Goal: Contribute content: Contribute content

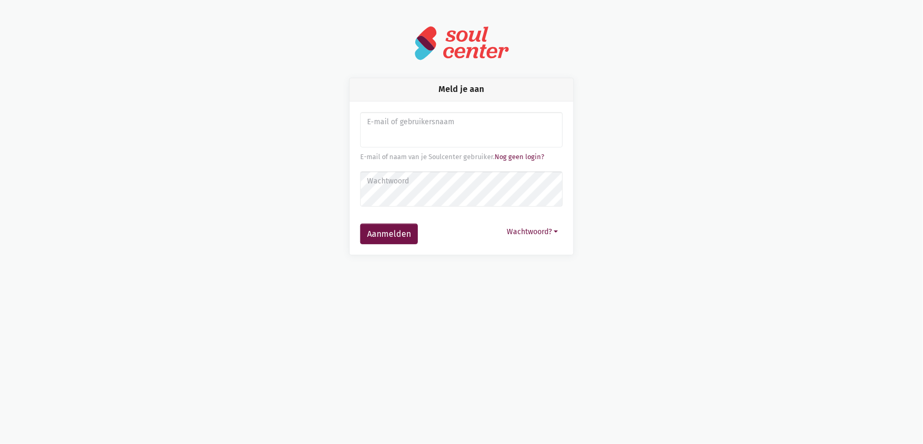
type input "sarahvds25@telenet.be"
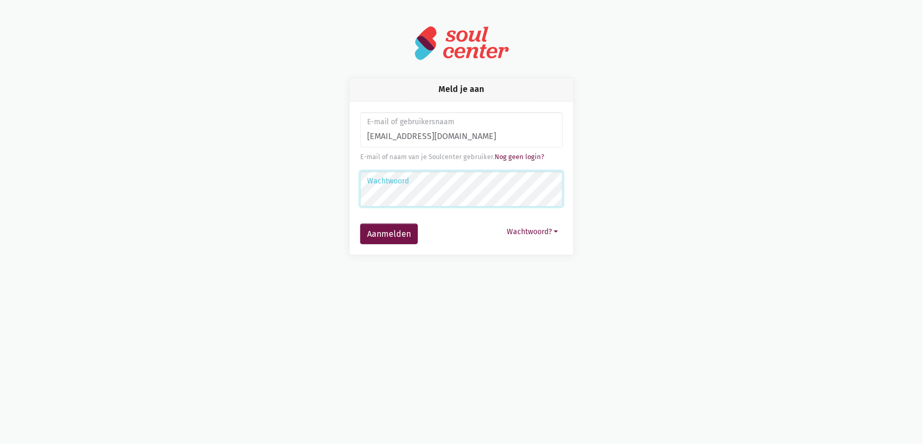
click at [360, 224] on button "Aanmelden" at bounding box center [389, 234] width 58 height 21
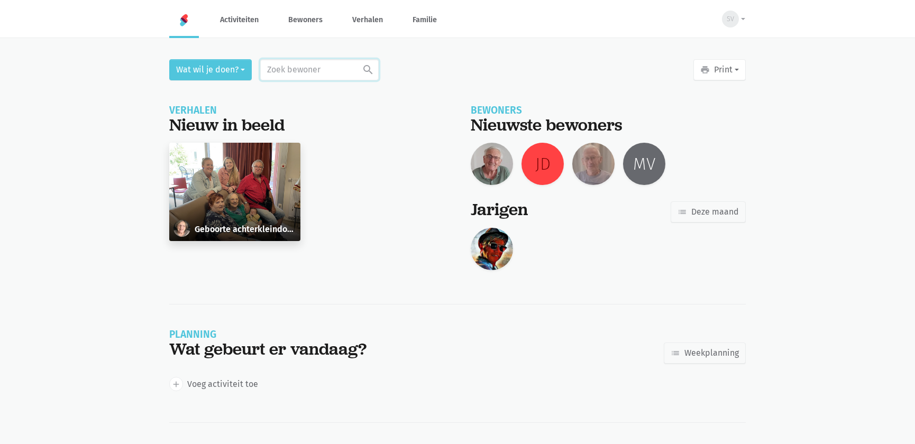
click at [287, 71] on input "text" at bounding box center [319, 69] width 118 height 21
type input "233"
click at [337, 111] on div "[PERSON_NAME]" at bounding box center [315, 103] width 92 height 25
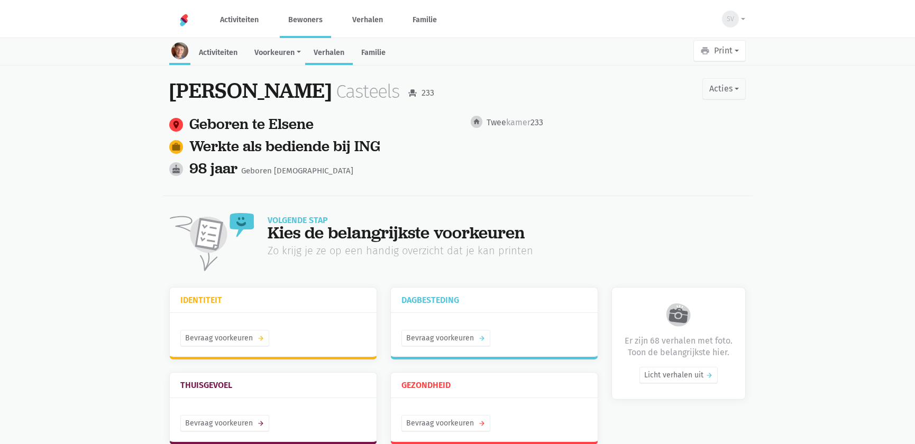
click at [340, 57] on link "Verhalen" at bounding box center [329, 53] width 48 height 23
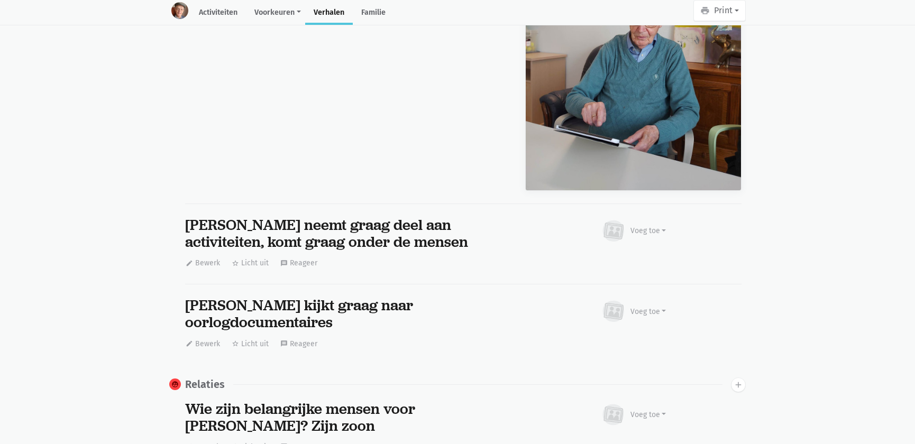
scroll to position [9220, 0]
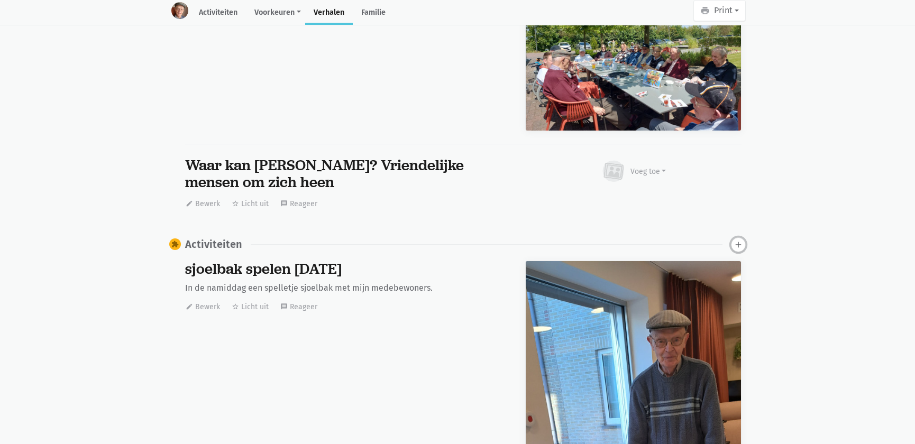
click at [738, 240] on icon "add" at bounding box center [739, 245] width 10 height 10
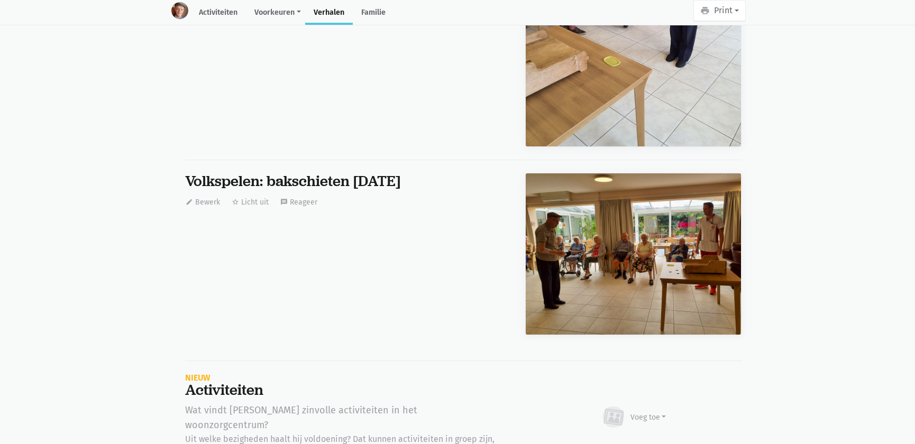
scroll to position [21850, 0]
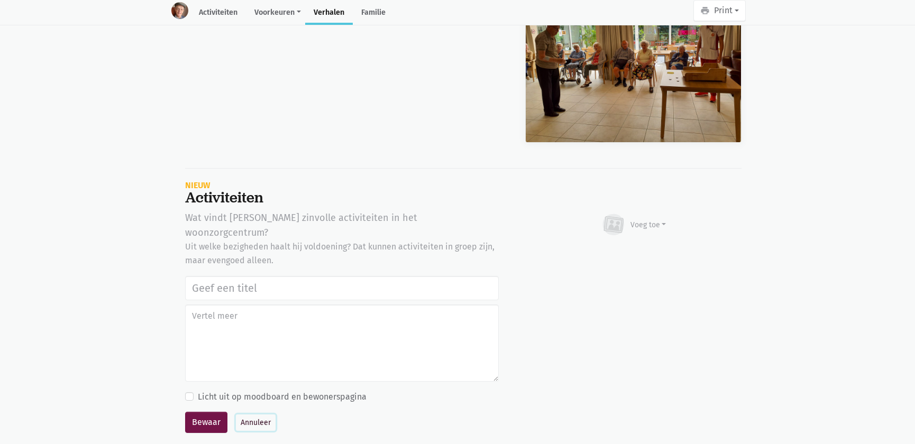
click at [261, 415] on button "Annuleer" at bounding box center [256, 423] width 40 height 16
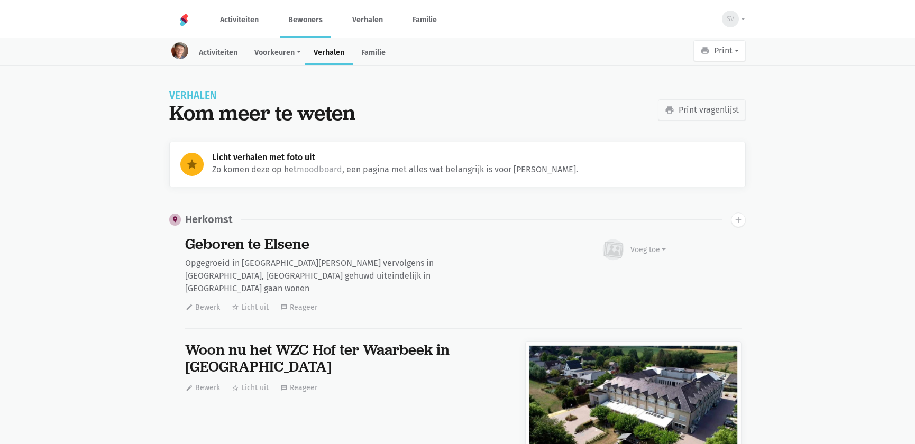
click at [308, 29] on link "Bewoners" at bounding box center [305, 19] width 51 height 35
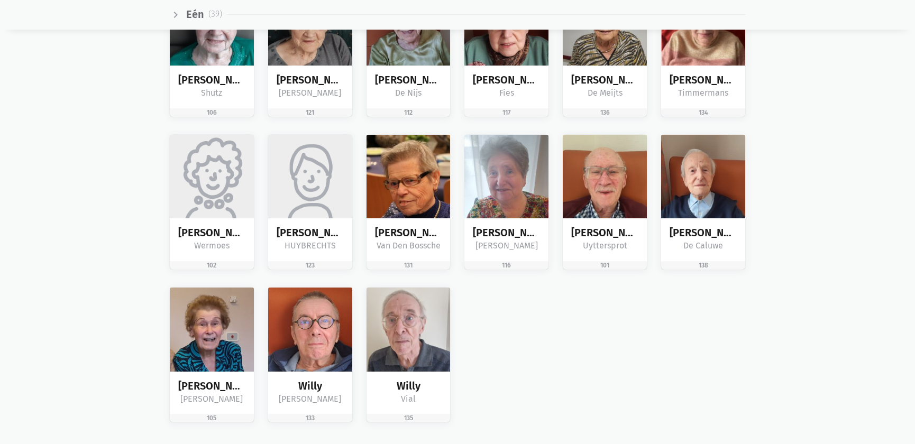
scroll to position [1539, 0]
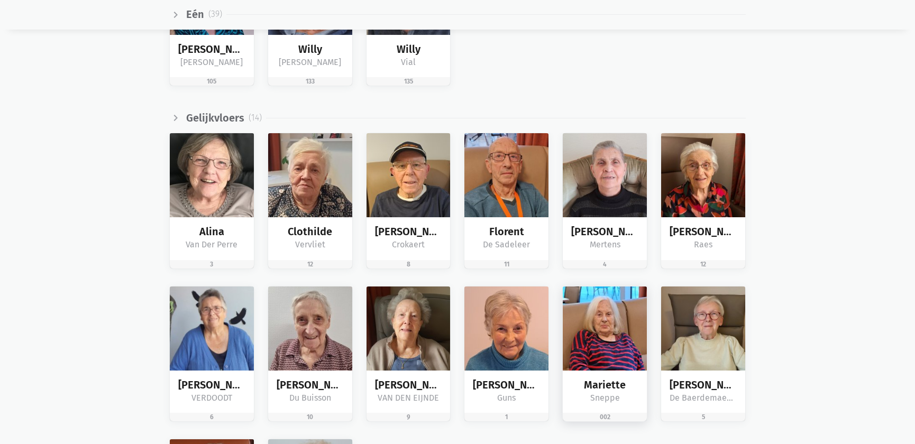
click at [587, 319] on img at bounding box center [605, 329] width 84 height 84
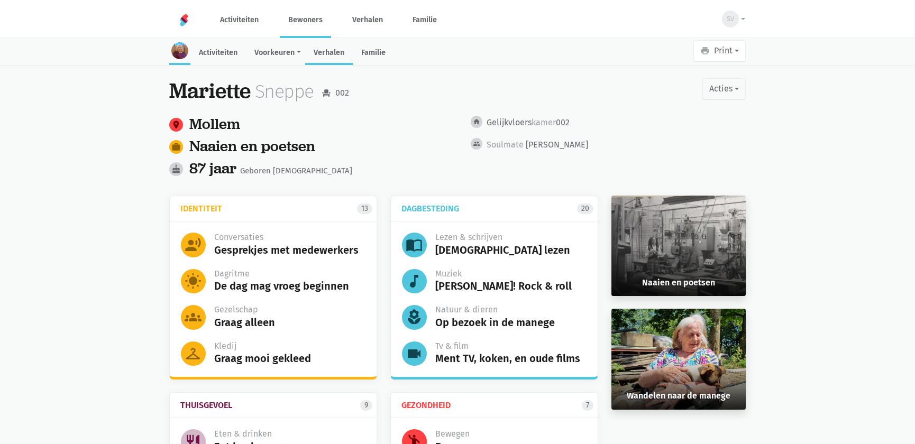
click at [335, 54] on link "Verhalen" at bounding box center [329, 53] width 48 height 23
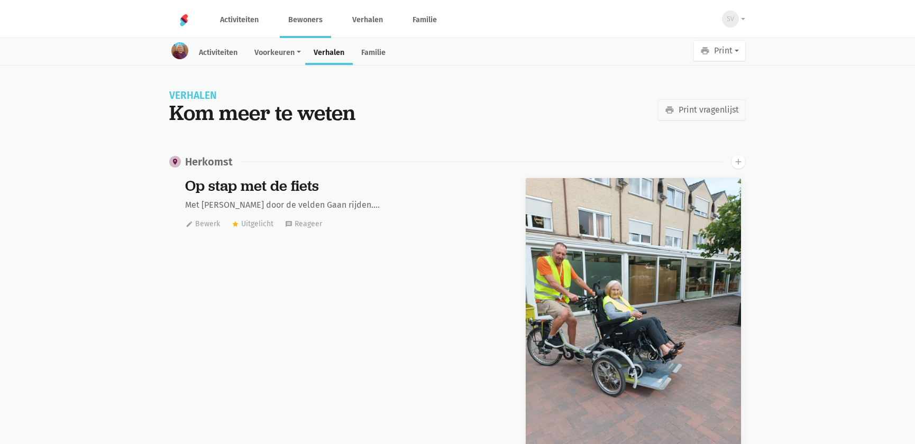
scroll to position [1597, 0]
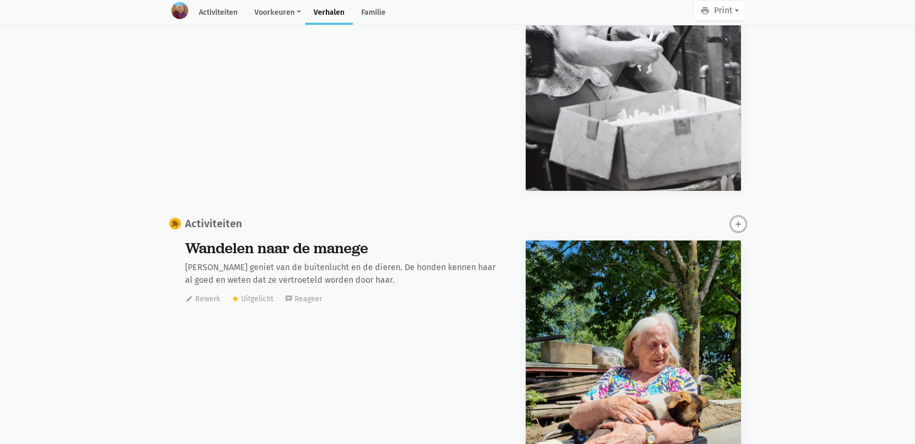
click at [738, 220] on icon "add" at bounding box center [739, 225] width 10 height 10
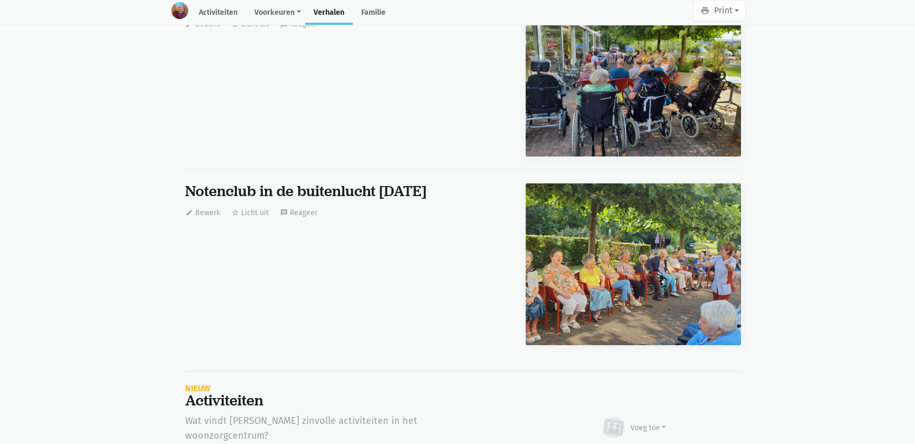
scroll to position [16523, 0]
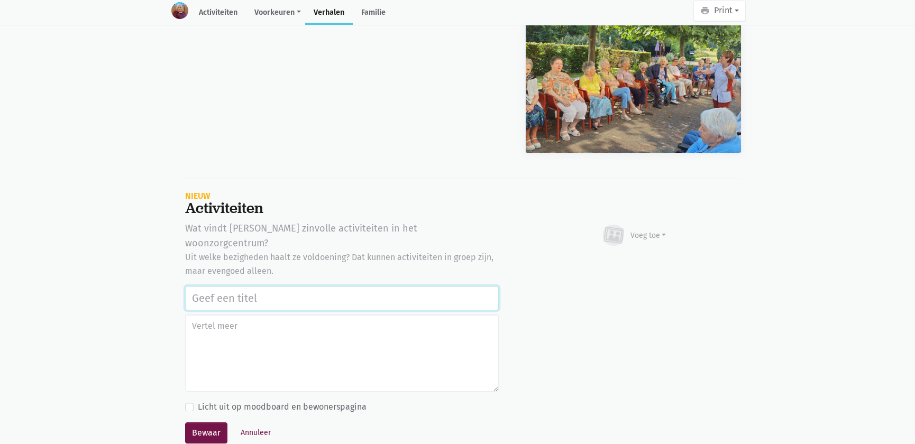
click at [250, 286] on input "text" at bounding box center [342, 298] width 314 height 24
drag, startPoint x: 359, startPoint y: 283, endPoint x: 171, endPoint y: 296, distance: 188.7
type input "Balspel buiten [DATE]"
click at [211, 423] on button "Bewaar" at bounding box center [206, 433] width 42 height 21
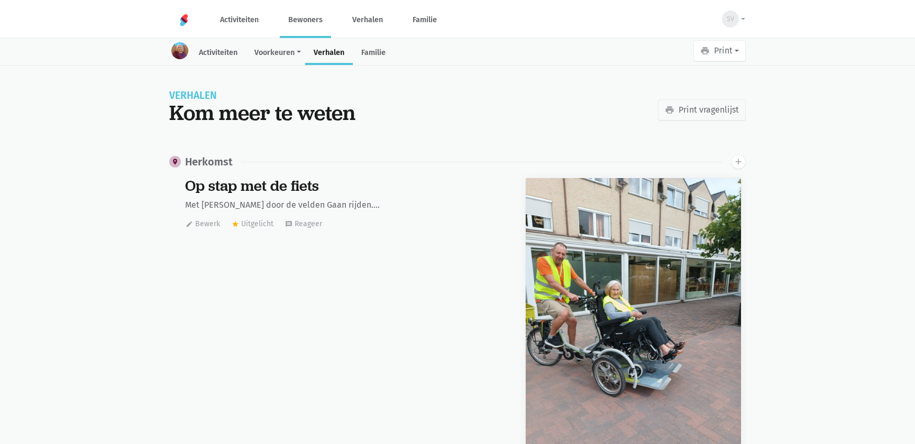
scroll to position [1597, 0]
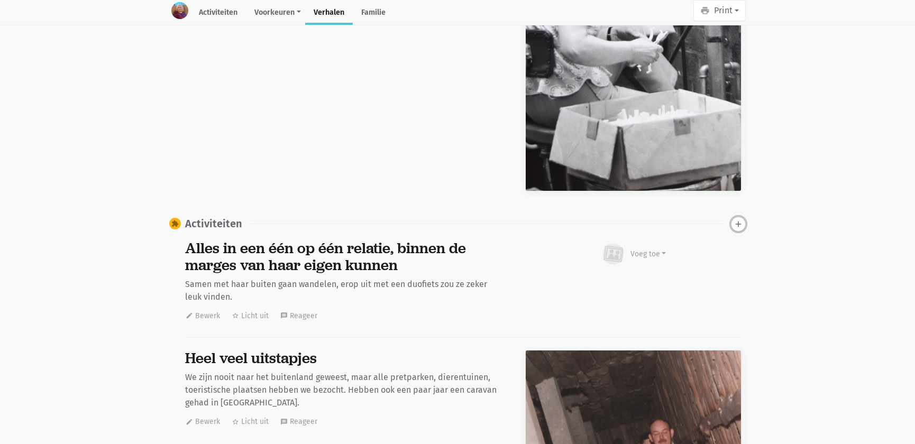
click at [736, 220] on icon "add" at bounding box center [739, 225] width 10 height 10
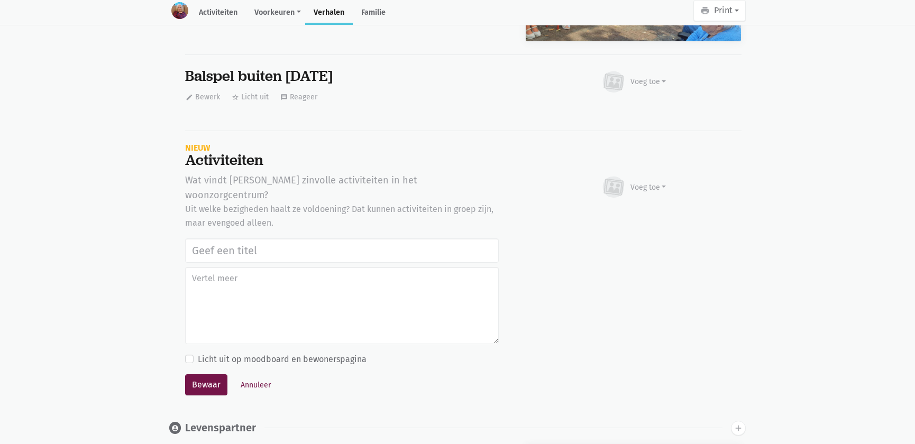
click at [216, 239] on input "text" at bounding box center [342, 251] width 314 height 24
type input "Balspel buiten 19 augustus 2025"
click at [204, 374] on button "Bewaar" at bounding box center [206, 384] width 42 height 21
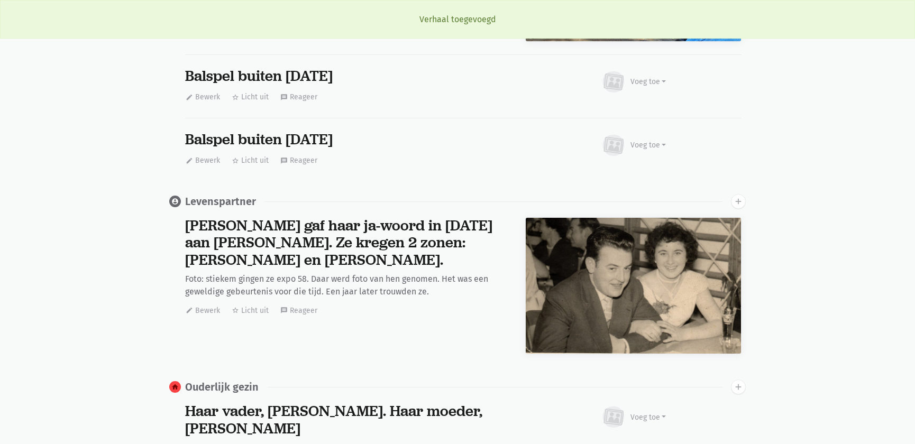
scroll to position [0, 0]
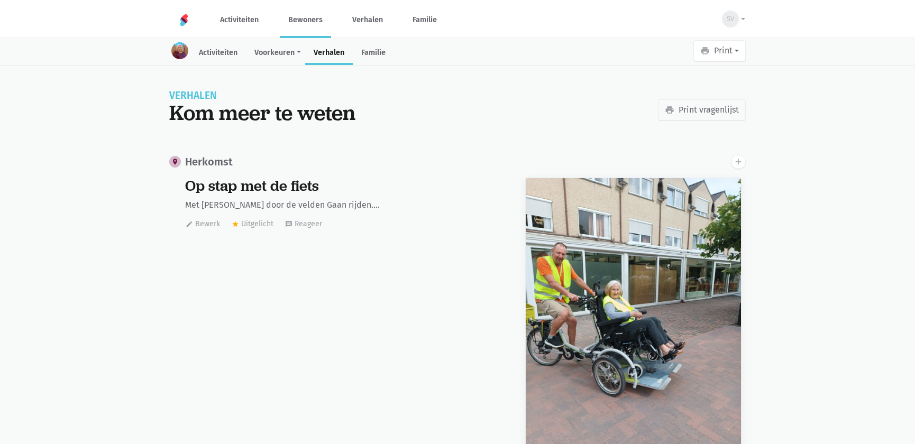
click at [310, 17] on link "Bewoners" at bounding box center [305, 19] width 51 height 35
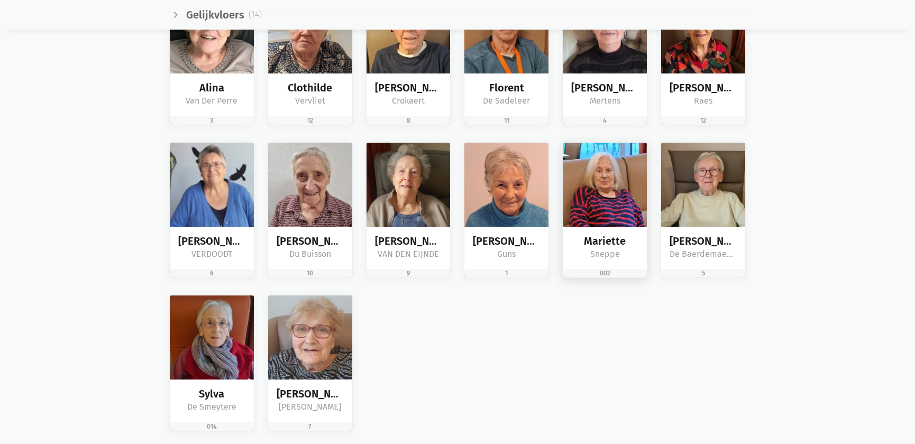
scroll to position [1634, 0]
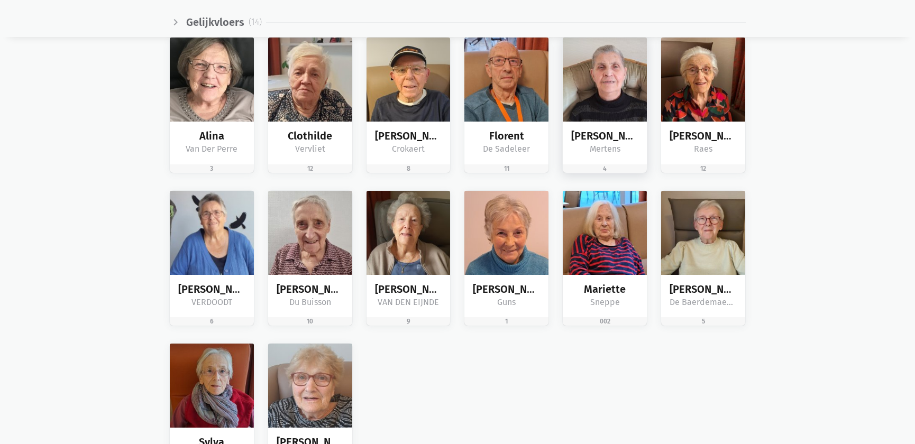
click at [622, 104] on img at bounding box center [605, 80] width 84 height 84
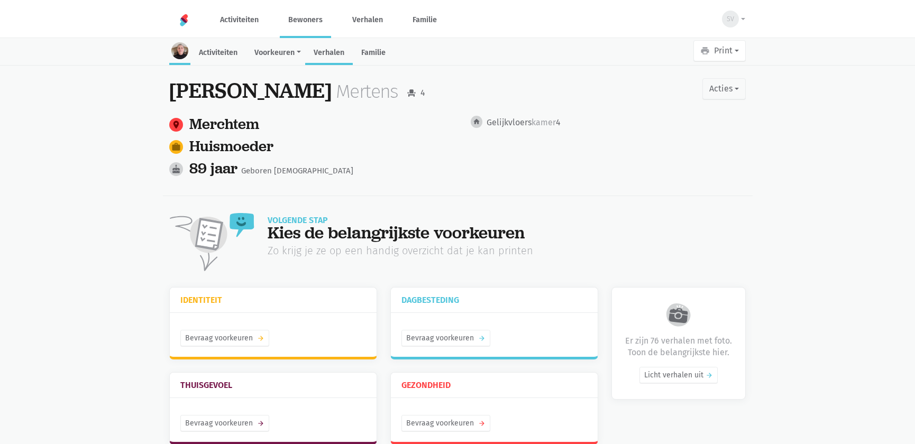
click at [343, 56] on link "Verhalen" at bounding box center [329, 53] width 48 height 23
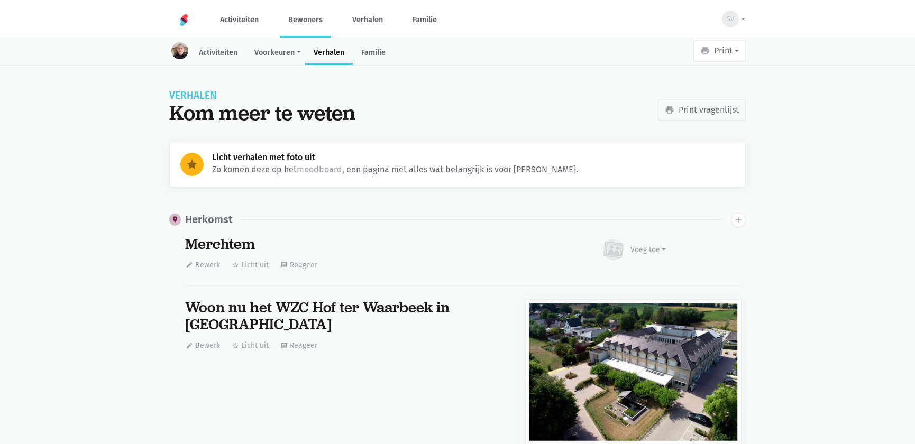
scroll to position [15686, 0]
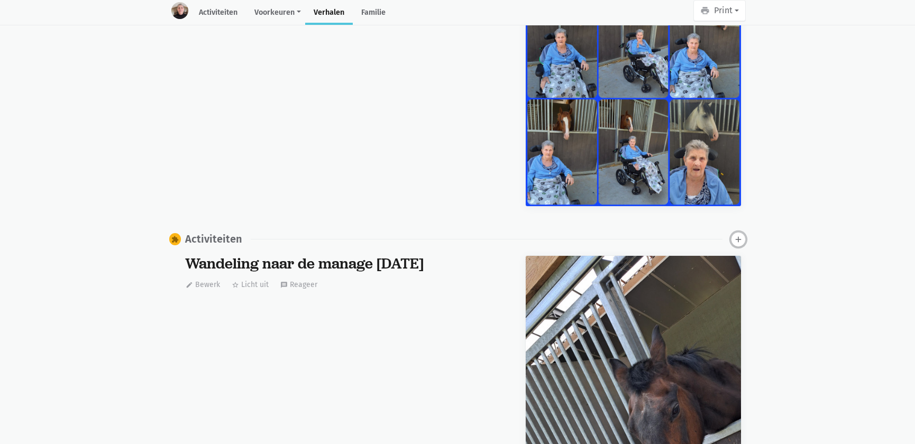
click at [736, 235] on icon "add" at bounding box center [739, 240] width 10 height 10
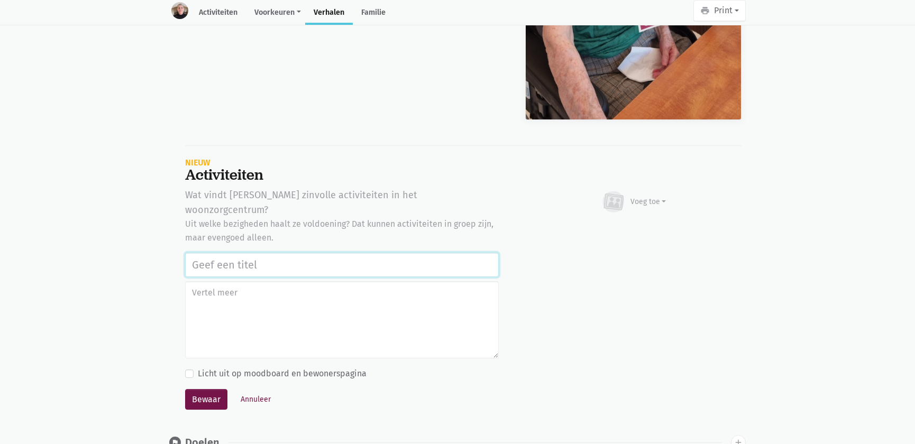
click at [248, 253] on input "text" at bounding box center [342, 265] width 314 height 24
paste input "Balspel buiten 19 augustus 2025"
type input "Balspel buiten 19 augustus 2025"
click at [201, 389] on button "Bewaar" at bounding box center [206, 399] width 42 height 21
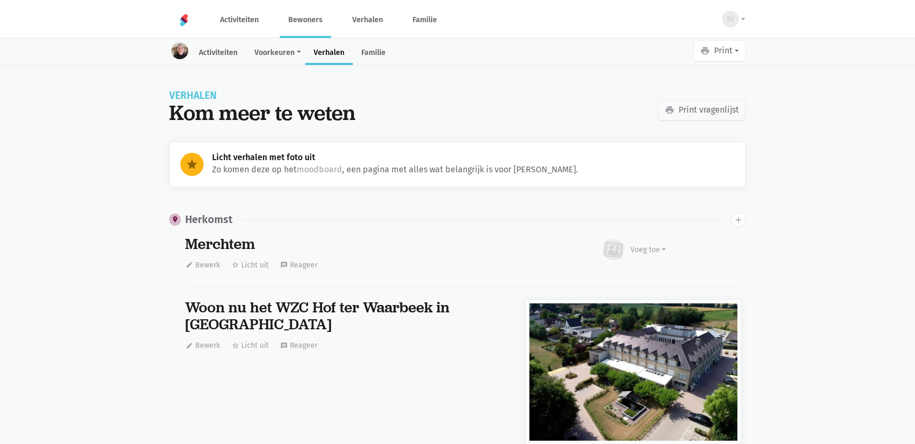
scroll to position [15686, 0]
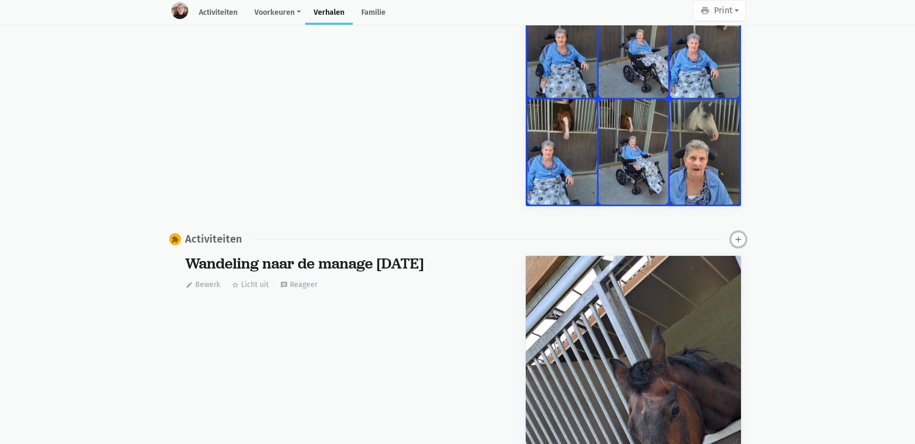
click at [735, 235] on icon "add" at bounding box center [739, 240] width 10 height 10
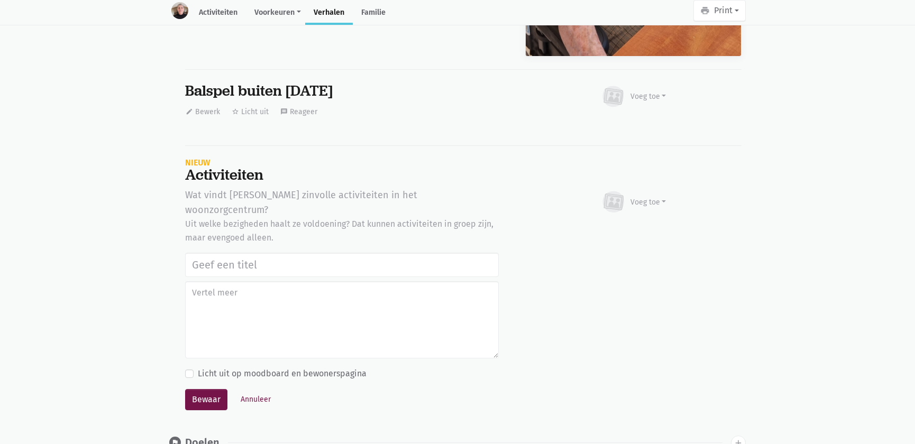
click at [215, 253] on input "text" at bounding box center [342, 265] width 314 height 24
type input "Balspel buiten [DATE]"
click at [209, 389] on button "Bewaar" at bounding box center [206, 399] width 42 height 21
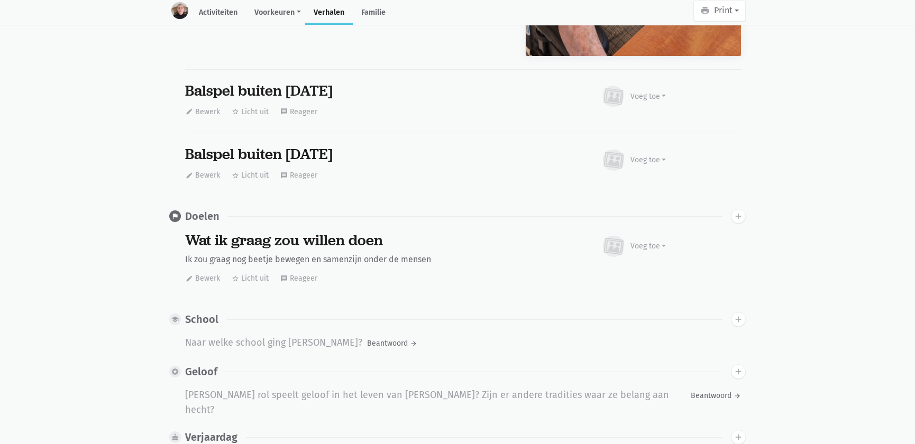
scroll to position [0, 0]
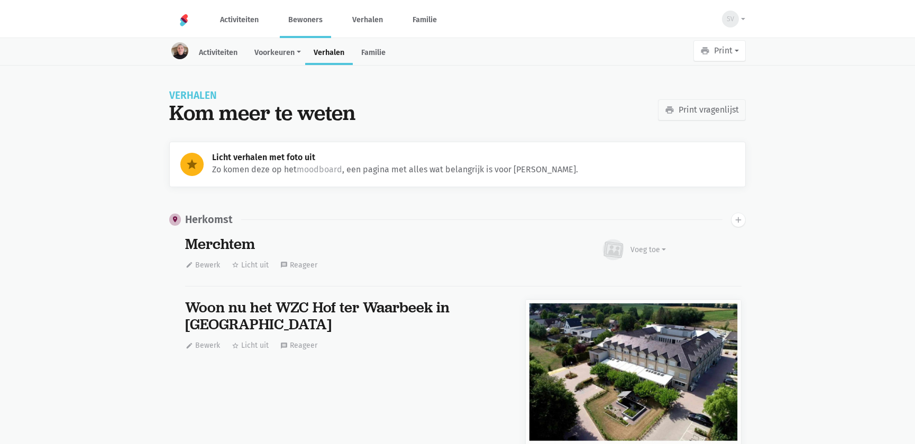
click at [304, 19] on link "Bewoners" at bounding box center [305, 19] width 51 height 35
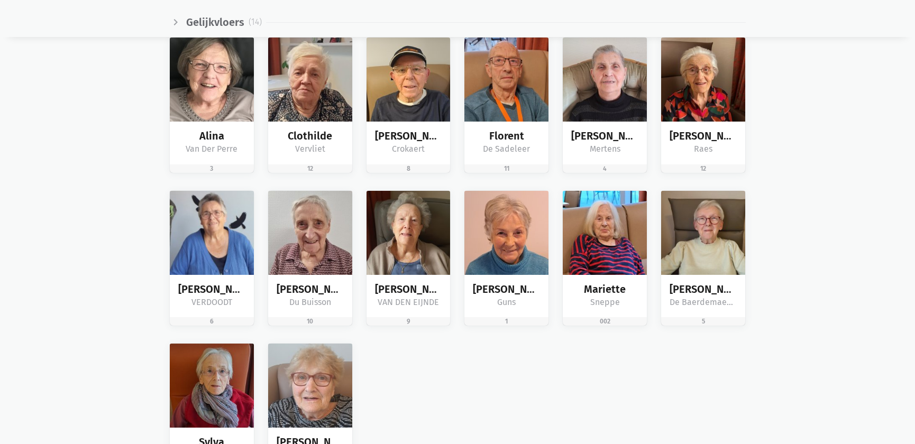
scroll to position [1683, 0]
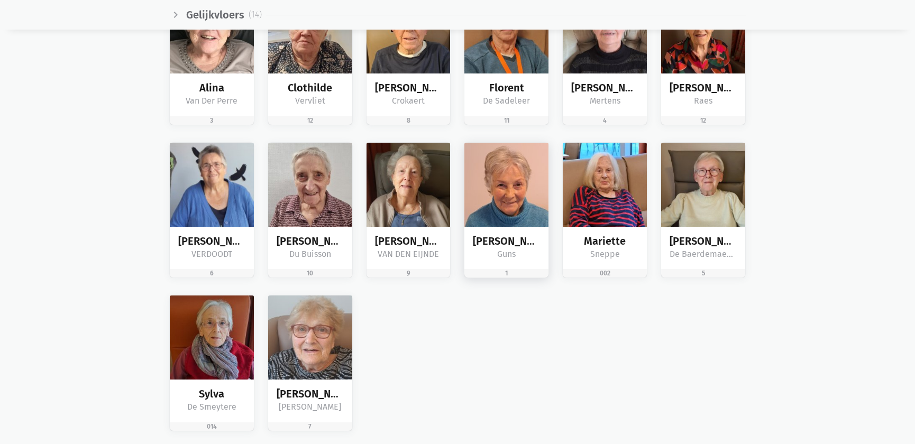
click at [544, 209] on img at bounding box center [506, 185] width 84 height 84
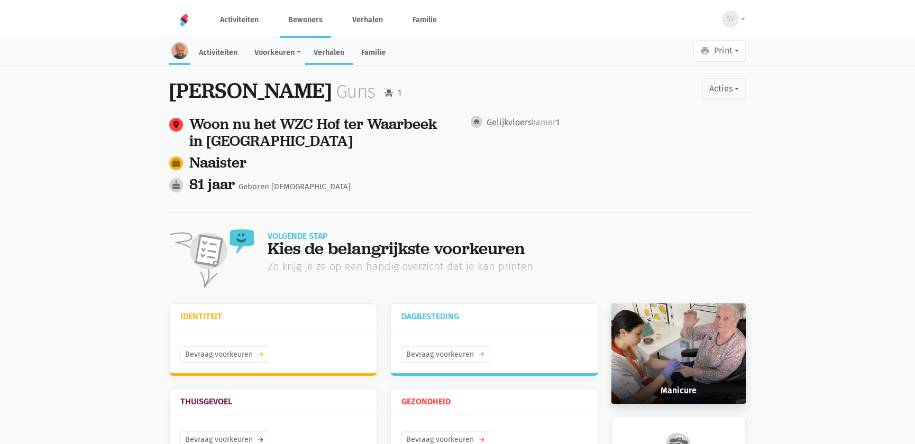
click at [327, 48] on link "Verhalen" at bounding box center [329, 53] width 48 height 23
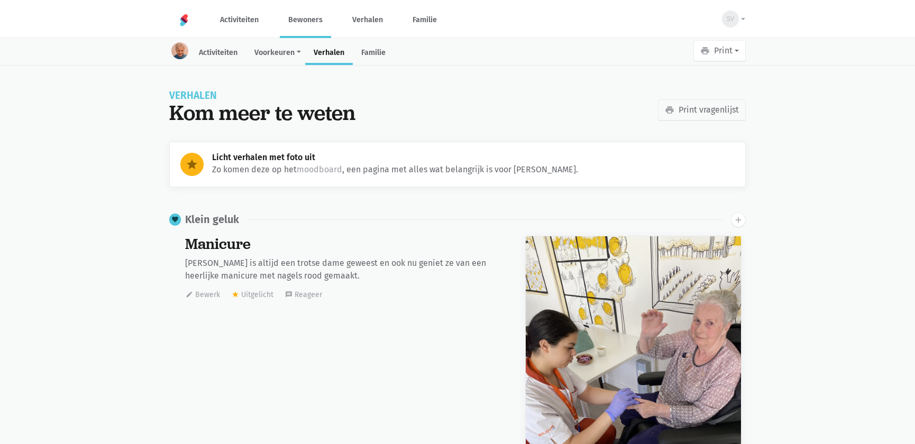
scroll to position [31235, 0]
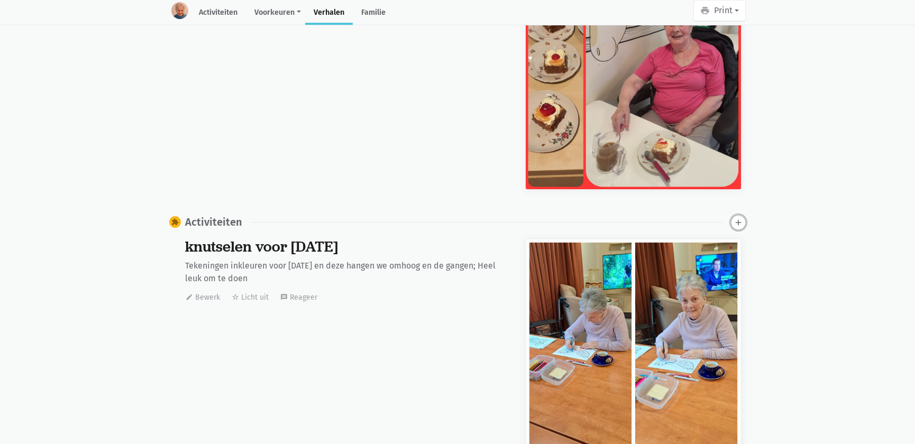
click at [741, 224] on icon "add" at bounding box center [739, 223] width 10 height 10
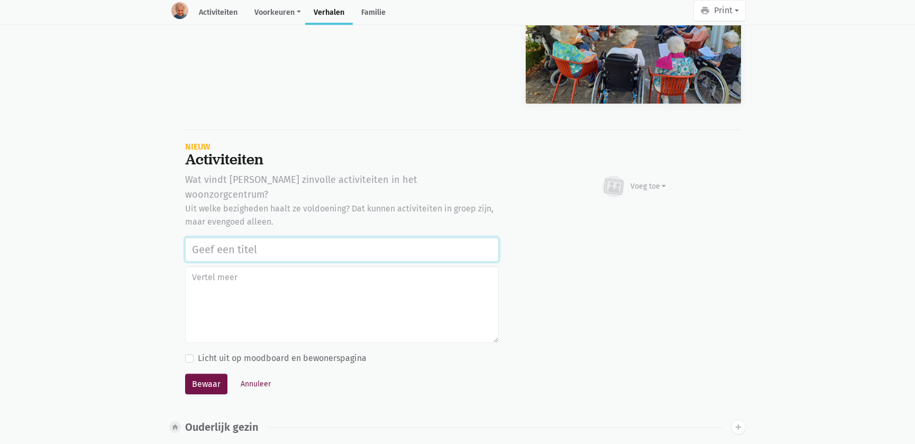
click at [242, 237] on input "text" at bounding box center [342, 249] width 314 height 24
paste input "Balspel buiten [DATE]"
type input "Balspel buiten 19 augustus 2025"
click at [645, 184] on div "Voeg toe" at bounding box center [649, 186] width 36 height 11
click at [546, 240] on div "Voeg toe Afbeelding Youtube video Bezig met uploaden…" at bounding box center [633, 289] width 243 height 235
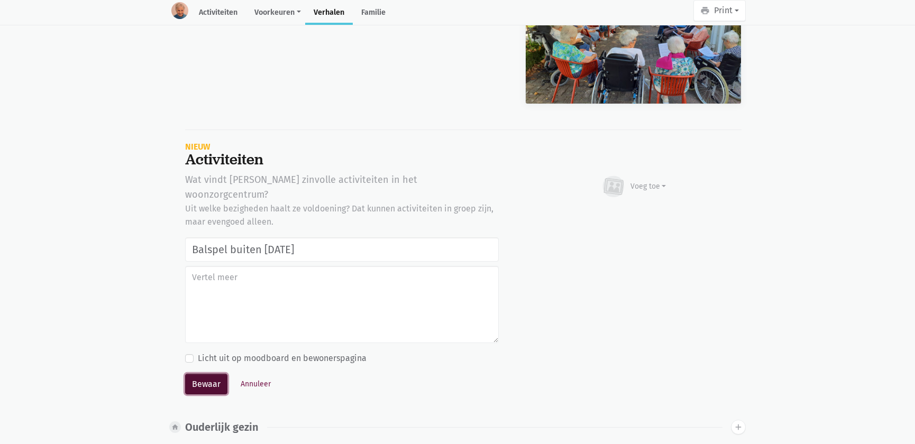
click at [194, 374] on button "Bewaar" at bounding box center [206, 384] width 42 height 21
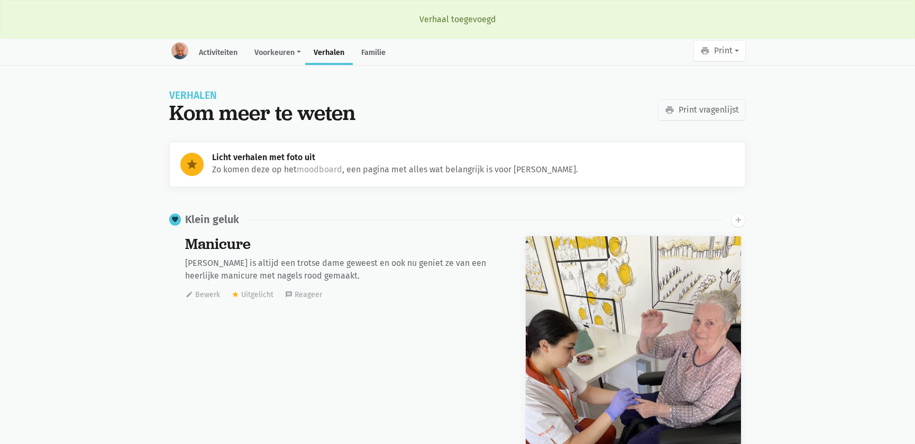
scroll to position [31235, 0]
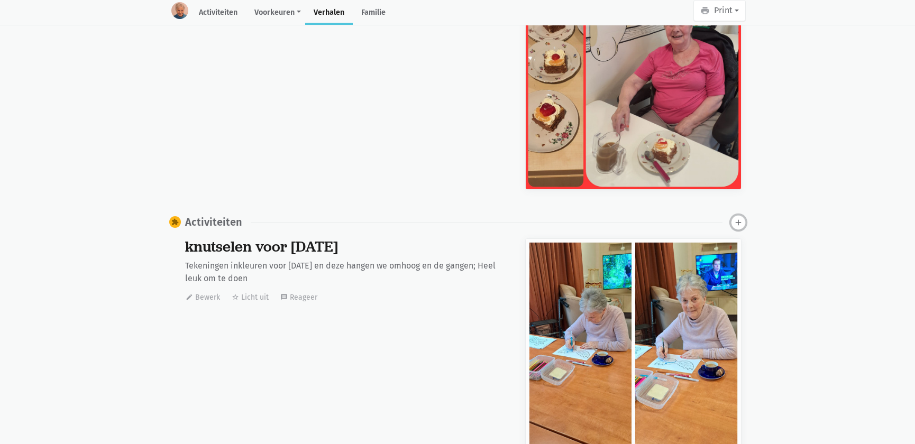
click at [741, 222] on icon "add" at bounding box center [739, 223] width 10 height 10
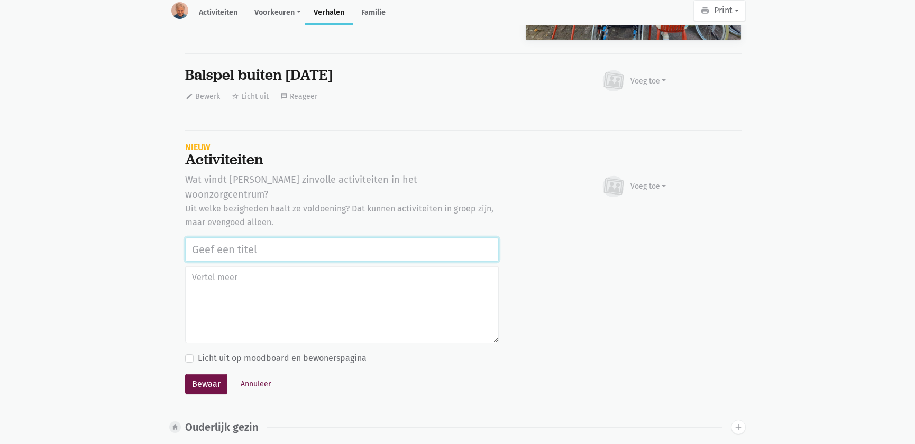
click at [268, 237] on input "text" at bounding box center [342, 249] width 314 height 24
paste input "Balspel buiten [DATE]"
type input "Balspel buiten 19 augustus 2025"
click at [199, 374] on button "Bewaar" at bounding box center [206, 384] width 42 height 21
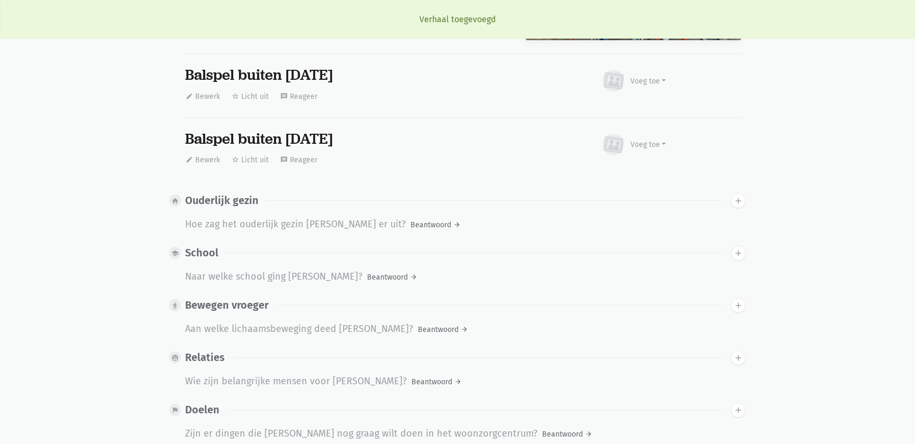
scroll to position [0, 0]
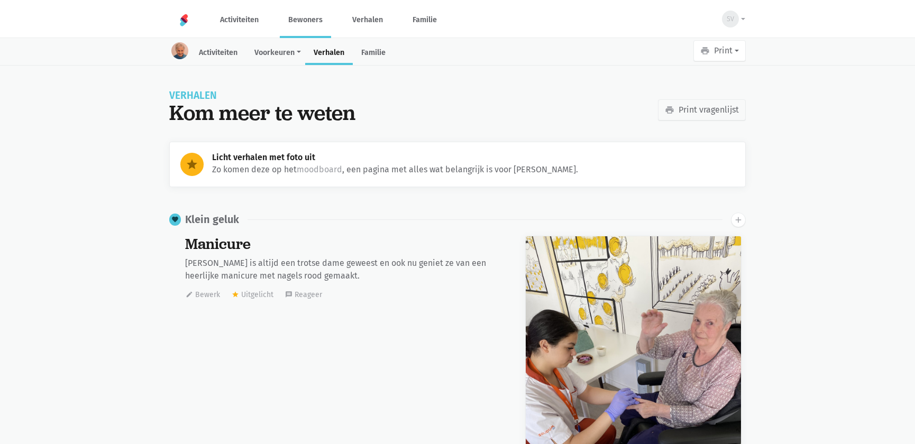
click at [310, 25] on link "Bewoners" at bounding box center [305, 19] width 51 height 35
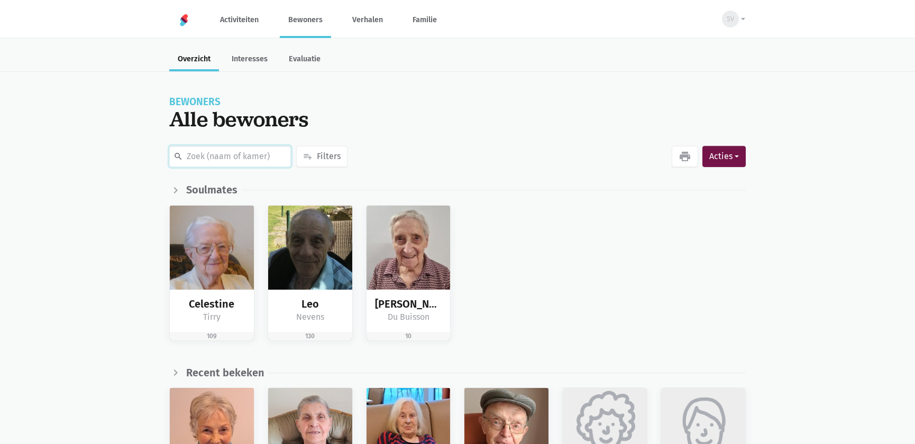
click at [223, 154] on input "text" at bounding box center [230, 156] width 122 height 21
click at [417, 258] on img at bounding box center [409, 248] width 84 height 84
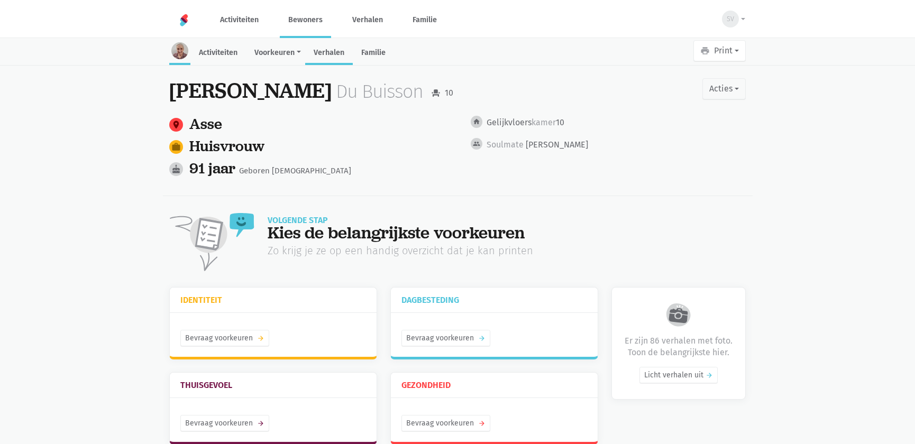
click at [338, 51] on link "Verhalen" at bounding box center [329, 53] width 48 height 23
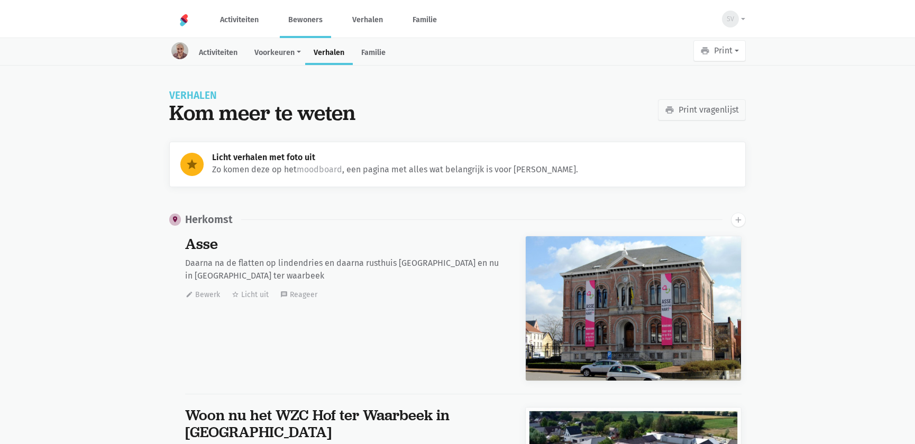
scroll to position [14840, 0]
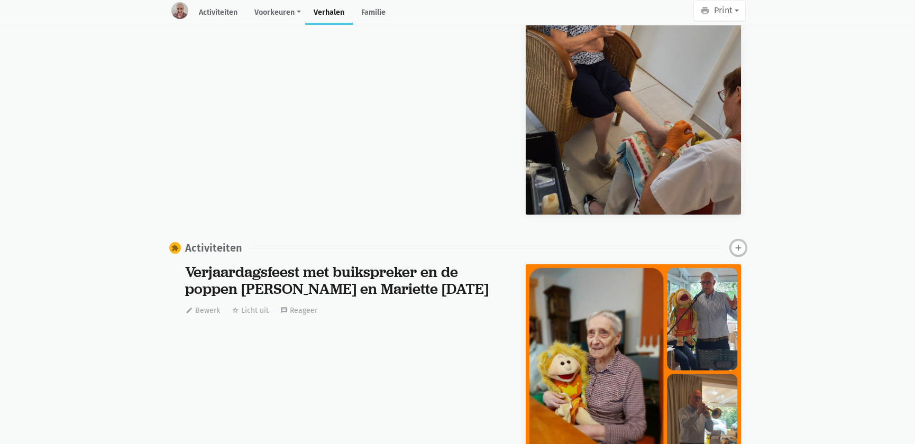
click at [738, 243] on icon "add" at bounding box center [739, 248] width 10 height 10
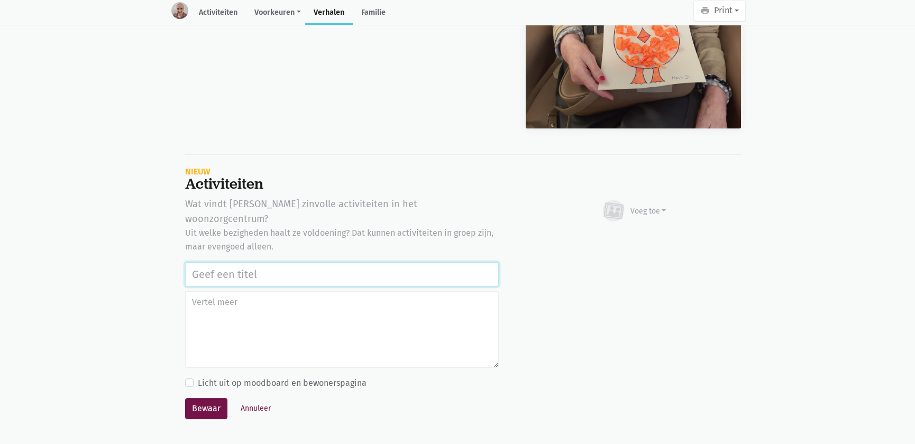
click at [252, 262] on input "text" at bounding box center [342, 274] width 314 height 24
paste input "Balspel buiten 19 augustus 2025"
type input "Balspel buiten [DATE]"
click at [646, 206] on div "Voeg toe" at bounding box center [649, 211] width 36 height 11
click at [635, 233] on link "Afbeelding" at bounding box center [627, 242] width 77 height 18
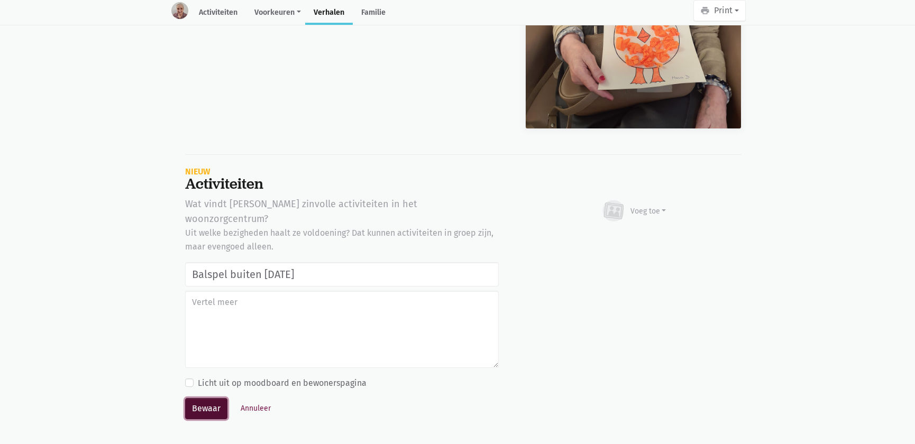
click at [203, 398] on button "Bewaar" at bounding box center [206, 408] width 42 height 21
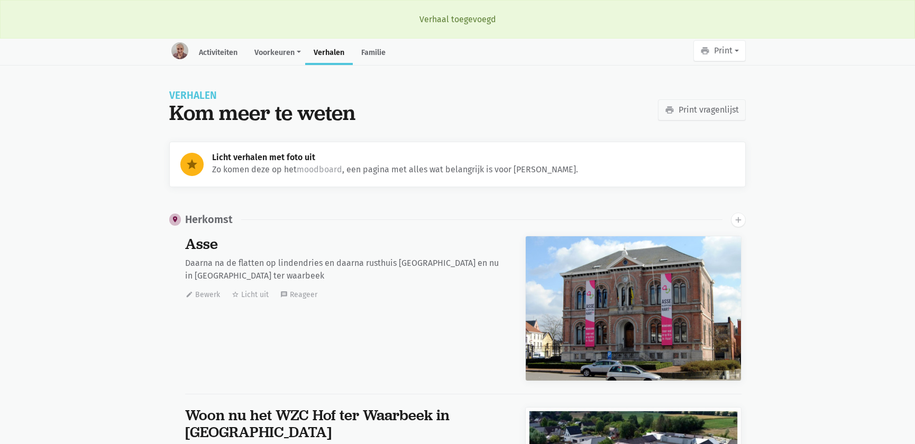
scroll to position [14840, 0]
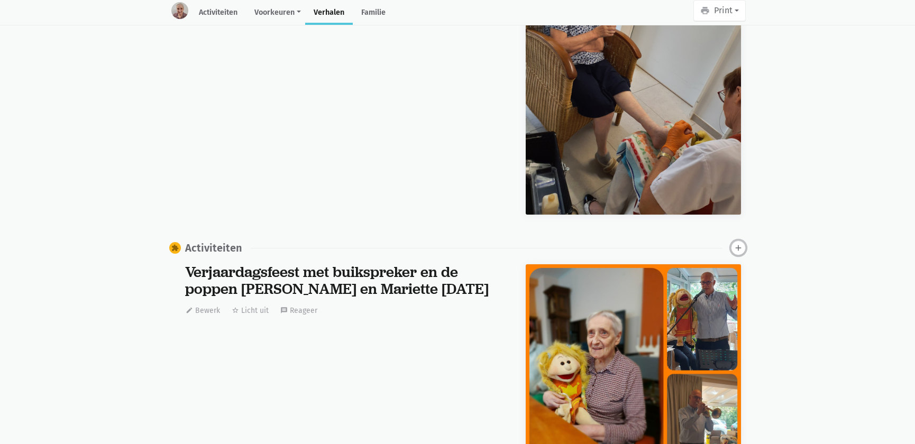
click at [735, 241] on button "add" at bounding box center [738, 248] width 15 height 15
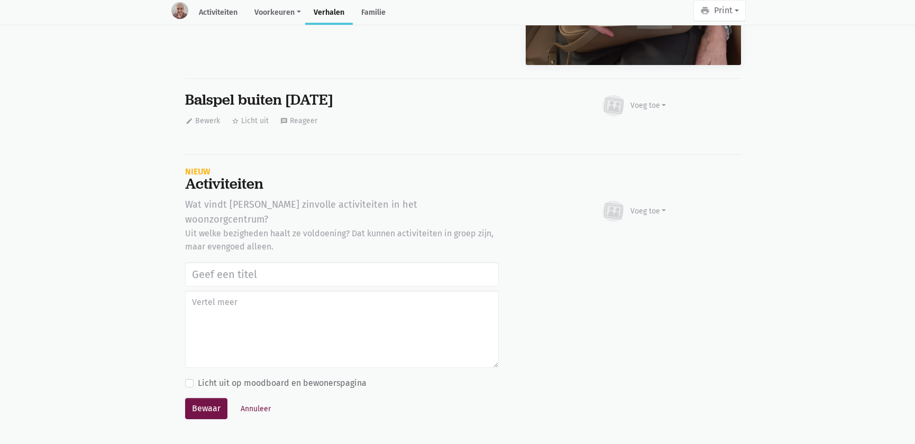
click at [220, 262] on input "text" at bounding box center [342, 274] width 314 height 24
type input "Balspel buiten [DATE]"
click at [200, 398] on button "Bewaar" at bounding box center [206, 408] width 42 height 21
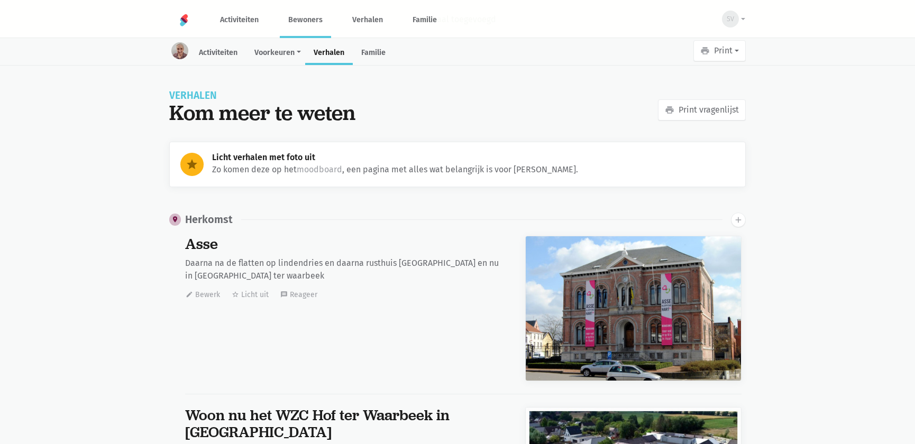
scroll to position [14840, 0]
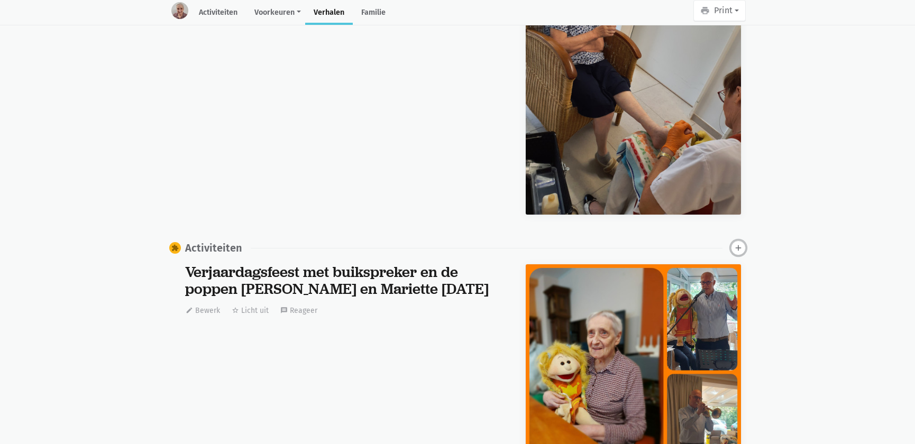
click at [740, 243] on icon "add" at bounding box center [739, 248] width 10 height 10
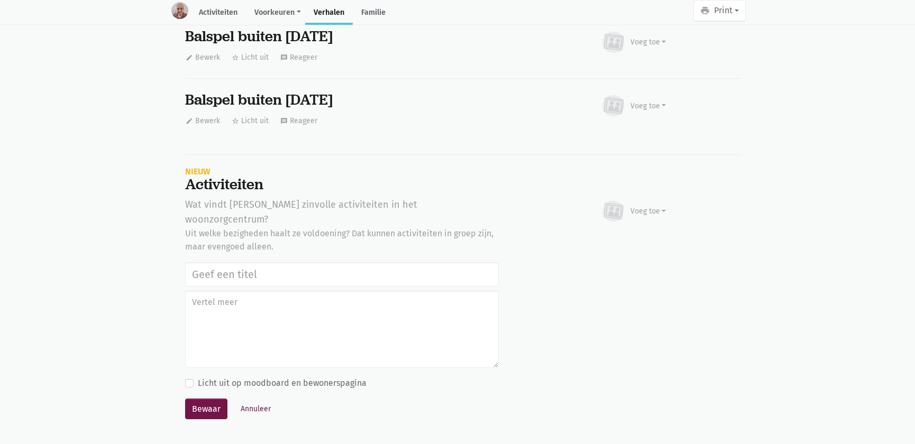
click at [255, 262] on input "text" at bounding box center [342, 274] width 314 height 24
type input "Balspel buiten [DATE]"
click at [198, 399] on button "Bewaar" at bounding box center [206, 409] width 42 height 21
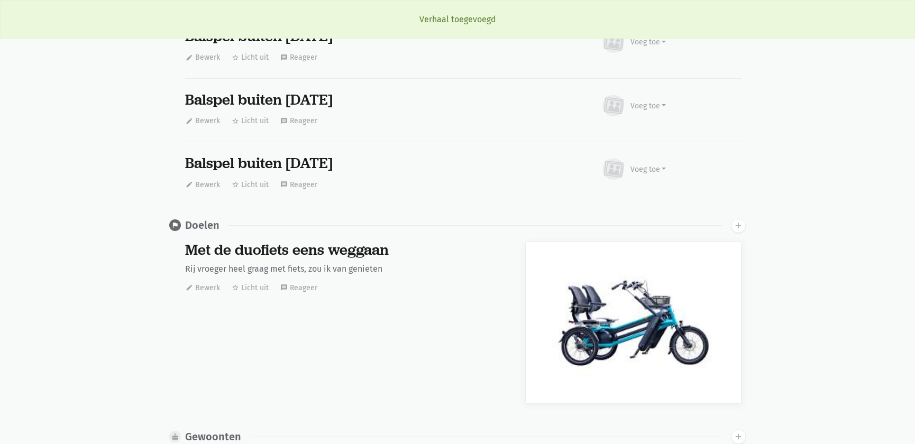
scroll to position [0, 0]
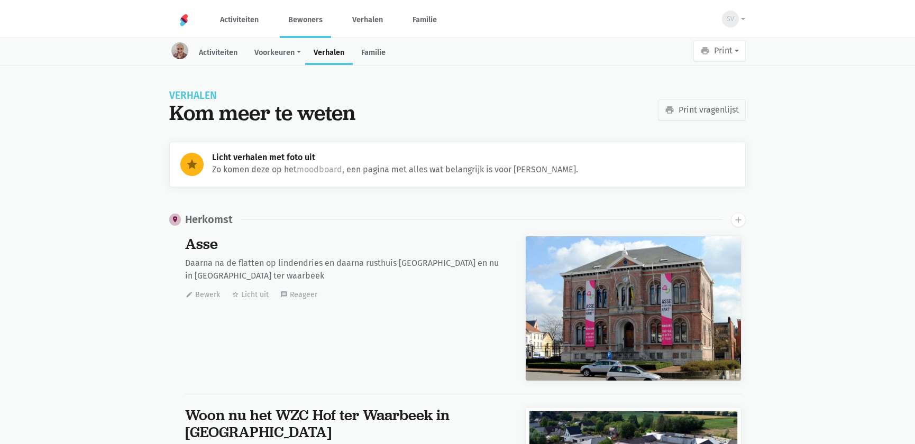
click at [299, 19] on link "Bewoners" at bounding box center [305, 19] width 51 height 35
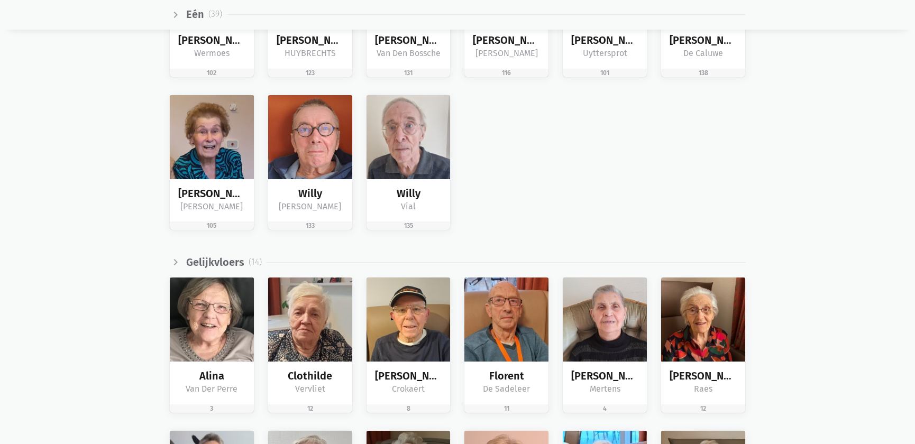
scroll to position [1539, 0]
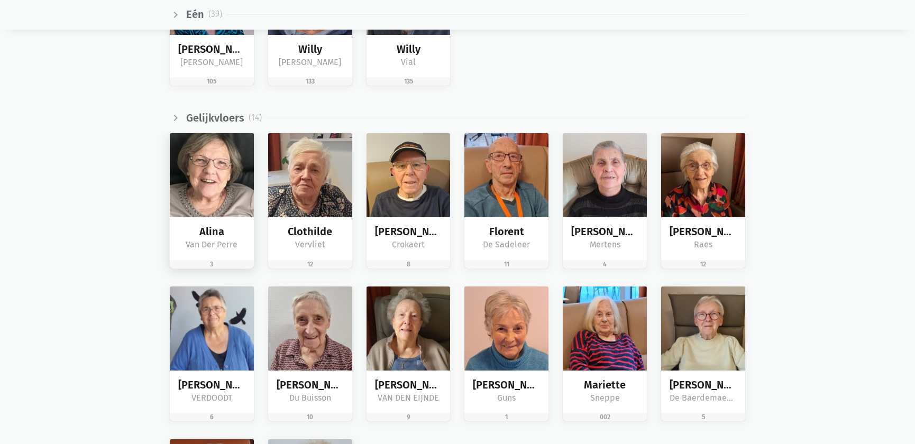
click at [215, 191] on img at bounding box center [212, 175] width 84 height 84
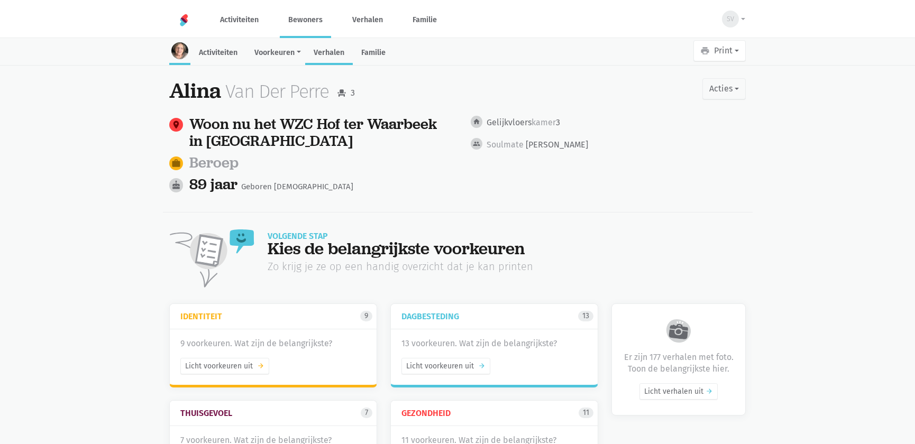
click at [335, 48] on link "Verhalen" at bounding box center [329, 53] width 48 height 23
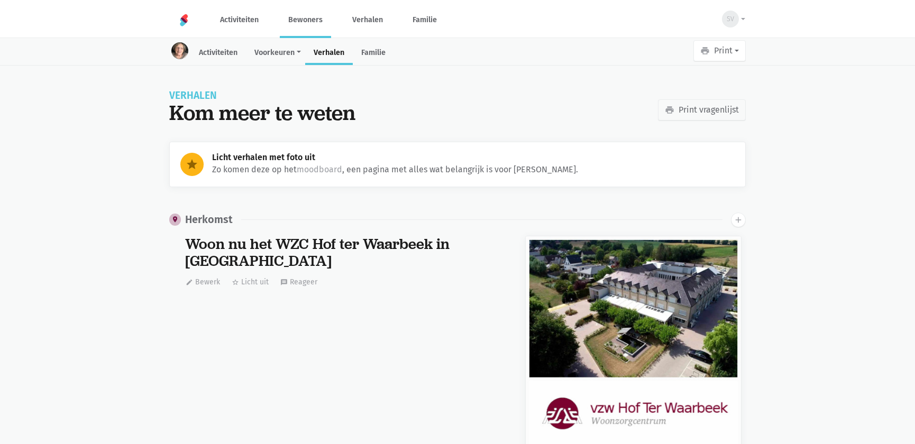
scroll to position [28390, 0]
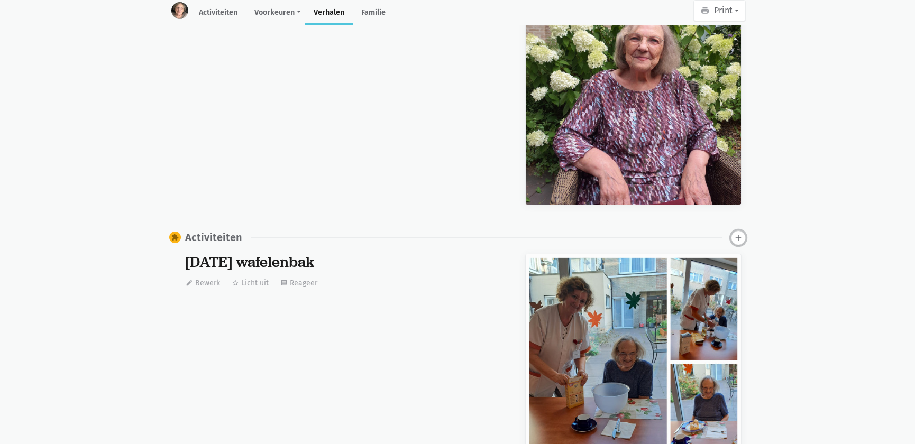
click at [739, 233] on icon "add" at bounding box center [739, 238] width 10 height 10
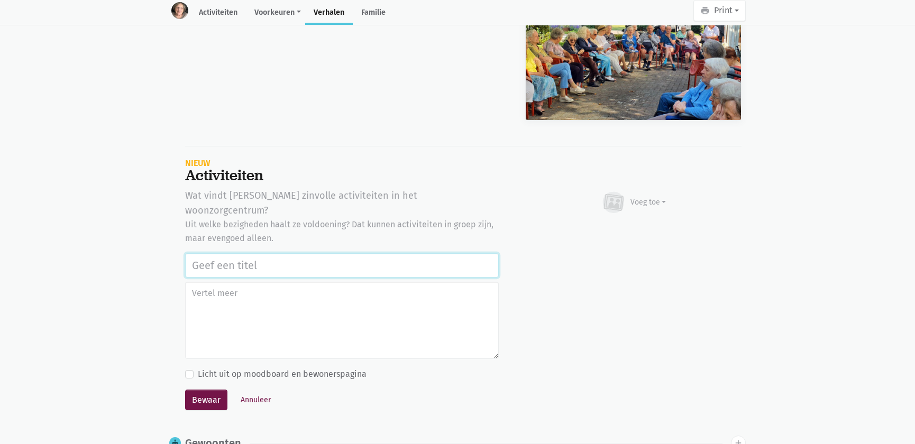
click at [229, 253] on input "text" at bounding box center [342, 265] width 314 height 24
paste input "Balspel buiten [DATE]"
type input "Balspel buiten [DATE]"
click at [198, 390] on button "Bewaar" at bounding box center [206, 400] width 42 height 21
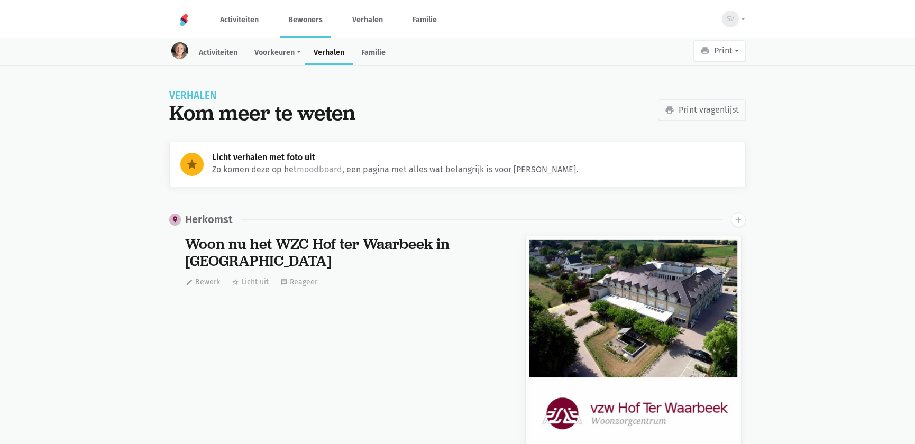
scroll to position [28390, 0]
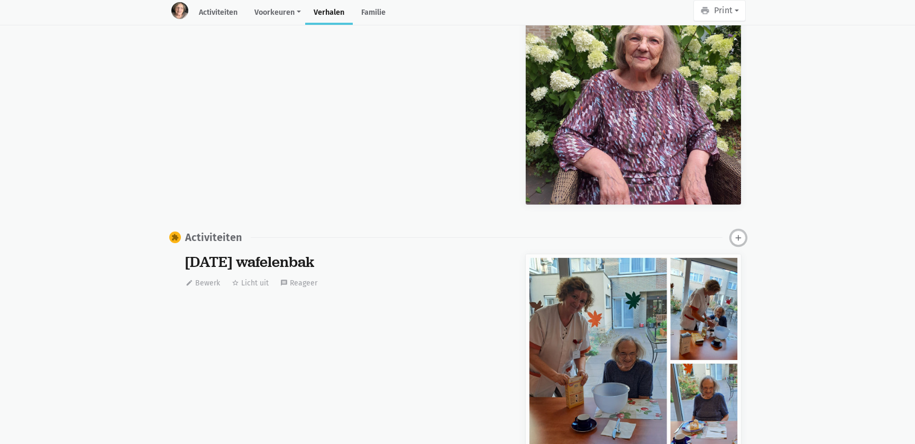
click at [736, 233] on icon "add" at bounding box center [739, 238] width 10 height 10
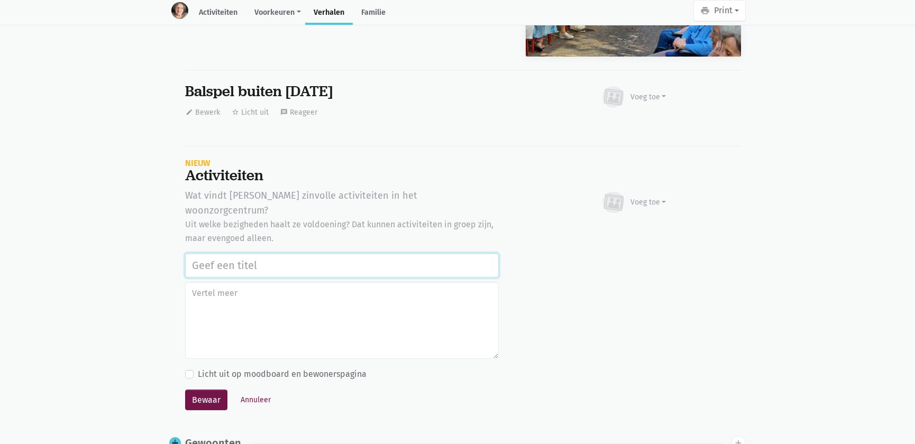
click at [205, 253] on input "text" at bounding box center [342, 265] width 314 height 24
paste input "Balspel buiten [DATE]"
type input "Balspel buiten [DATE]"
click at [206, 390] on button "Bewaar" at bounding box center [206, 400] width 42 height 21
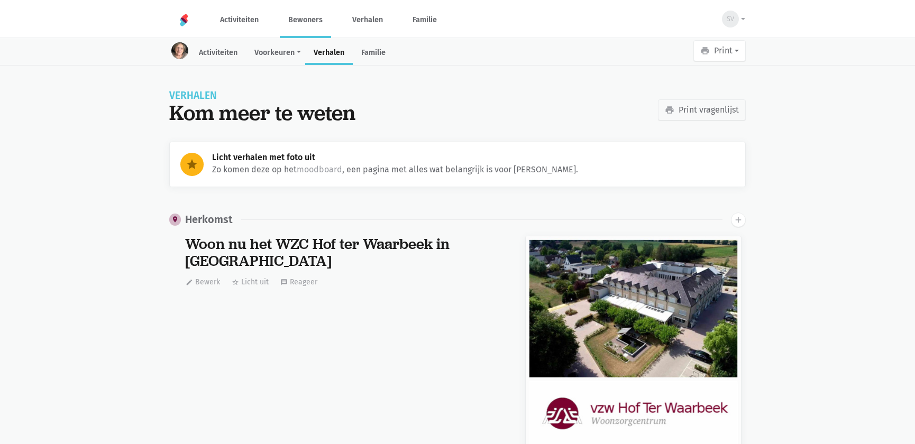
scroll to position [28390, 0]
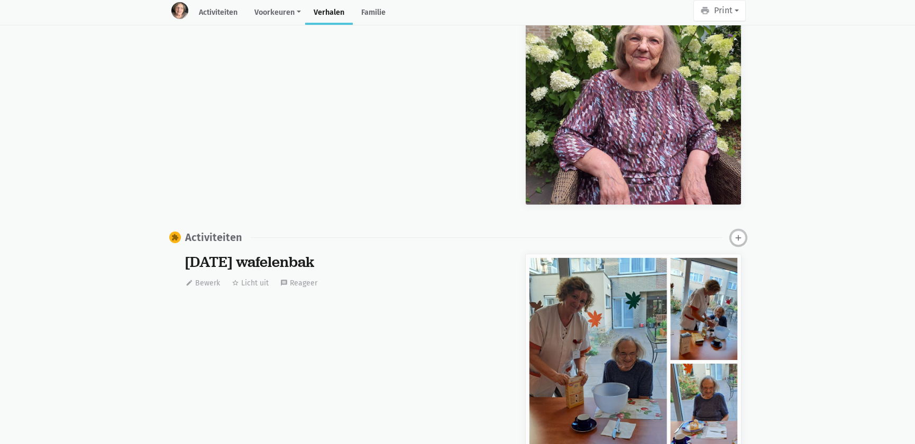
click at [740, 233] on icon "add" at bounding box center [739, 238] width 10 height 10
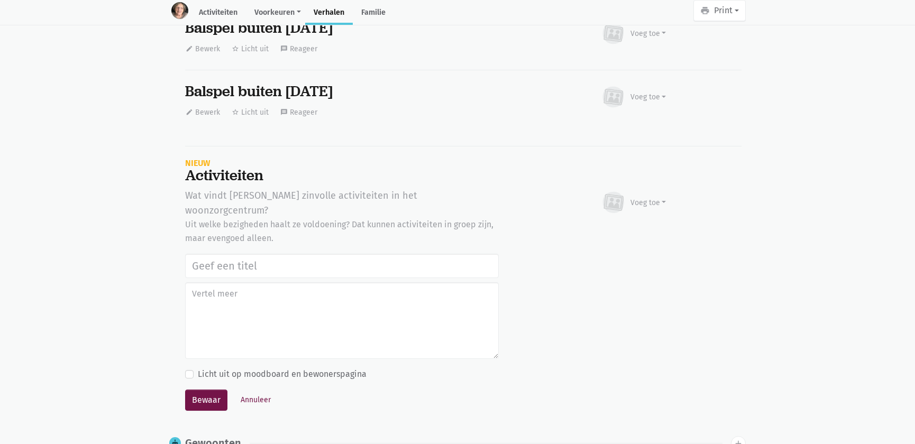
click at [307, 254] on input "text" at bounding box center [342, 266] width 314 height 24
type input "Balspel buiten [DATE]"
click at [191, 390] on button "Bewaar" at bounding box center [206, 400] width 42 height 21
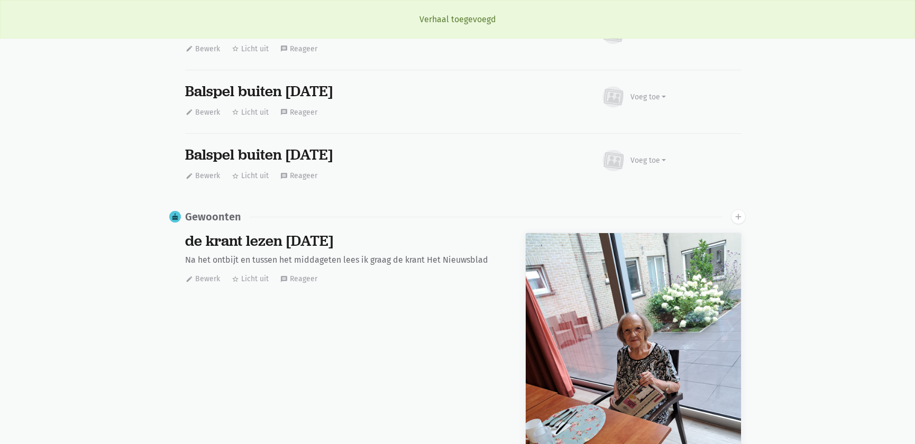
scroll to position [0, 0]
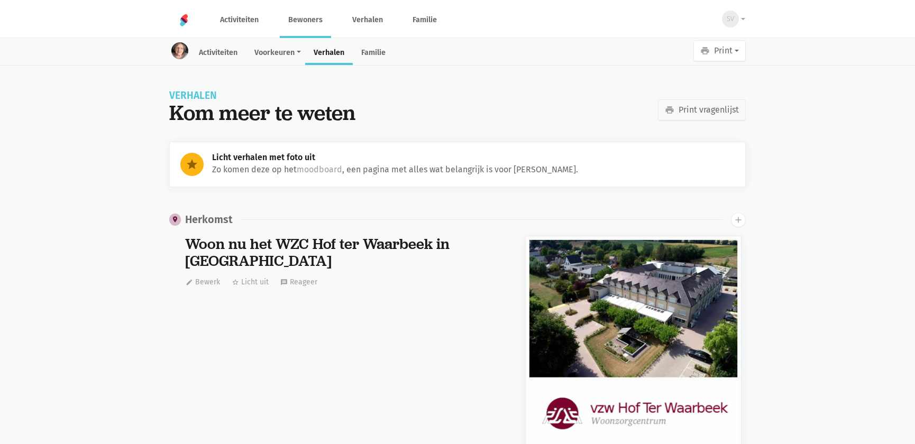
click at [305, 26] on link "Bewoners" at bounding box center [305, 19] width 51 height 35
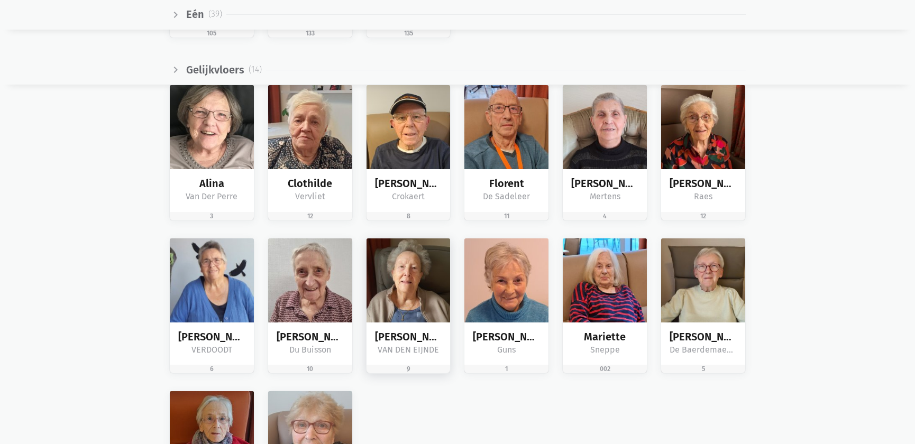
scroll to position [1634, 0]
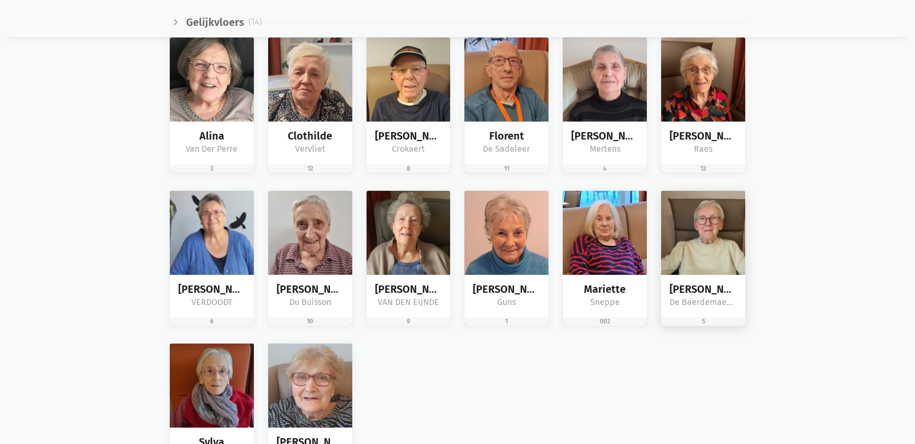
click at [701, 249] on img at bounding box center [703, 233] width 84 height 84
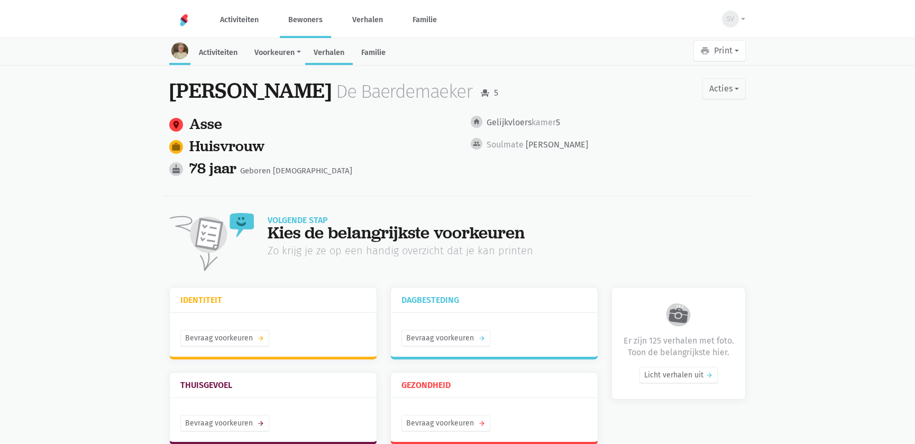
click at [325, 54] on link "Verhalen" at bounding box center [329, 53] width 48 height 23
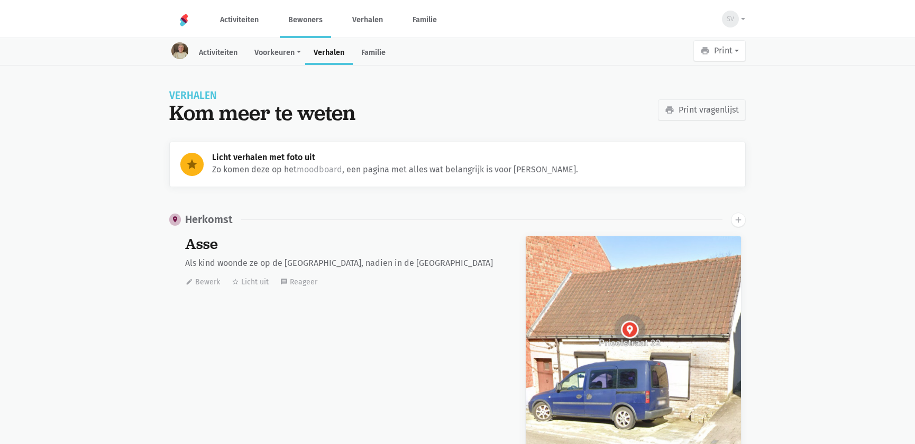
scroll to position [15432, 0]
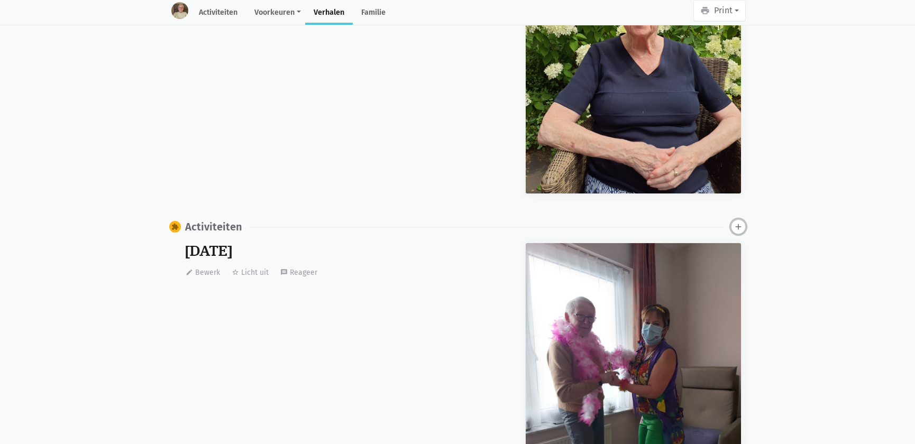
click at [736, 226] on icon "add" at bounding box center [739, 227] width 10 height 10
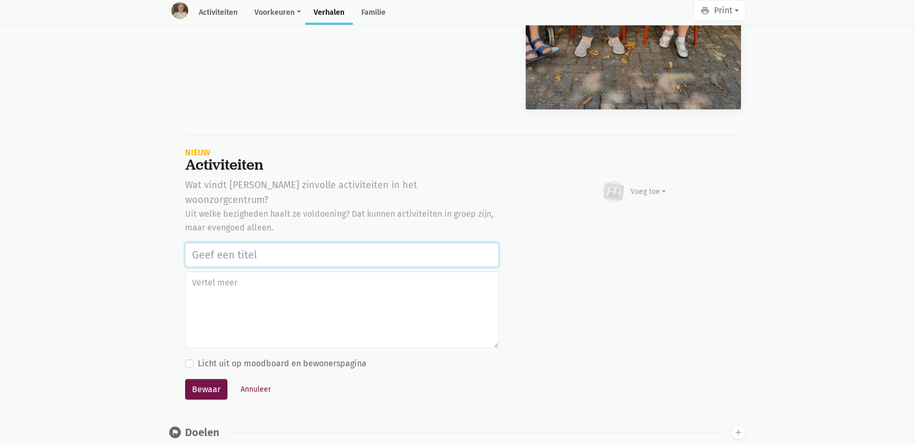
click at [250, 243] on input "text" at bounding box center [342, 255] width 314 height 24
paste input "Balspel buiten 19 augustus 2025"
type input "Balspel buiten 19 augustus 2025"
click at [218, 379] on button "Bewaar" at bounding box center [206, 389] width 42 height 21
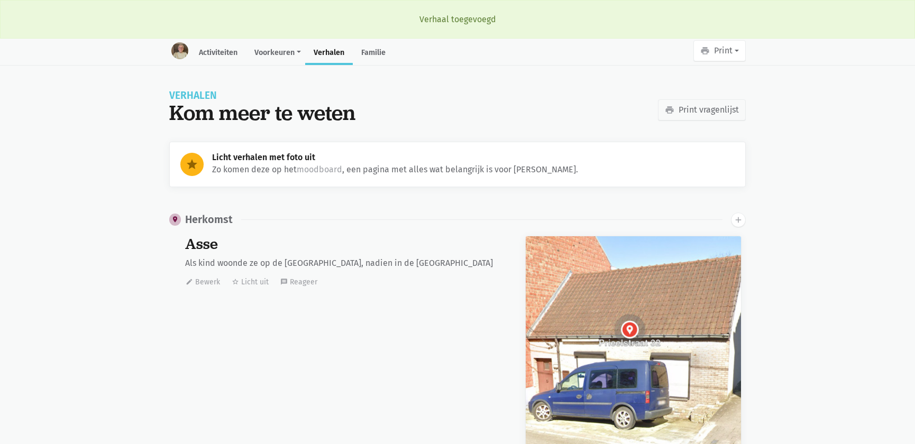
scroll to position [15432, 0]
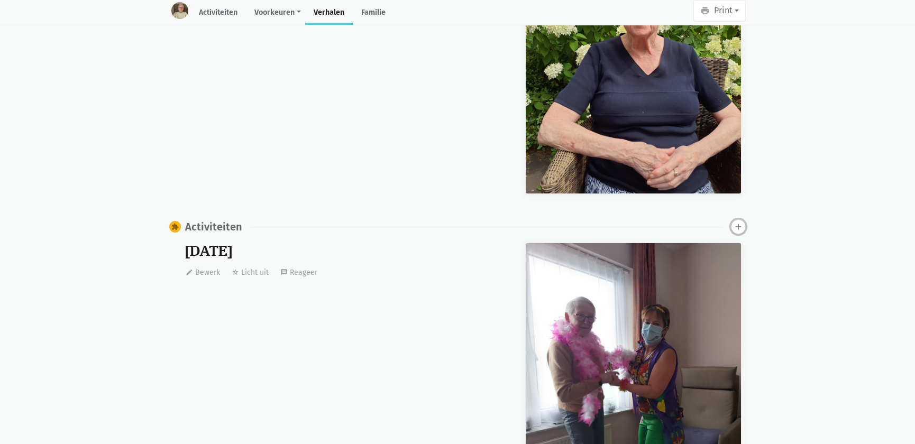
click at [735, 225] on icon "add" at bounding box center [739, 227] width 10 height 10
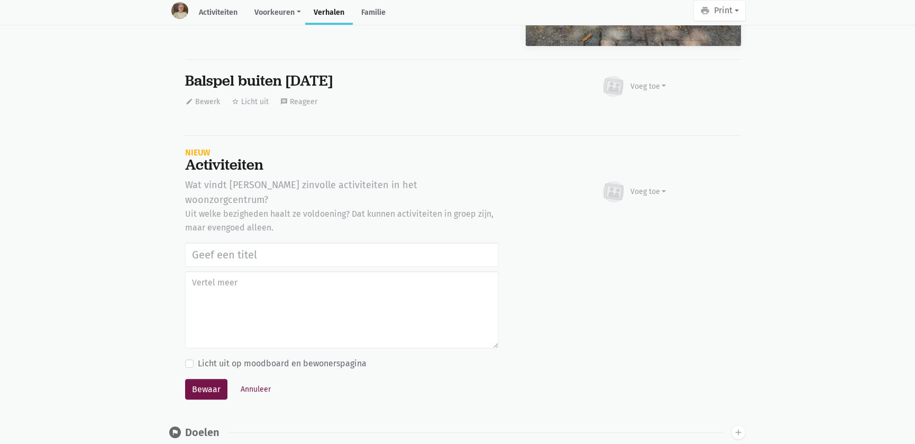
click at [237, 243] on input "text" at bounding box center [342, 255] width 314 height 24
type input "Balspel buiten 19 augustus 2025"
click at [201, 379] on button "Bewaar" at bounding box center [206, 389] width 42 height 21
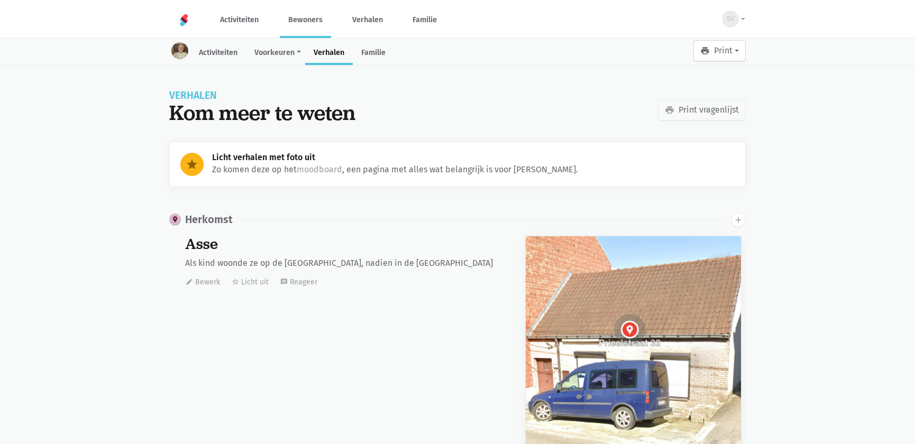
scroll to position [15432, 0]
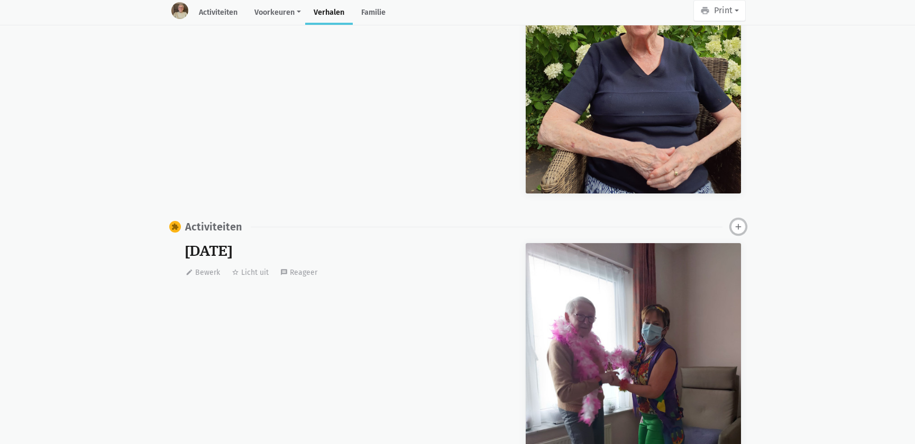
click at [740, 225] on icon "add" at bounding box center [739, 227] width 10 height 10
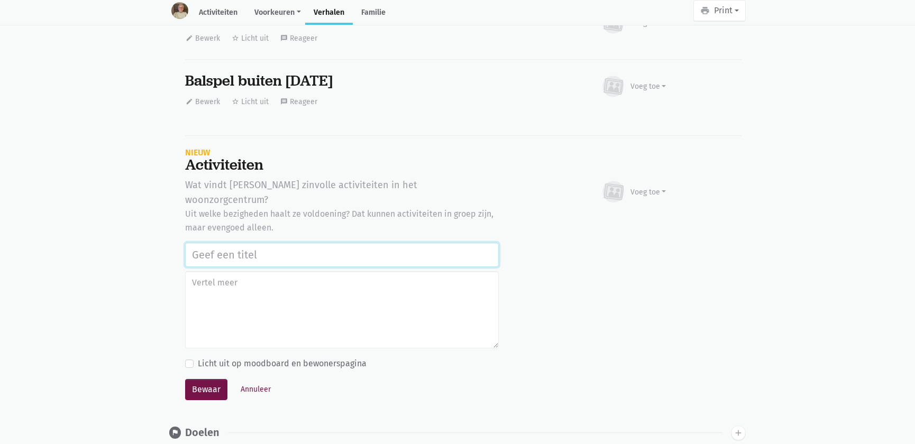
click at [299, 243] on input "text" at bounding box center [342, 255] width 314 height 24
paste input "Balspel buiten [DATE]"
type input "Balspel buiten [DATE]"
click at [196, 379] on button "Bewaar" at bounding box center [206, 389] width 42 height 21
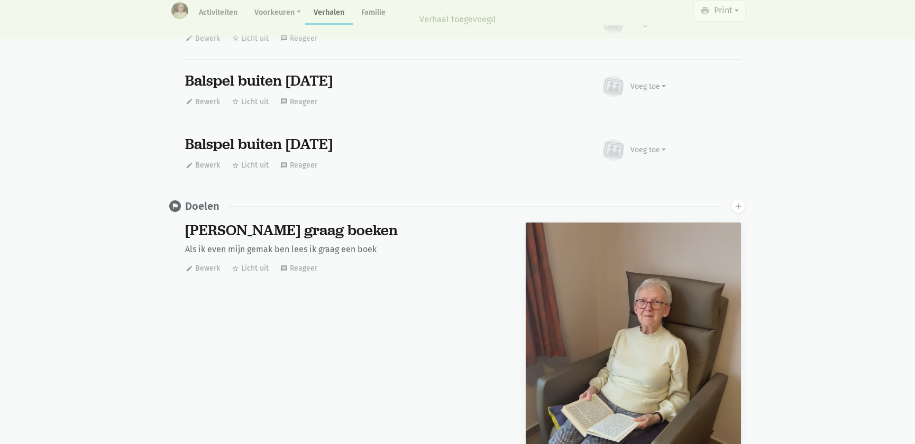
scroll to position [0, 0]
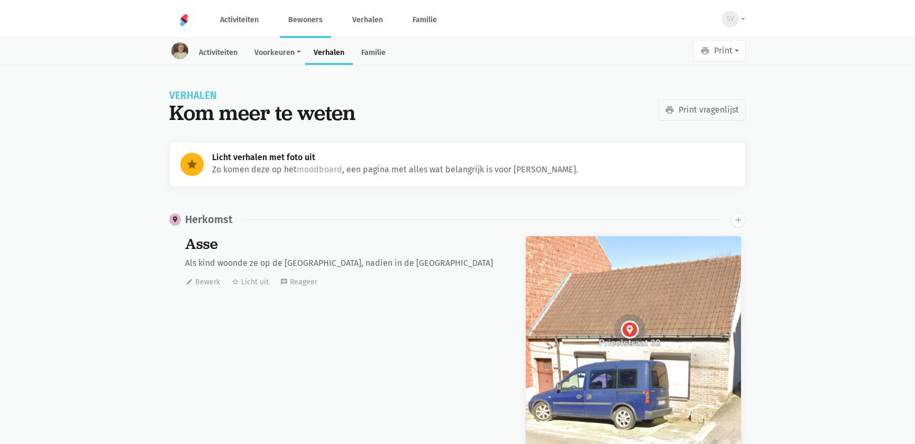
click at [317, 17] on link "Bewoners" at bounding box center [305, 19] width 51 height 35
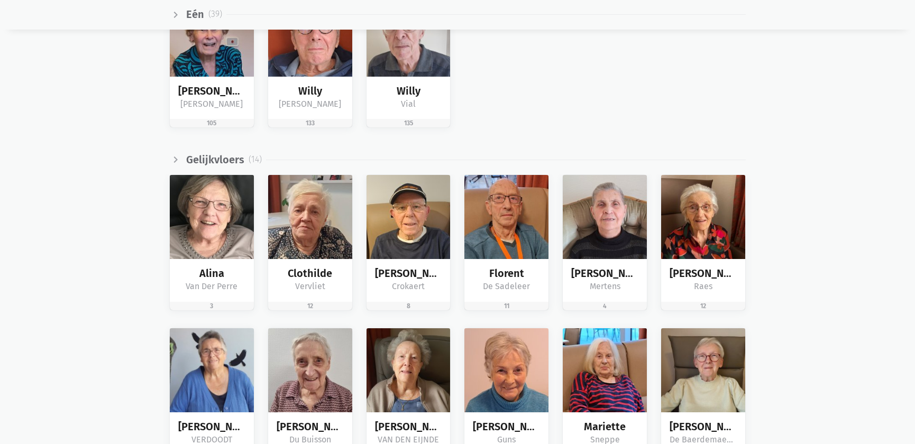
scroll to position [1593, 0]
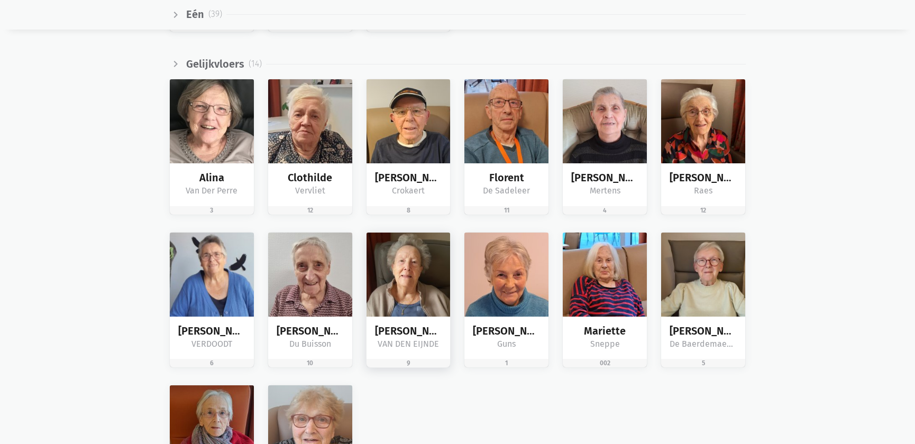
click at [426, 273] on img at bounding box center [409, 275] width 84 height 84
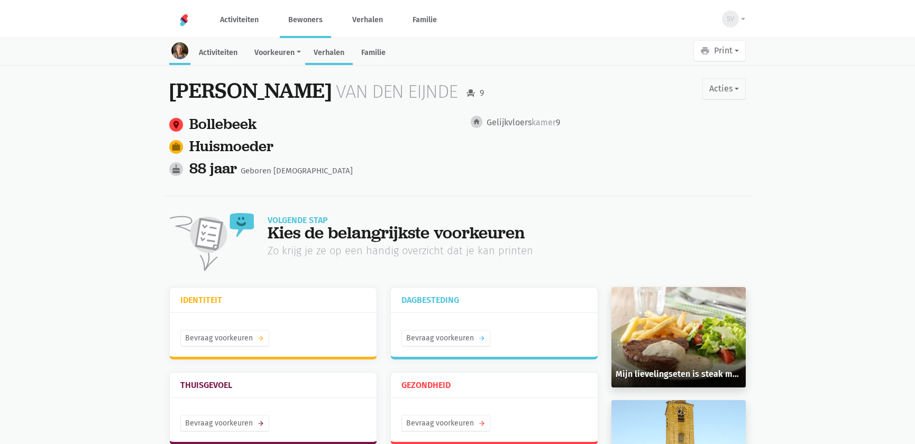
click at [336, 58] on link "Verhalen" at bounding box center [329, 53] width 48 height 23
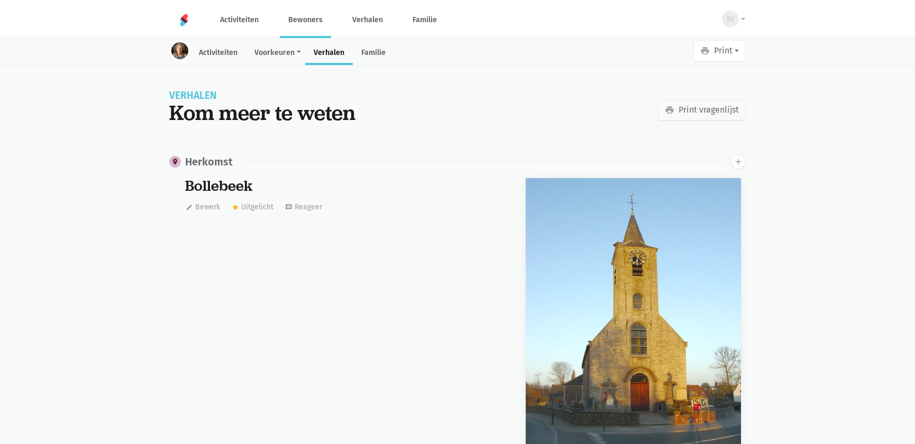
scroll to position [19596, 0]
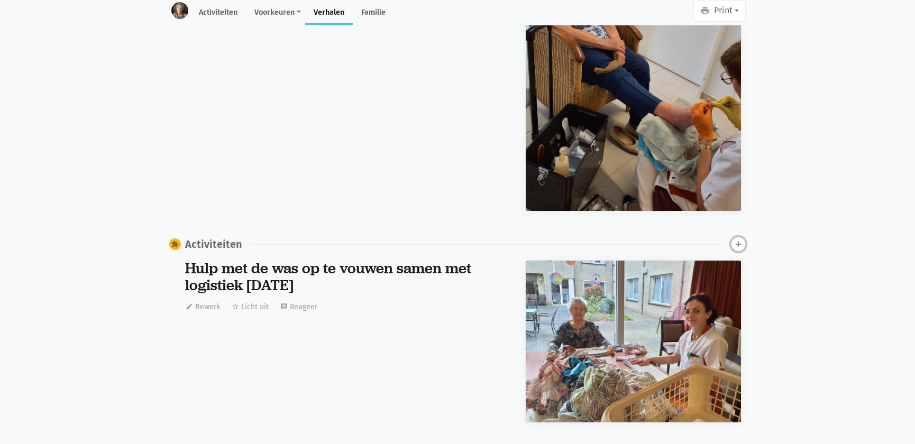
click at [738, 240] on icon "add" at bounding box center [739, 245] width 10 height 10
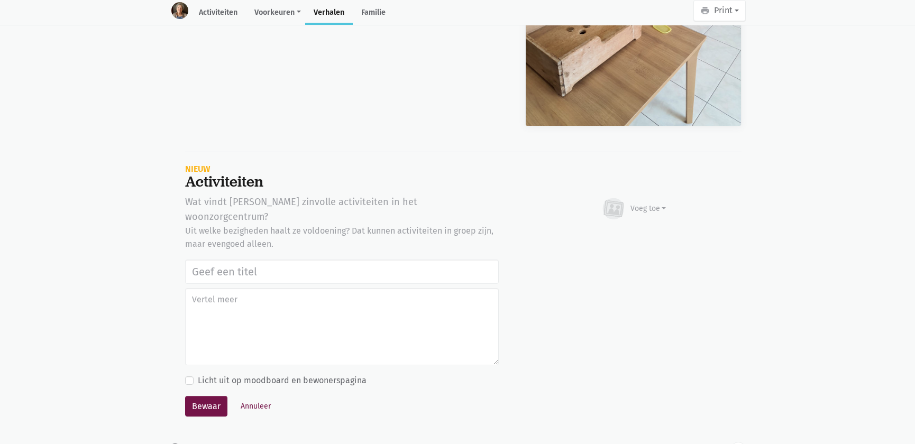
click at [264, 260] on input "text" at bounding box center [342, 272] width 314 height 24
type input "Balspel buiten [DATE]"
click at [203, 396] on button "Bewaar" at bounding box center [206, 406] width 42 height 21
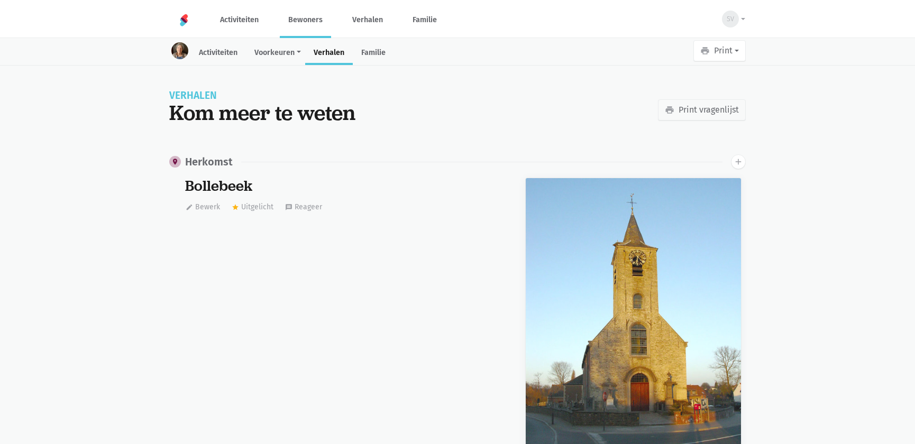
scroll to position [19596, 0]
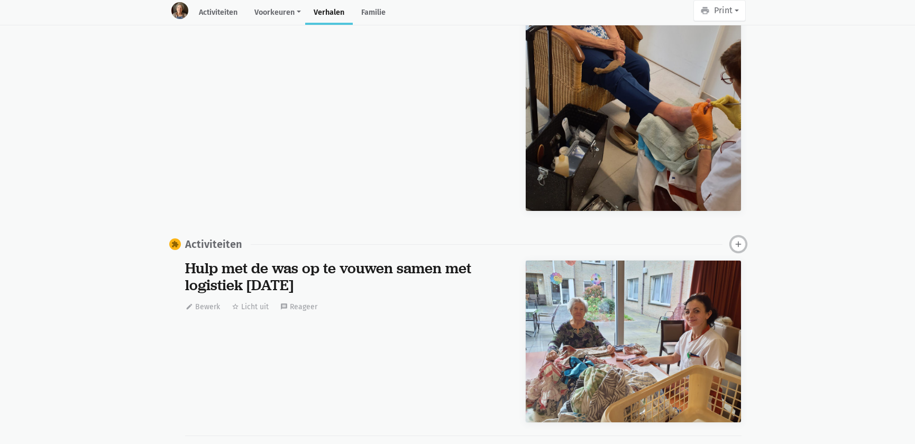
click at [732, 237] on button "add" at bounding box center [738, 244] width 15 height 15
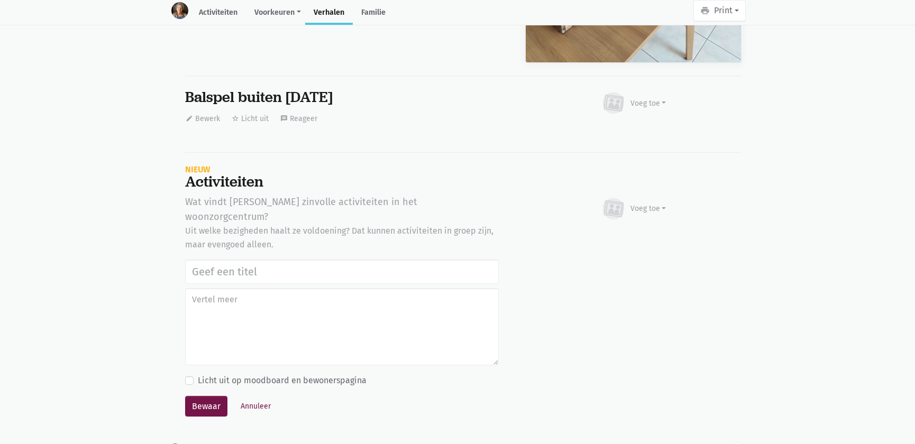
click at [252, 260] on input "text" at bounding box center [342, 272] width 314 height 24
type input "Balspel buiten 19 augustus 2025"
click at [214, 396] on button "Bewaar" at bounding box center [206, 406] width 42 height 21
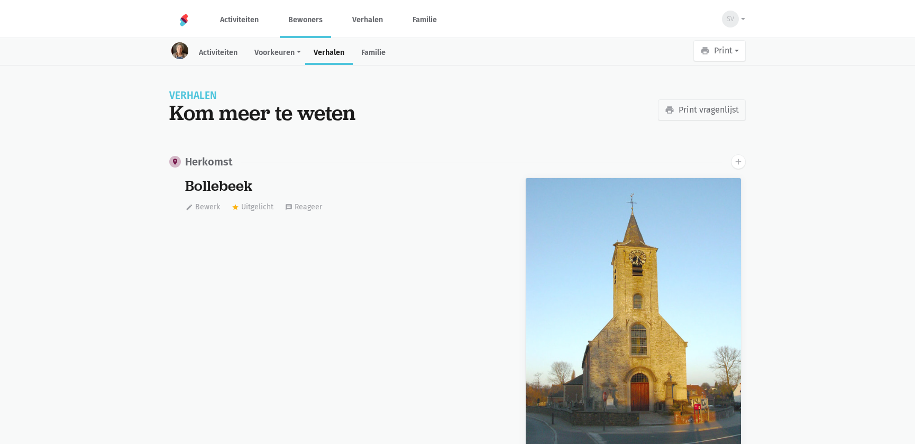
scroll to position [19596, 0]
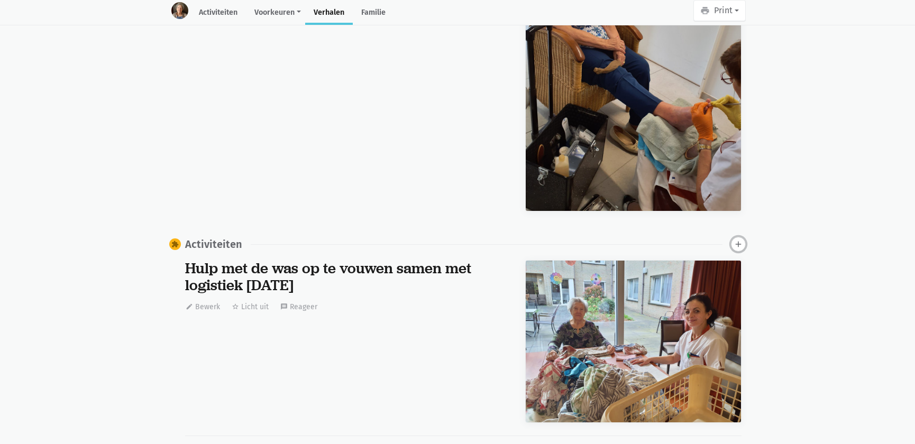
click at [734, 240] on icon "add" at bounding box center [739, 245] width 10 height 10
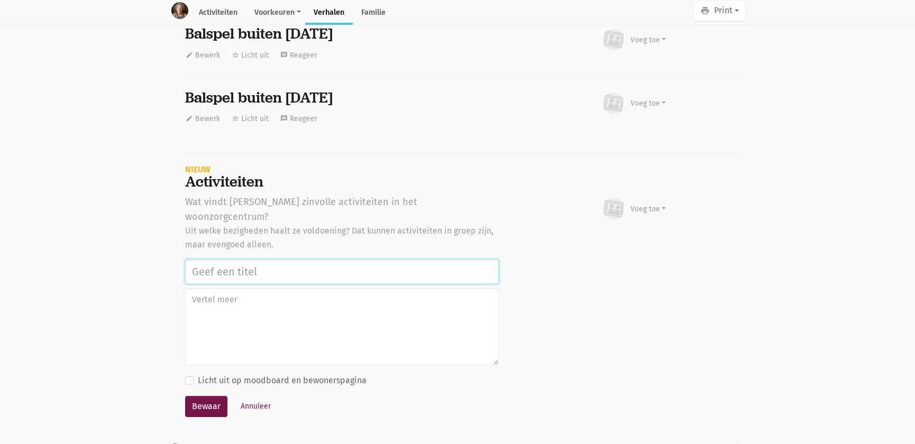
click at [256, 260] on input "text" at bounding box center [342, 272] width 314 height 24
paste input "Balspel buiten 19 augustus 2025"
type input "Balspel buiten 19 augustus 2025"
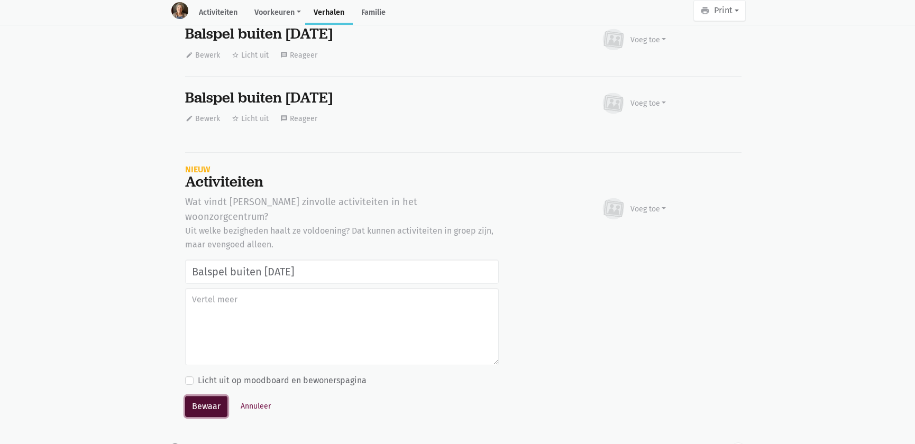
click at [196, 396] on button "Bewaar" at bounding box center [206, 406] width 42 height 21
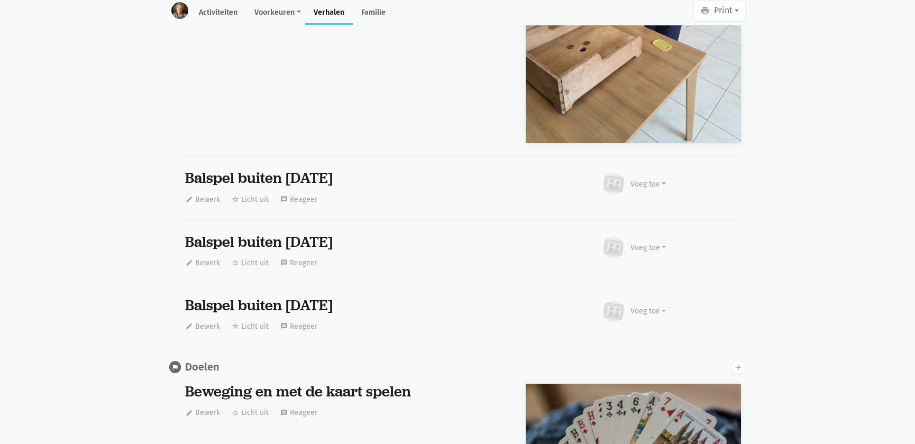
scroll to position [0, 0]
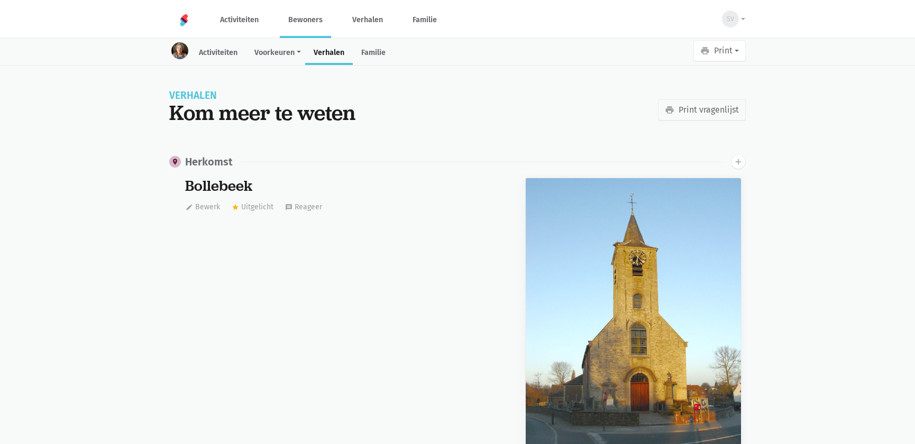
click at [310, 21] on link "Bewoners" at bounding box center [305, 19] width 51 height 35
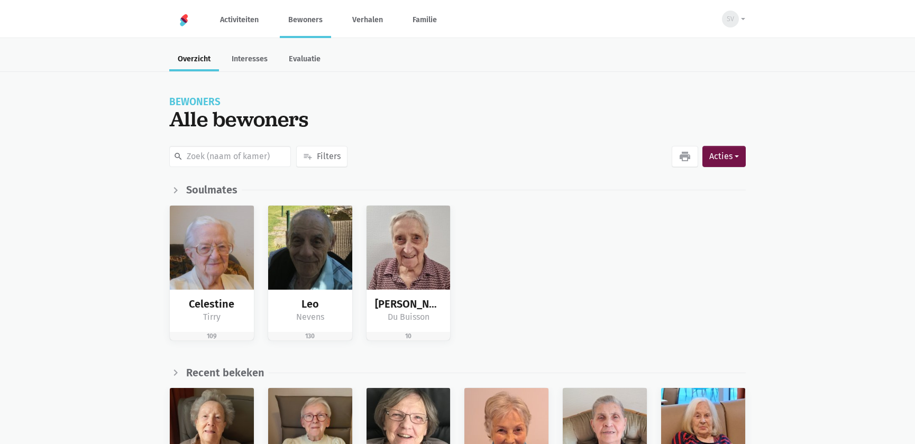
click at [299, 21] on link "Bewoners" at bounding box center [305, 19] width 51 height 35
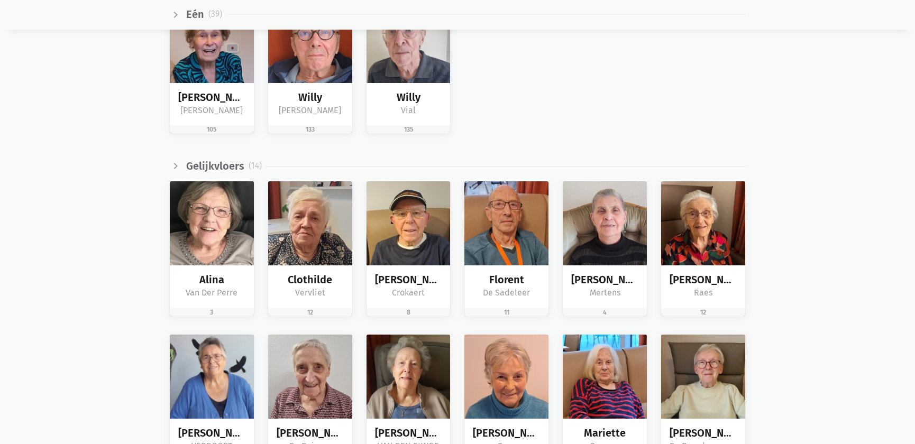
scroll to position [1539, 0]
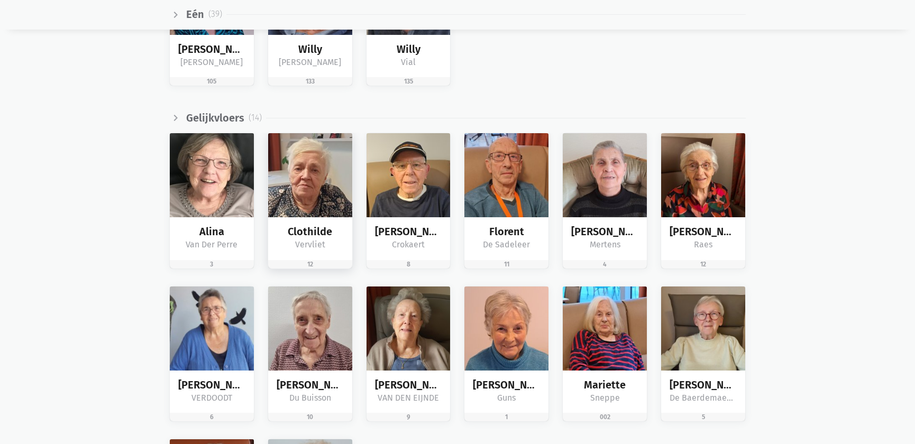
click at [312, 190] on img at bounding box center [310, 175] width 84 height 84
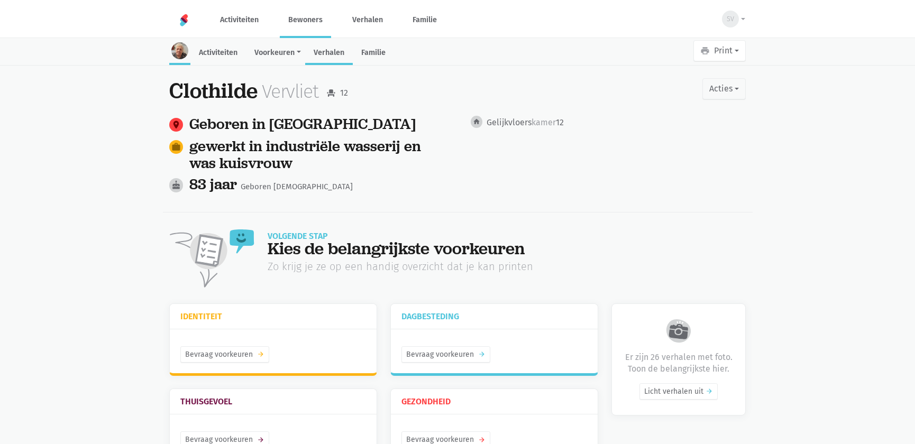
click at [318, 48] on link "Verhalen" at bounding box center [329, 53] width 48 height 23
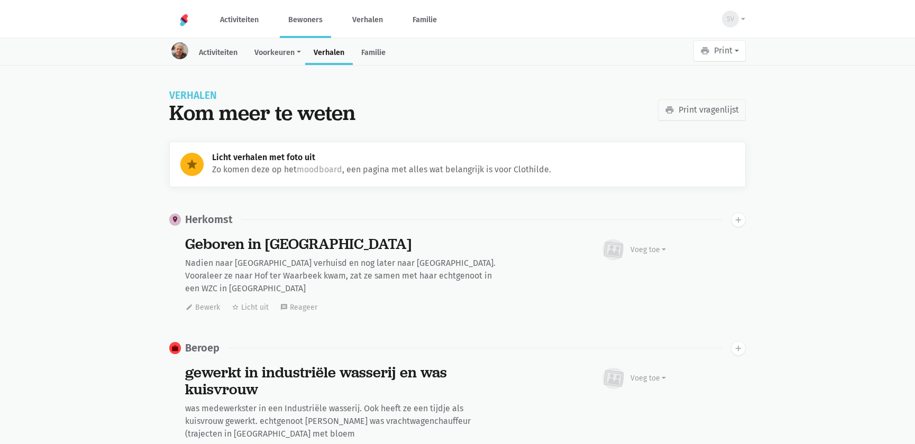
scroll to position [6983, 0]
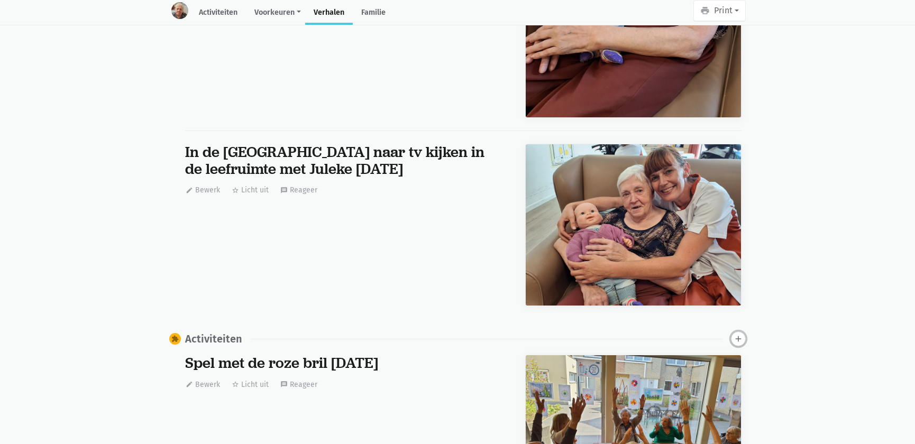
click at [739, 334] on icon "add" at bounding box center [739, 339] width 10 height 10
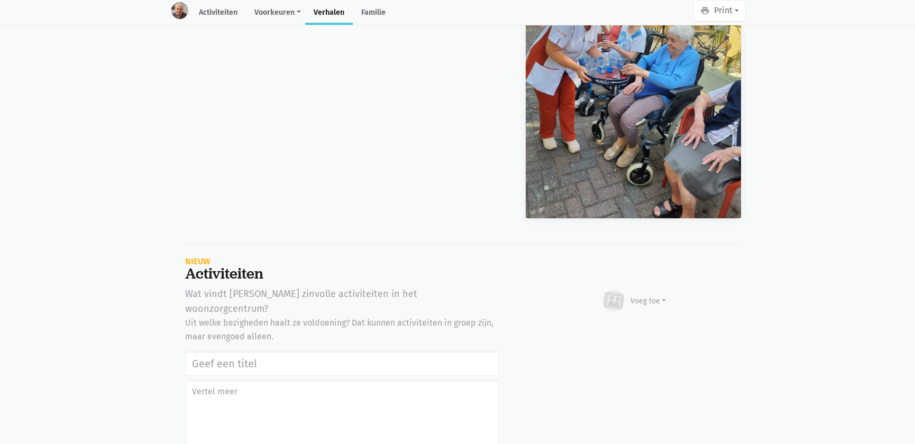
click at [314, 352] on input "text" at bounding box center [342, 364] width 314 height 24
type input "Balspel buiten 19 augustus 2025"
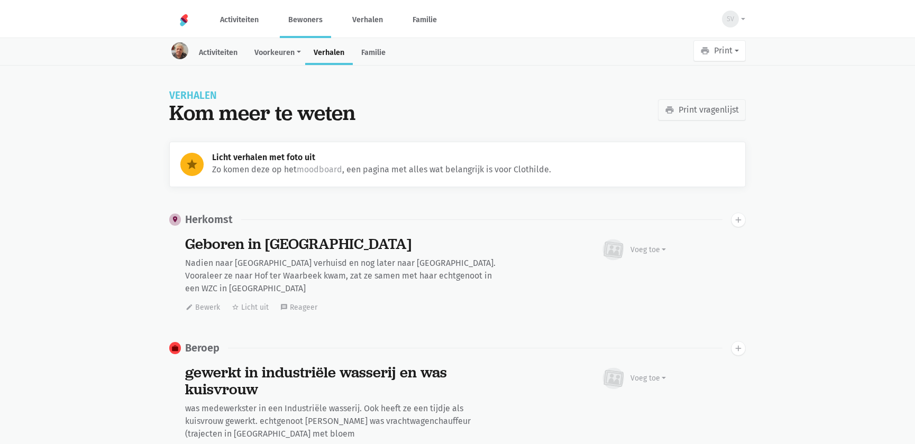
scroll to position [6983, 0]
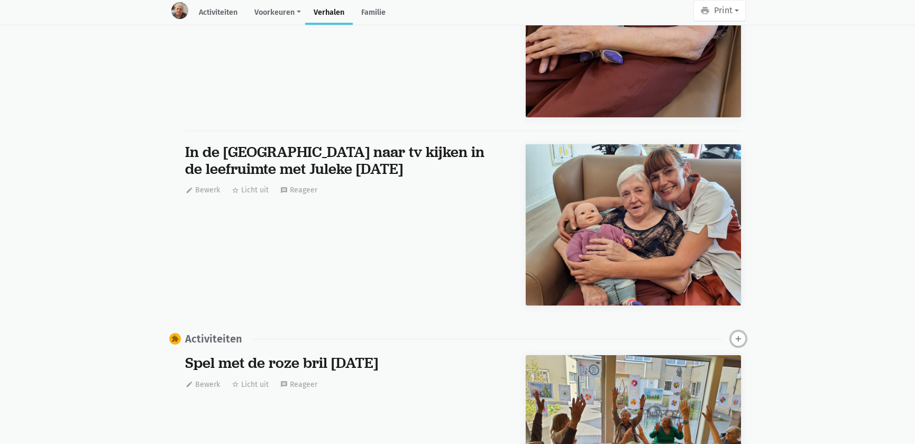
click at [741, 334] on icon "add" at bounding box center [739, 339] width 10 height 10
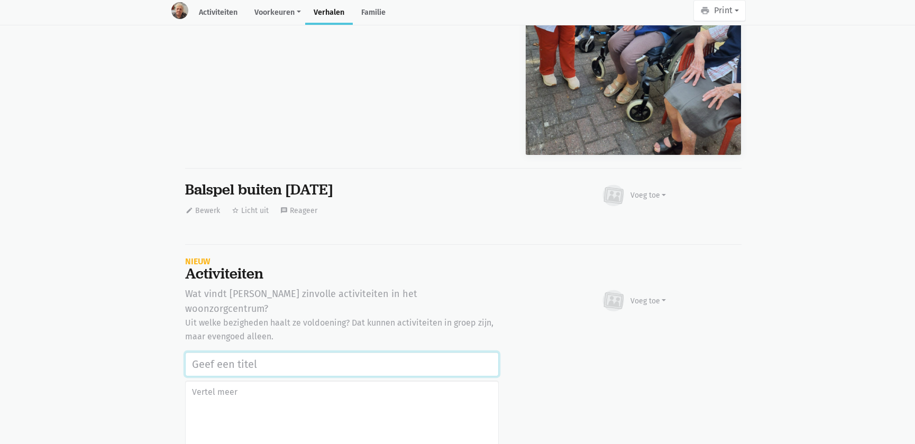
click at [261, 352] on input "text" at bounding box center [342, 364] width 314 height 24
paste input "Balspel buiten 19 augustus 2025"
type input "Balspel buiten 19 augustus 2025"
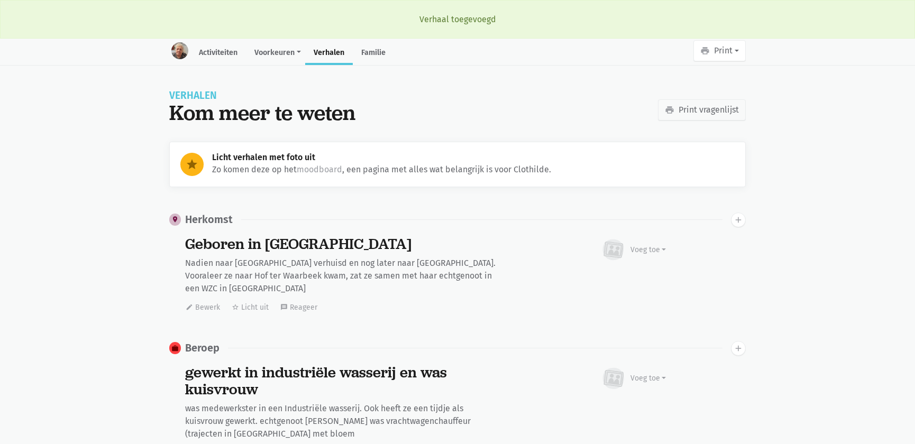
scroll to position [6983, 0]
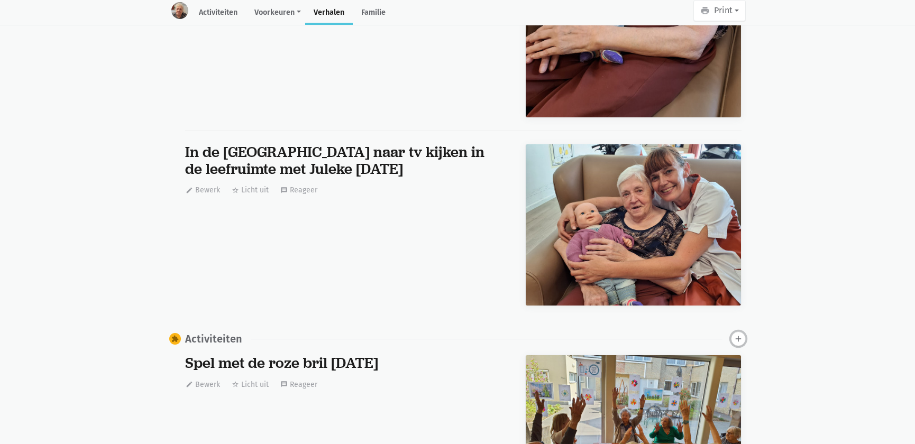
click at [736, 334] on icon "add" at bounding box center [739, 339] width 10 height 10
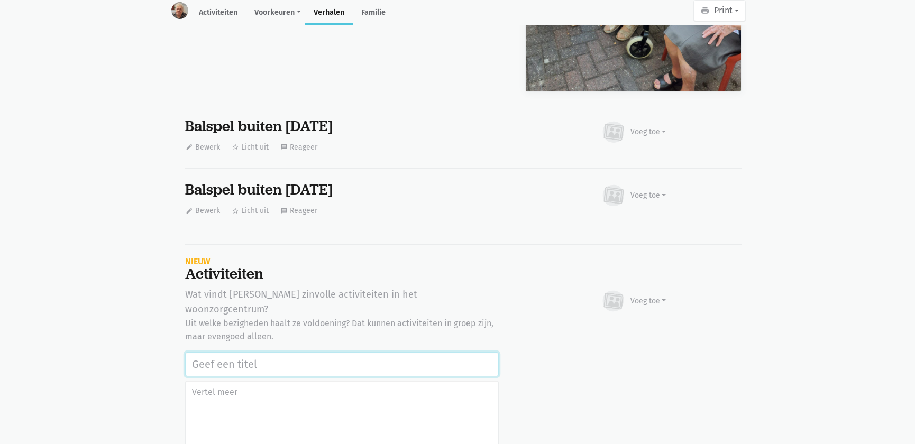
click at [261, 352] on input "text" at bounding box center [342, 364] width 314 height 24
paste input "Balspel buiten 19 augustus 2025"
type input "Balspel buiten 19 augustus 2025"
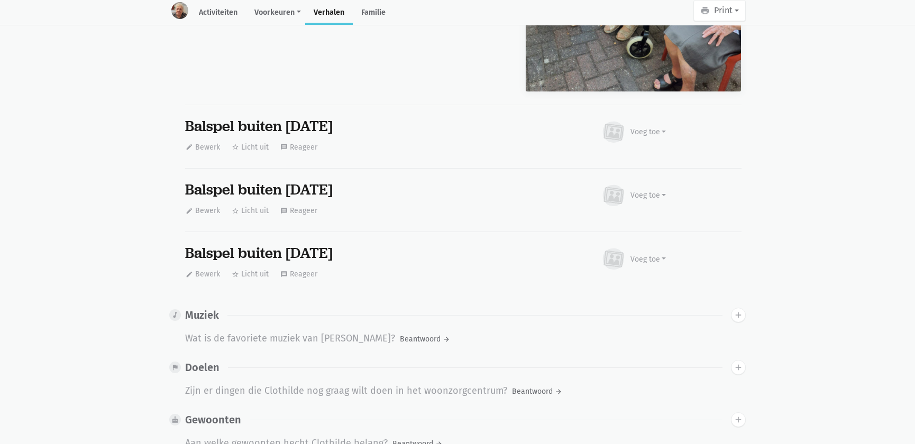
scroll to position [0, 0]
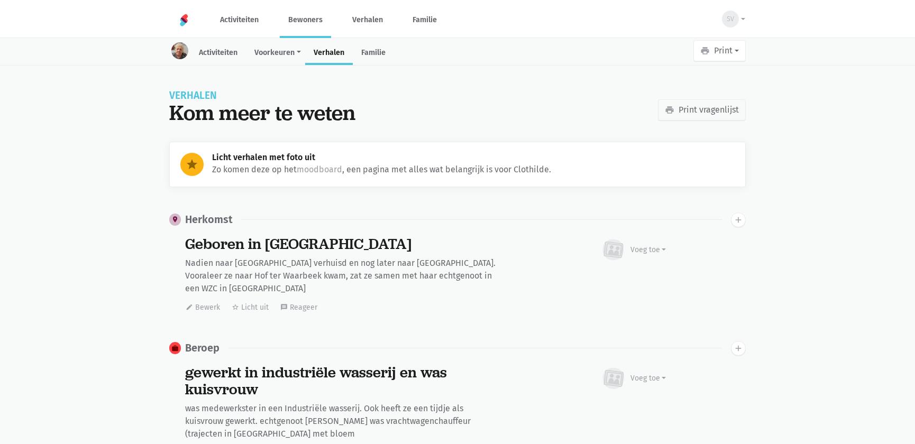
click at [309, 22] on link "Bewoners" at bounding box center [305, 19] width 51 height 35
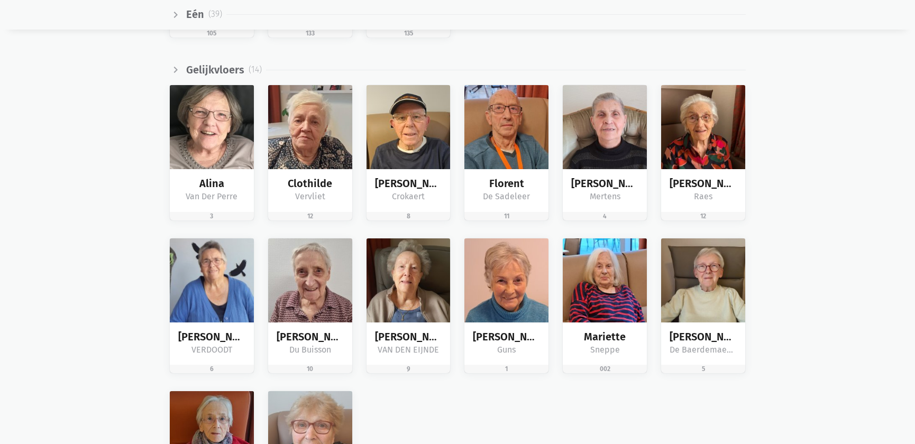
scroll to position [1634, 0]
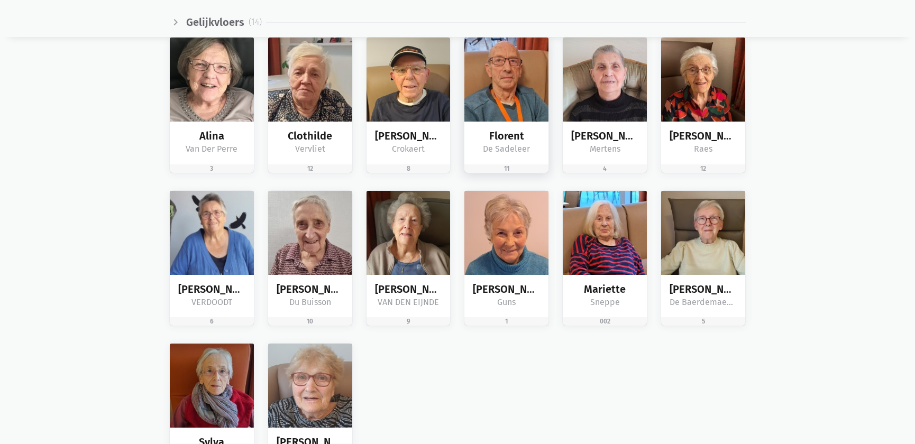
click at [531, 112] on img at bounding box center [506, 80] width 84 height 84
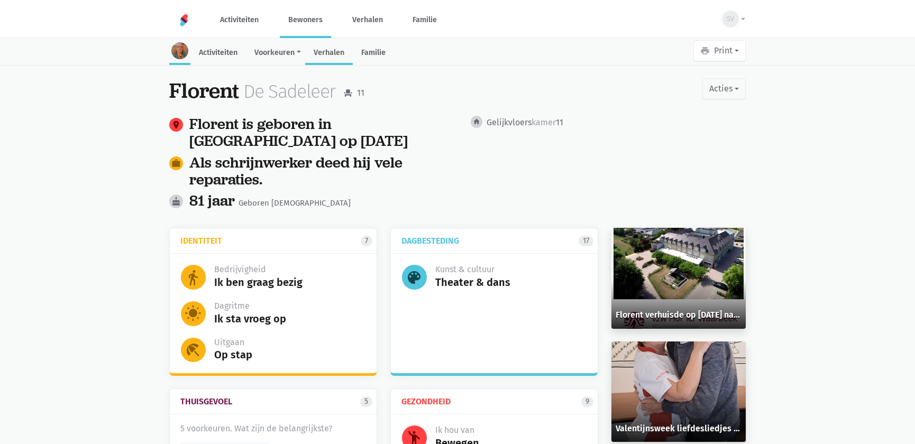
click at [323, 54] on link "Verhalen" at bounding box center [329, 53] width 48 height 23
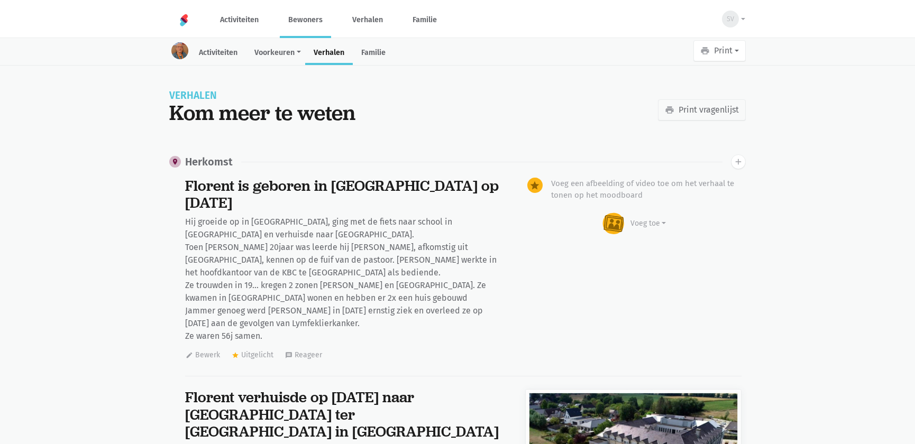
scroll to position [6206, 0]
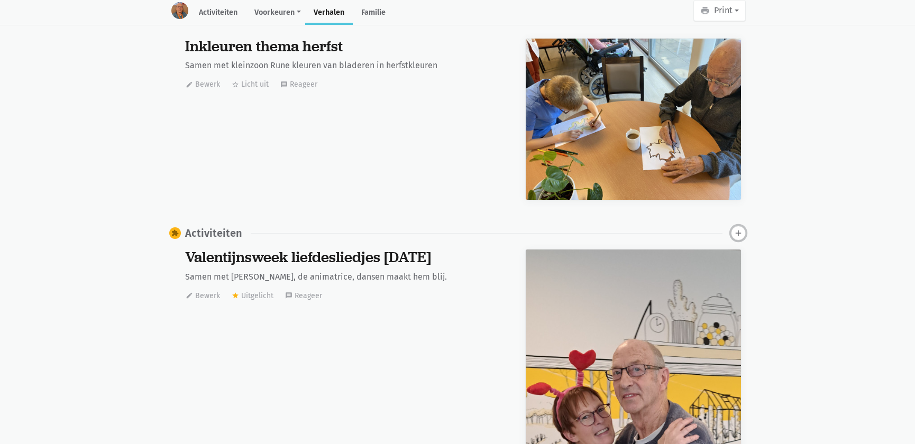
click at [735, 229] on icon "add" at bounding box center [739, 234] width 10 height 10
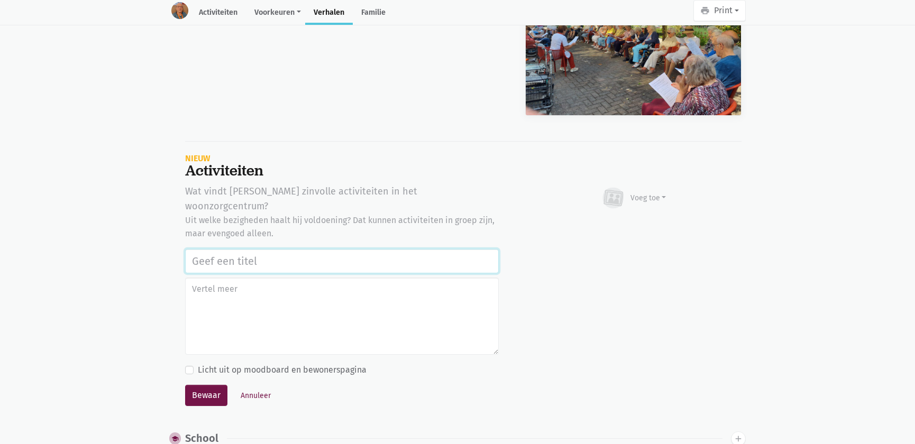
click at [283, 249] on input "text" at bounding box center [342, 261] width 314 height 24
paste input "Balspel buiten 19 augustus 2025"
type input "Balspel buiten 19 augustus 2025"
drag, startPoint x: 217, startPoint y: 370, endPoint x: 209, endPoint y: 372, distance: 8.4
click at [216, 385] on button "Bewaar" at bounding box center [206, 395] width 42 height 21
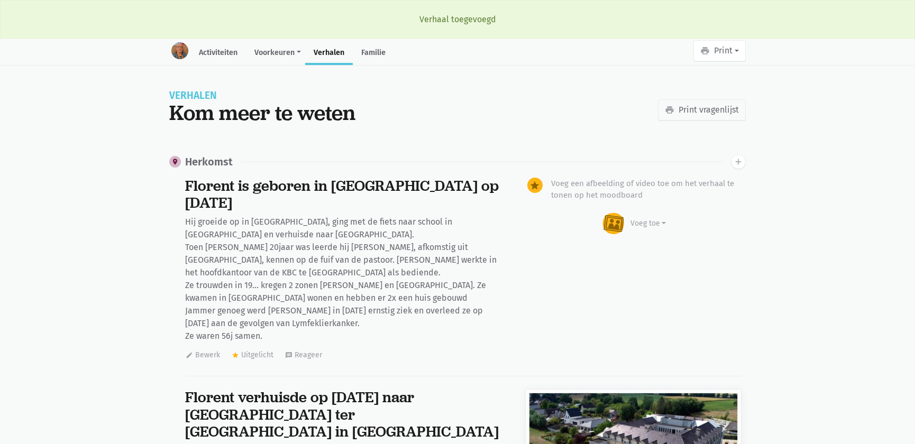
scroll to position [6206, 0]
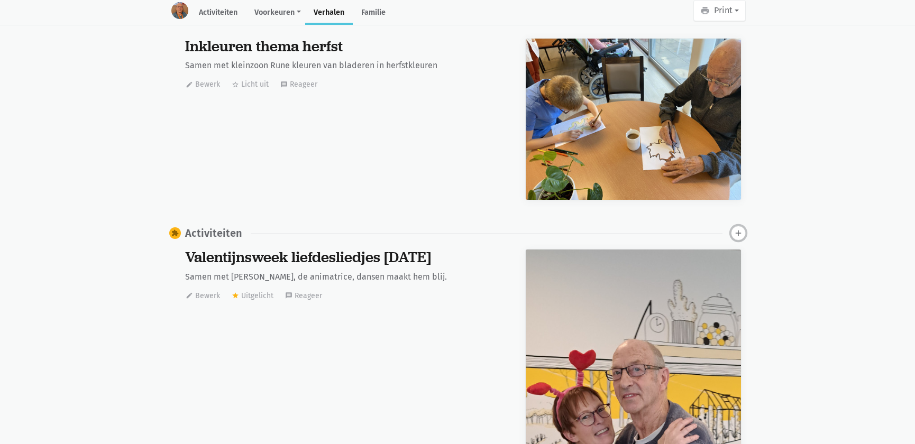
click at [737, 229] on icon "add" at bounding box center [739, 234] width 10 height 10
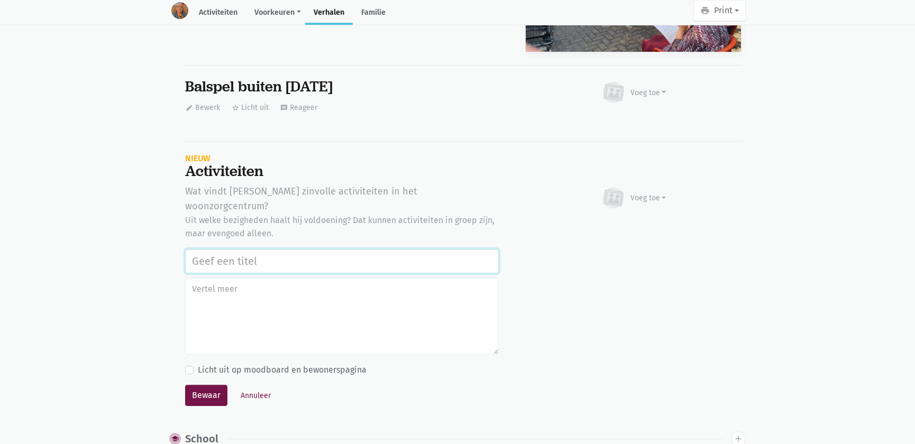
click at [232, 249] on input "text" at bounding box center [342, 261] width 314 height 24
paste input "Balspel buiten 19 augustus 2025"
type input "Balspel buiten 19 augustus 2025"
click at [206, 385] on button "Bewaar" at bounding box center [206, 395] width 42 height 21
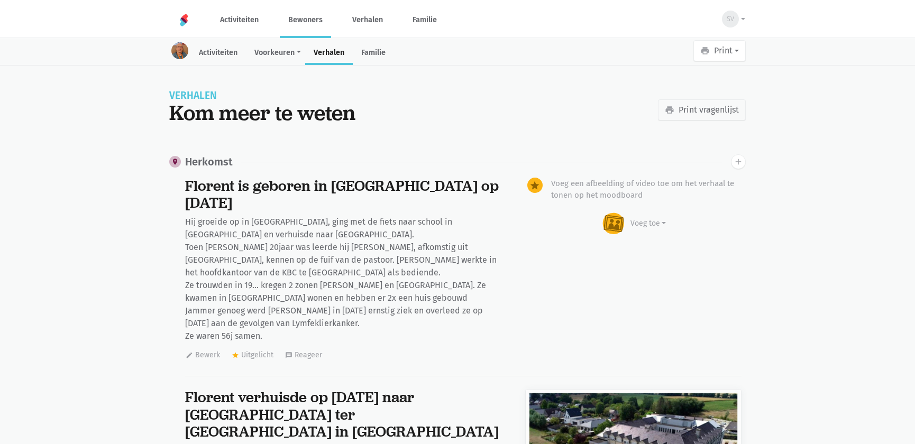
scroll to position [6206, 0]
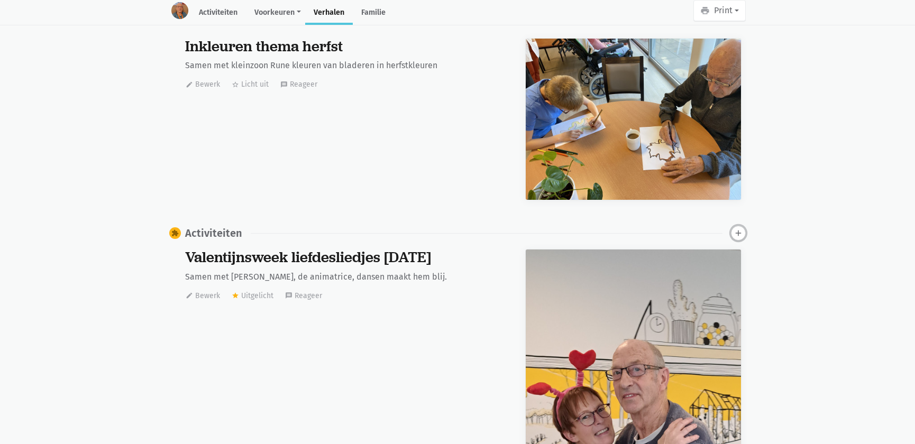
click at [737, 229] on icon "add" at bounding box center [739, 234] width 10 height 10
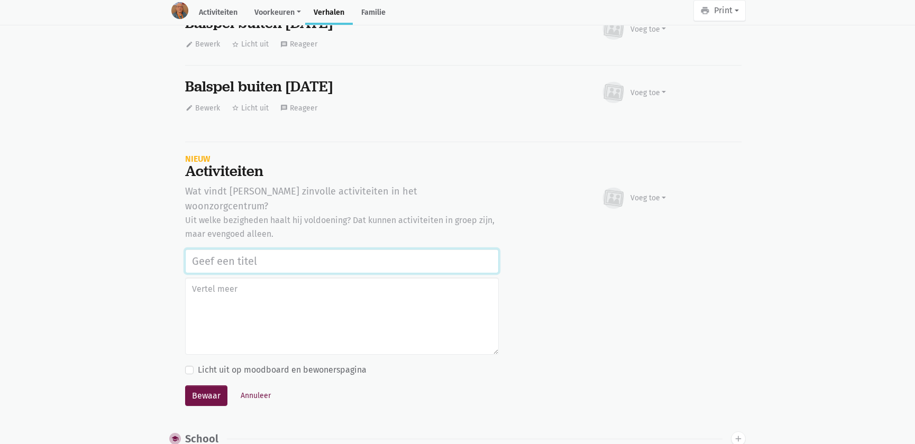
click at [327, 249] on input "text" at bounding box center [342, 261] width 314 height 24
paste input "Balspel buiten [DATE]"
type input "Balspel buiten [DATE]"
click at [203, 386] on button "Bewaar" at bounding box center [206, 396] width 42 height 21
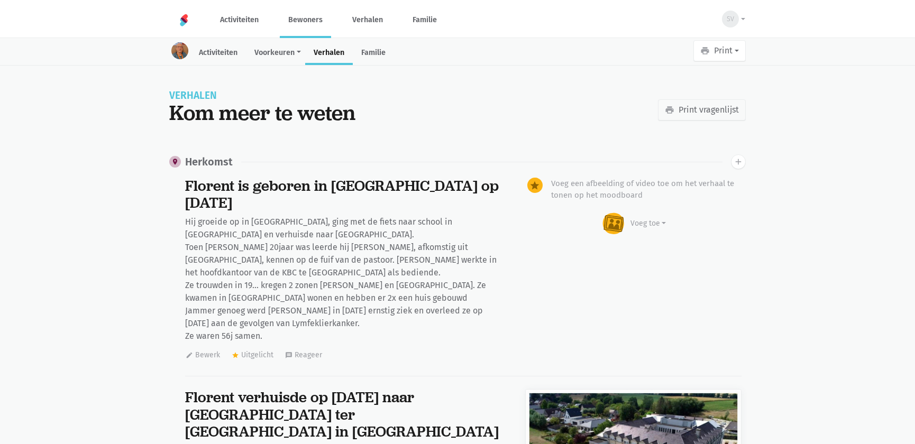
click at [312, 24] on link "Bewoners" at bounding box center [305, 19] width 51 height 35
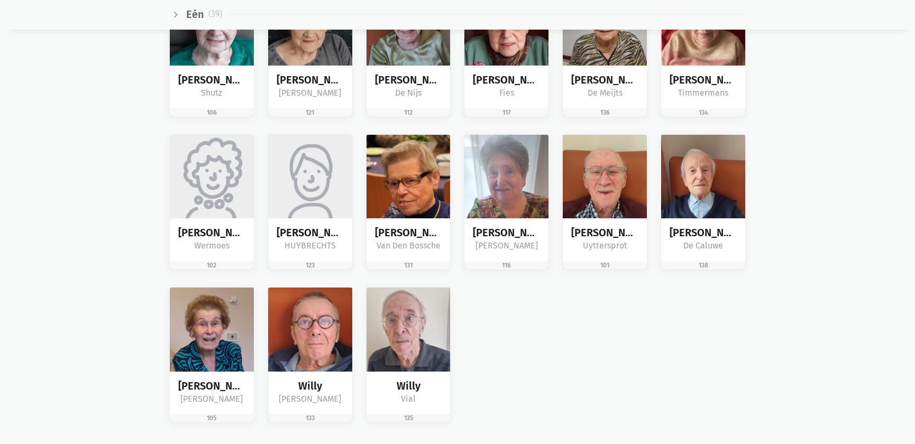
scroll to position [1683, 0]
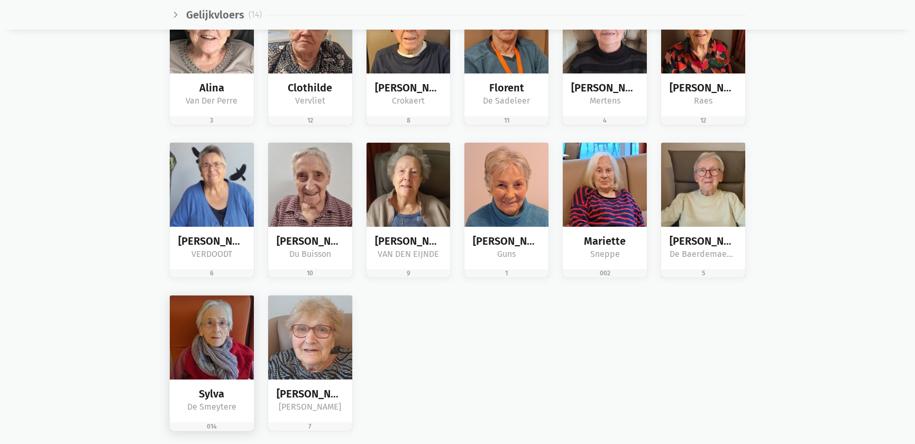
click at [239, 346] on img at bounding box center [212, 338] width 84 height 84
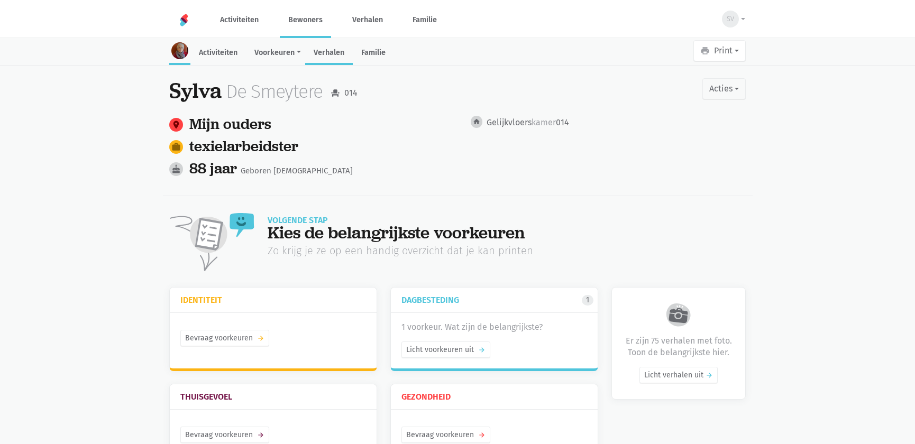
click at [335, 53] on link "Verhalen" at bounding box center [329, 53] width 48 height 23
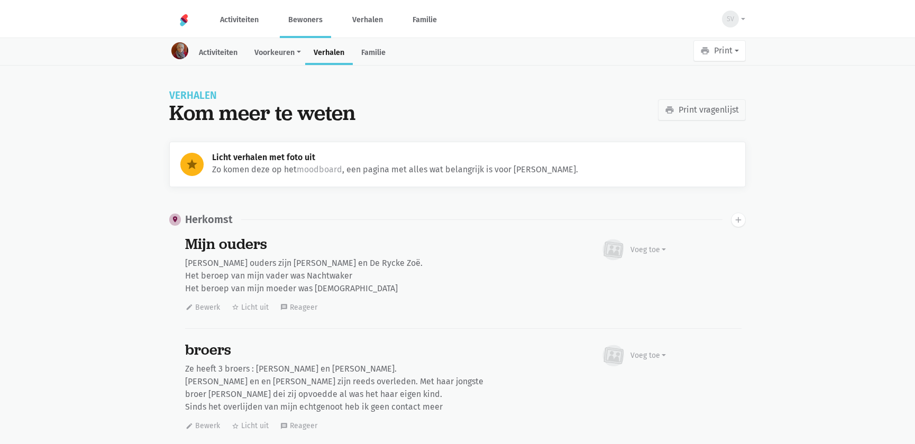
scroll to position [13459, 0]
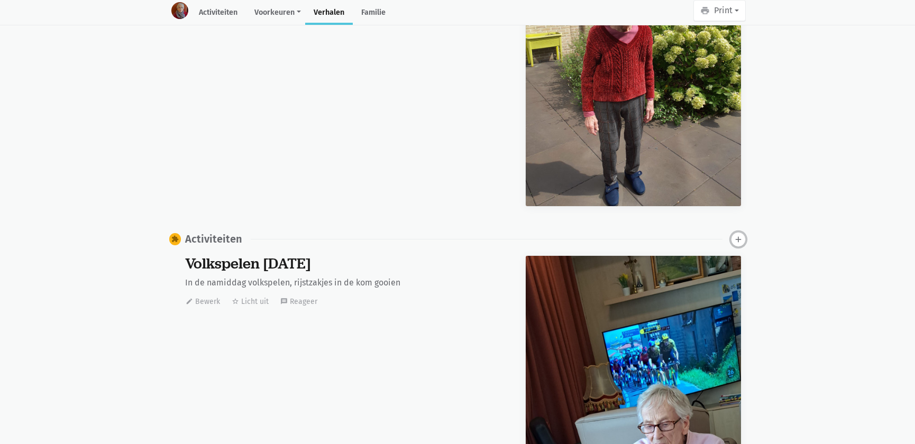
click at [739, 235] on icon "add" at bounding box center [739, 240] width 10 height 10
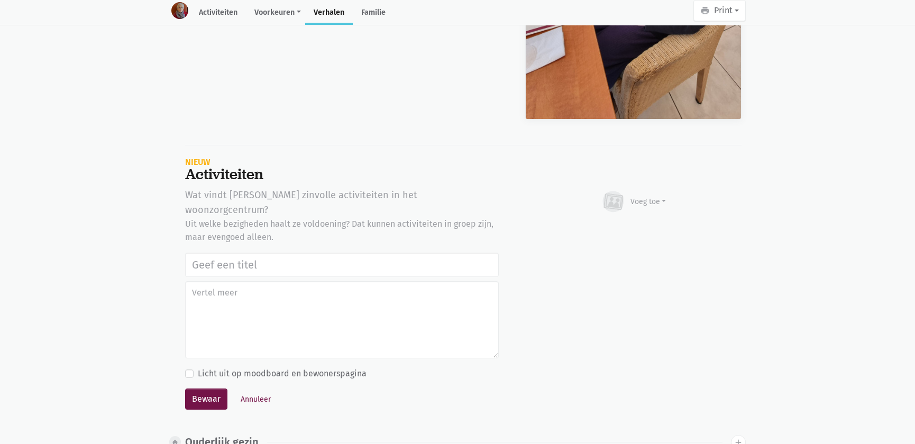
click at [279, 253] on input "text" at bounding box center [342, 265] width 314 height 24
type input "Balspel buiten [DATE]"
click at [191, 389] on button "Bewaar" at bounding box center [206, 399] width 42 height 21
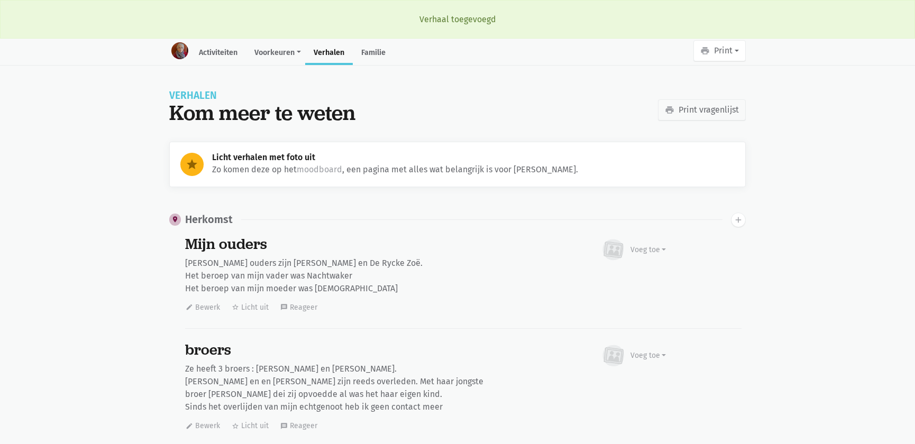
scroll to position [13459, 0]
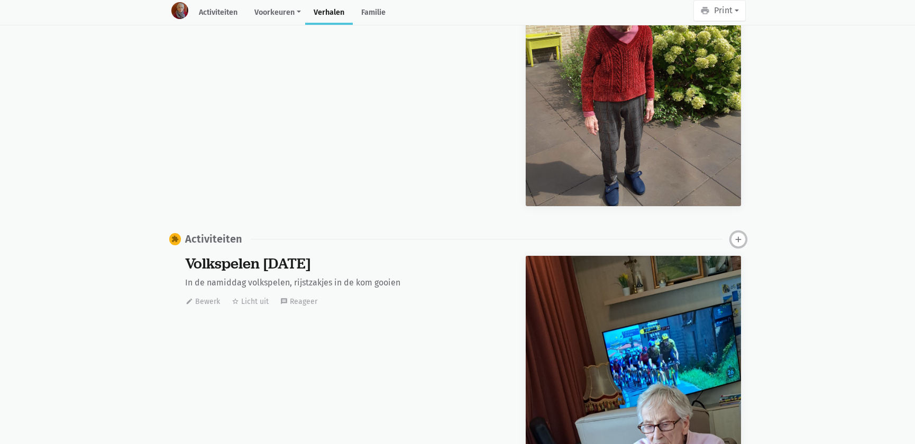
click at [734, 235] on icon "add" at bounding box center [739, 240] width 10 height 10
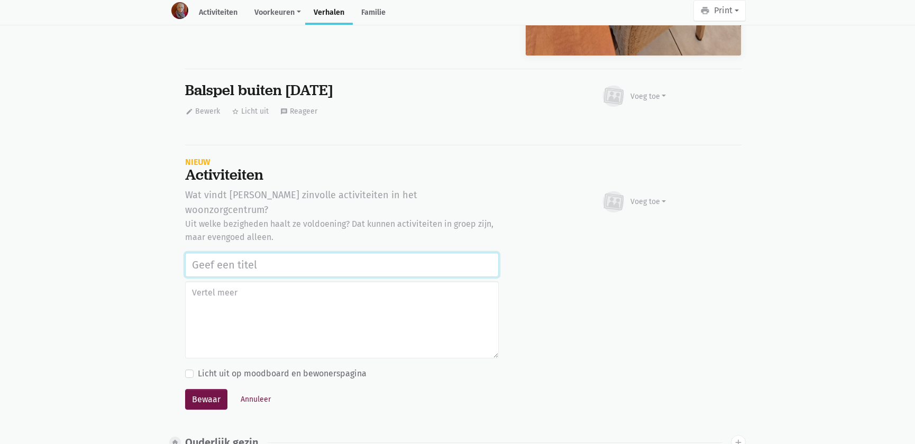
click at [261, 253] on input "text" at bounding box center [342, 265] width 314 height 24
paste input "Balspel buiten 19 augustus 2025"
type input "Balspel buiten 19 augustus 2025"
click at [199, 389] on button "Bewaar" at bounding box center [206, 399] width 42 height 21
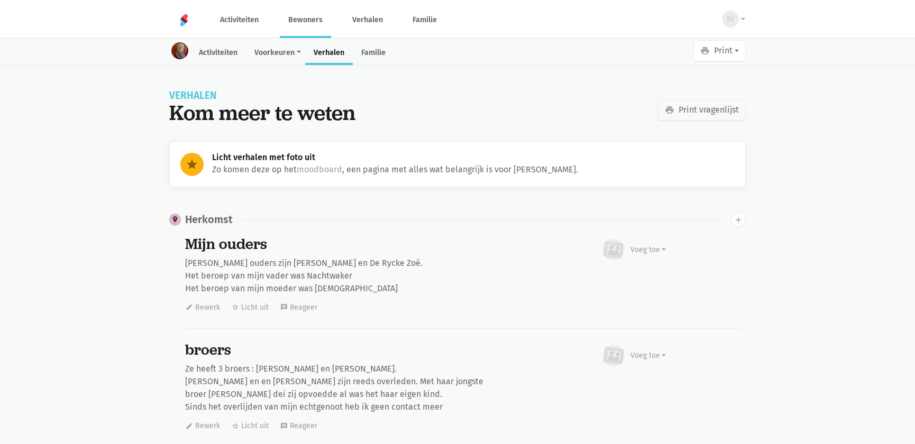
scroll to position [13459, 0]
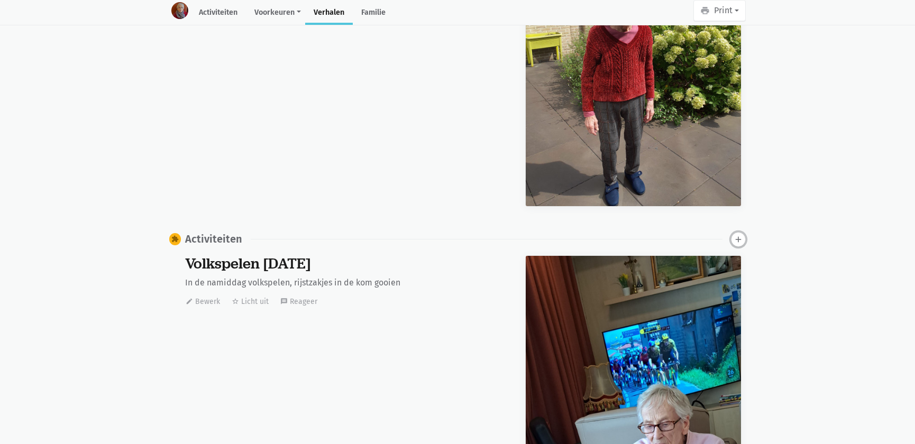
click at [742, 235] on icon "add" at bounding box center [739, 240] width 10 height 10
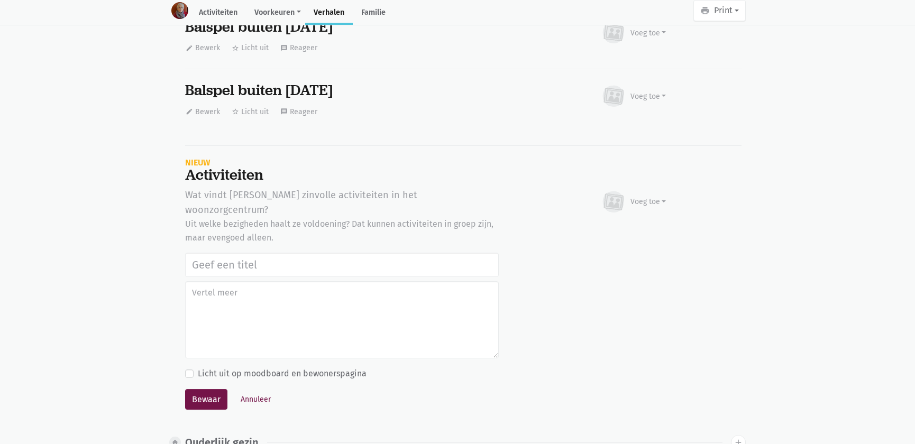
click at [279, 253] on input "text" at bounding box center [342, 265] width 314 height 24
type input "Balspel buiten 19 augustus 2025"
click at [202, 389] on button "Bewaar" at bounding box center [206, 399] width 42 height 21
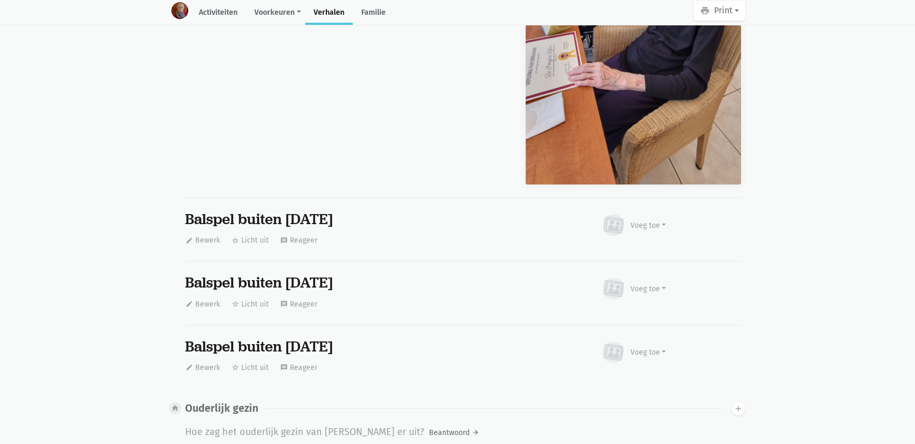
scroll to position [0, 0]
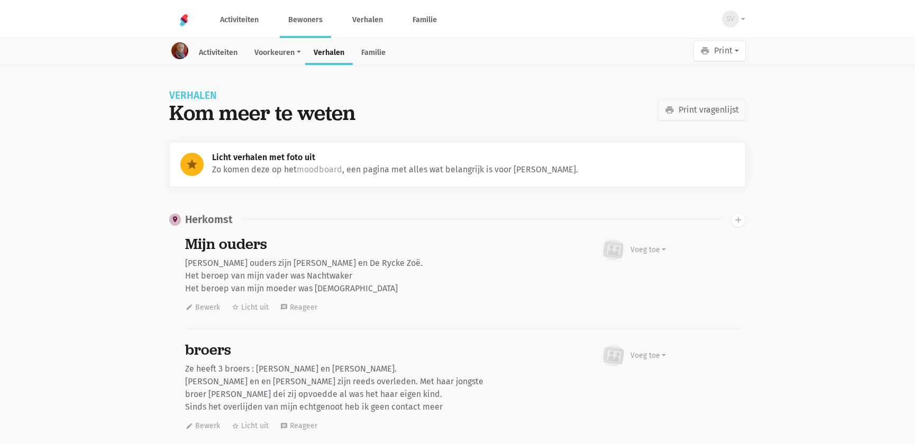
click at [304, 24] on link "Bewoners" at bounding box center [305, 19] width 51 height 35
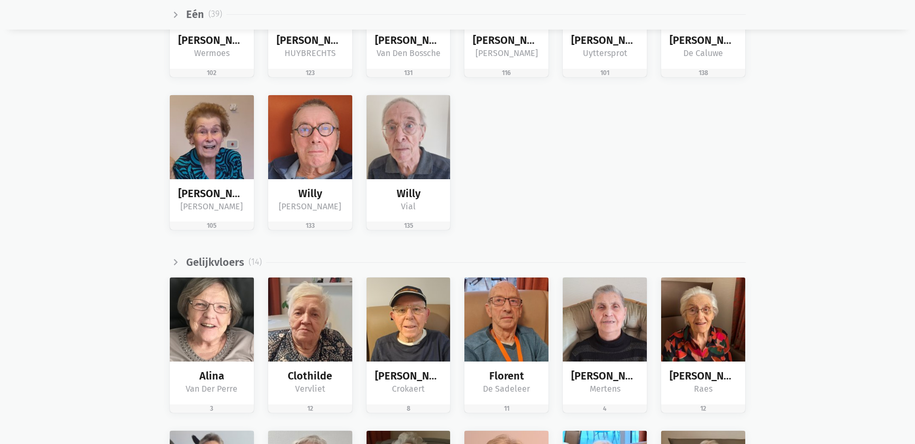
scroll to position [1587, 0]
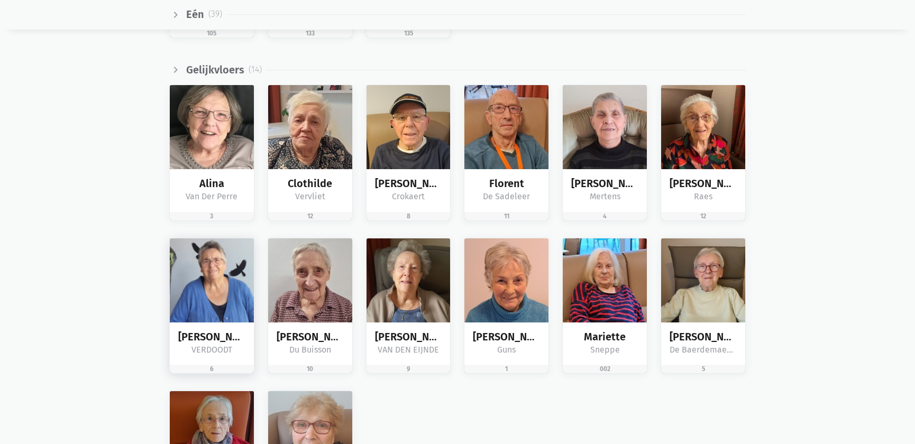
click at [238, 294] on img at bounding box center [212, 281] width 84 height 84
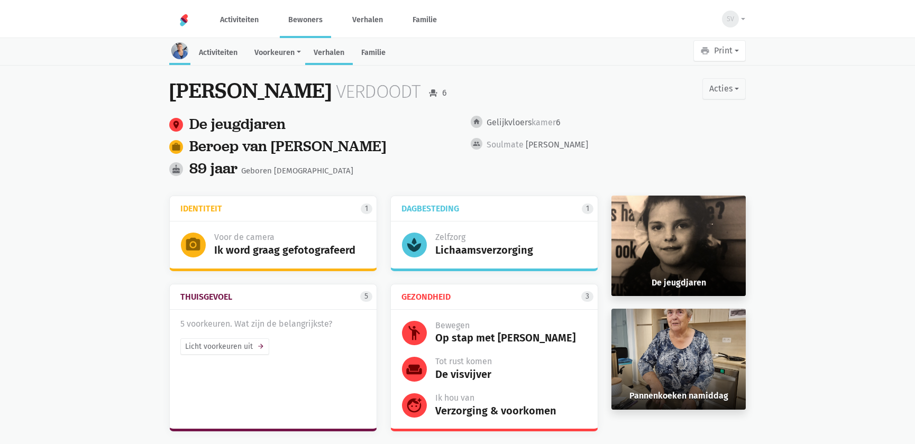
click at [326, 49] on link "Verhalen" at bounding box center [329, 53] width 48 height 23
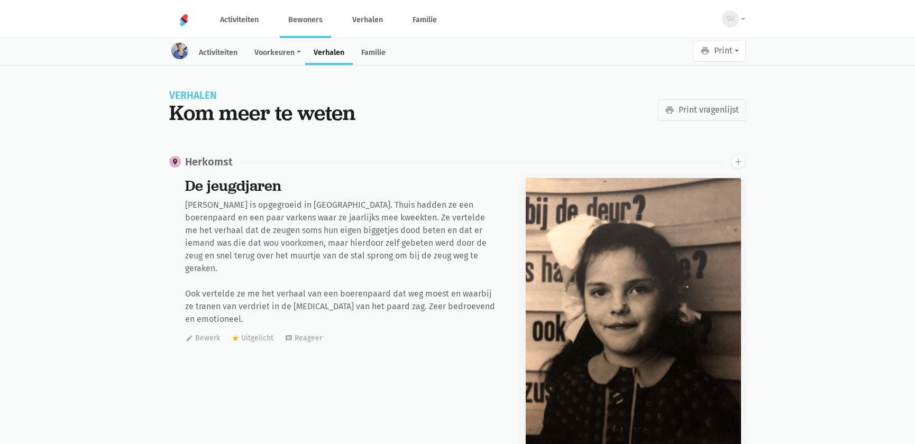
scroll to position [810, 0]
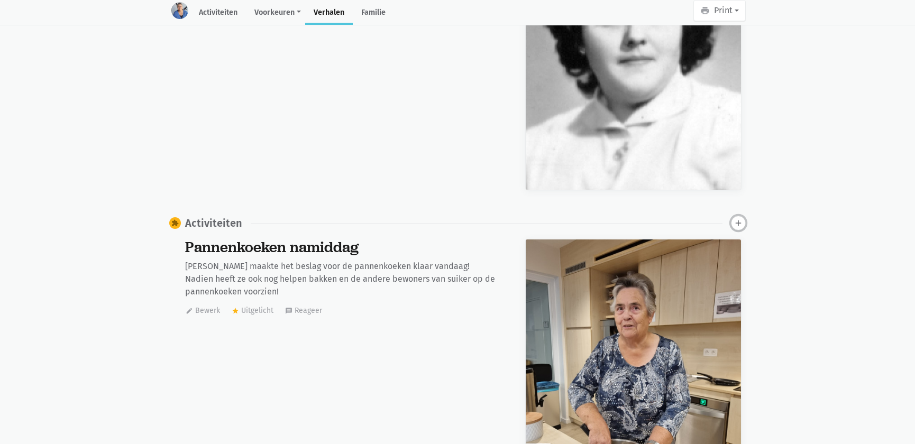
click at [736, 218] on icon "add" at bounding box center [739, 223] width 10 height 10
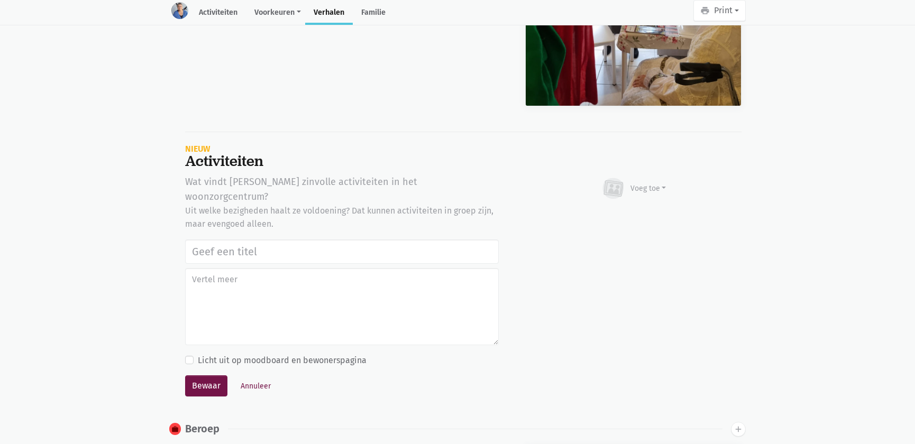
click at [321, 240] on input "text" at bounding box center [342, 252] width 314 height 24
type input "Balspel buiten 19 augustus 2025"
click at [201, 376] on button "Bewaar" at bounding box center [206, 386] width 42 height 21
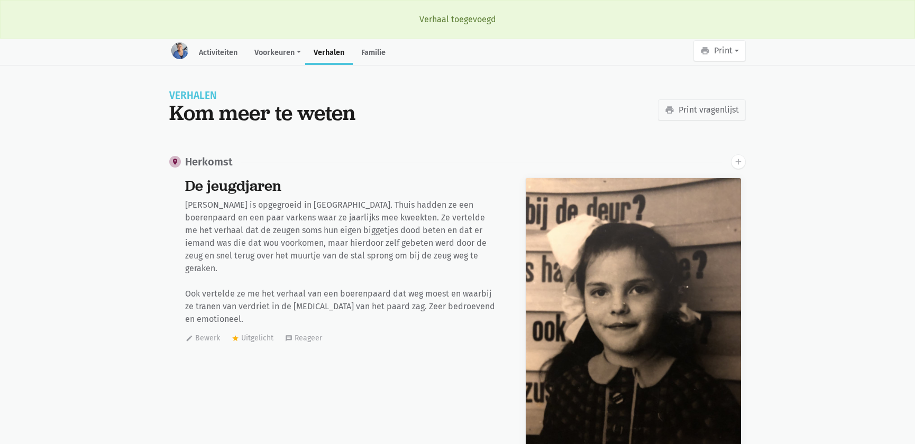
scroll to position [810, 0]
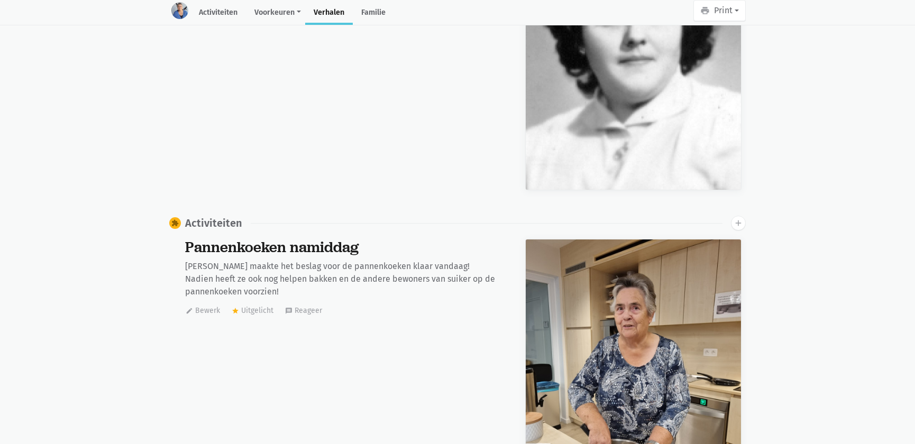
click at [730, 222] on div "extension Activiteiten add" at bounding box center [457, 223] width 577 height 15
click at [736, 223] on icon "add" at bounding box center [739, 223] width 10 height 10
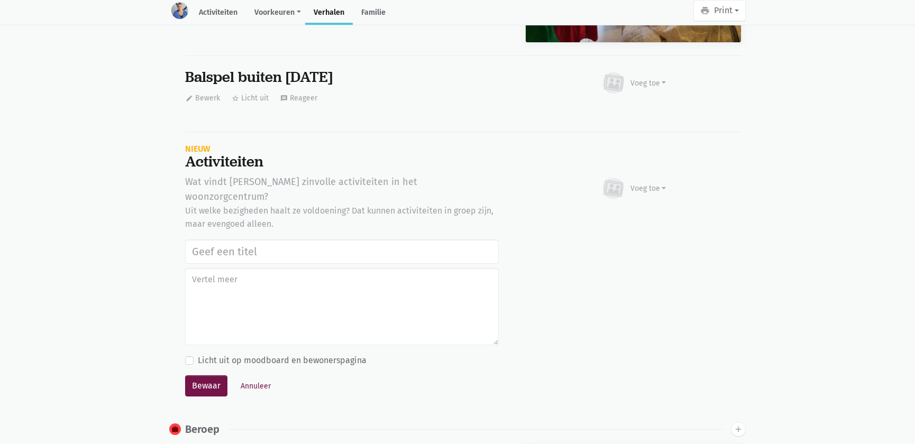
click at [213, 240] on input "text" at bounding box center [342, 252] width 314 height 24
type input "Balspel buiten 19 augustus 2025"
click at [185, 376] on button "Bewaar" at bounding box center [206, 386] width 42 height 21
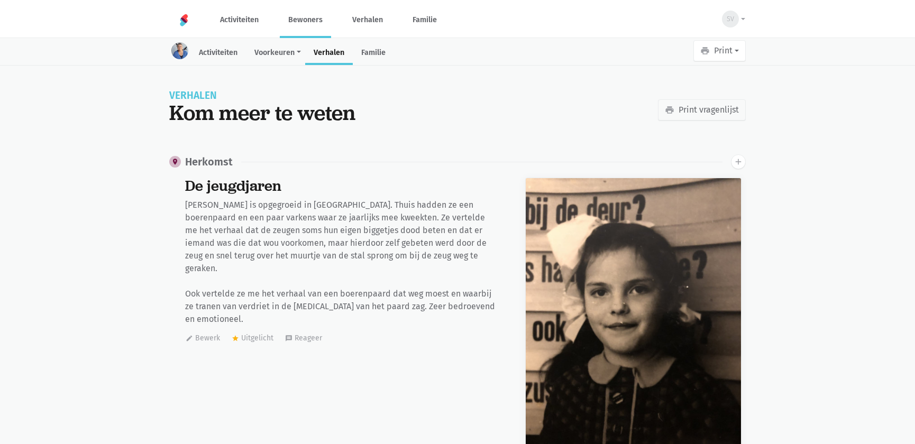
scroll to position [810, 0]
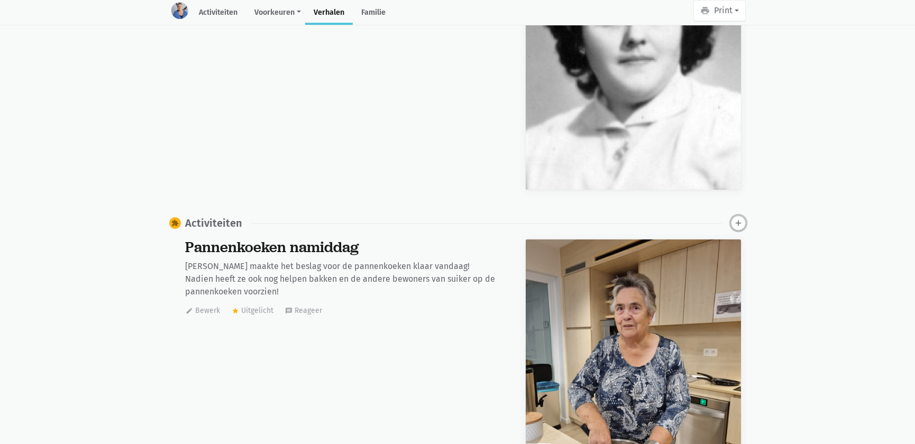
click at [737, 220] on icon "add" at bounding box center [739, 223] width 10 height 10
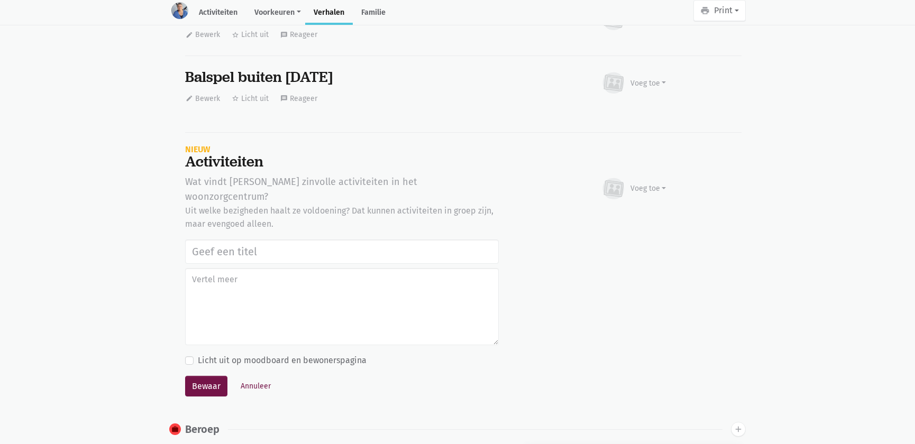
click at [221, 240] on input "text" at bounding box center [342, 252] width 314 height 24
type input "Balspel buiten 19 augustus 2025"
click at [208, 376] on button "Bewaar" at bounding box center [206, 386] width 42 height 21
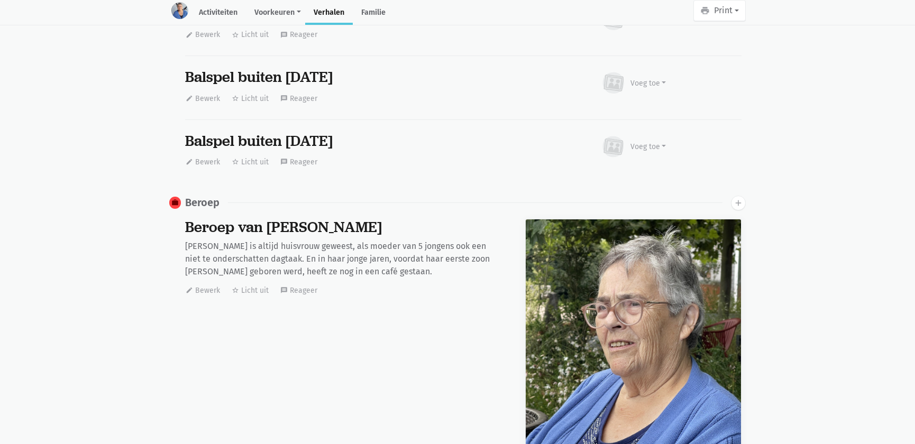
scroll to position [0, 0]
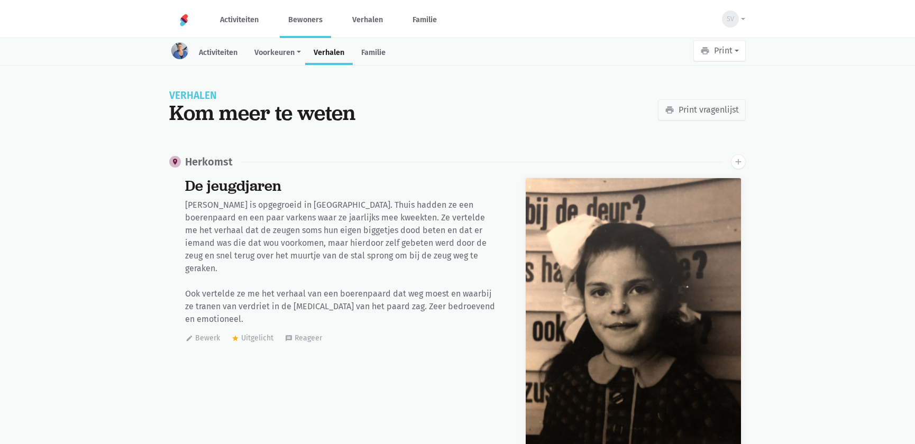
click at [291, 20] on link "Bewoners" at bounding box center [305, 19] width 51 height 35
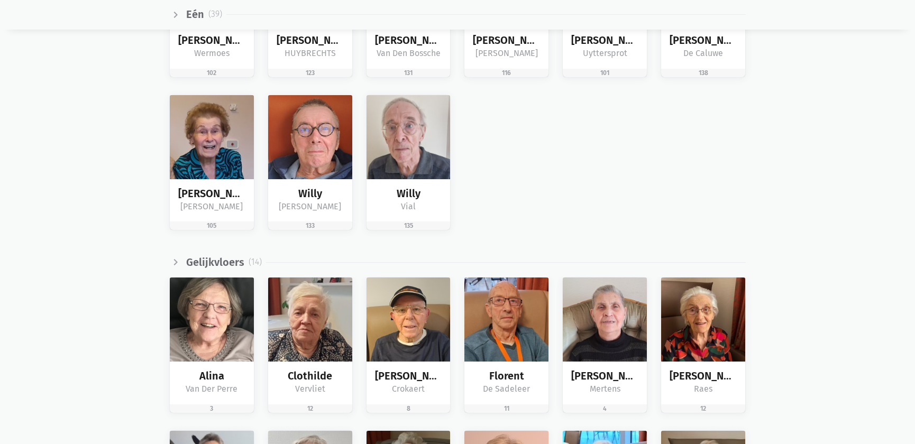
scroll to position [1587, 0]
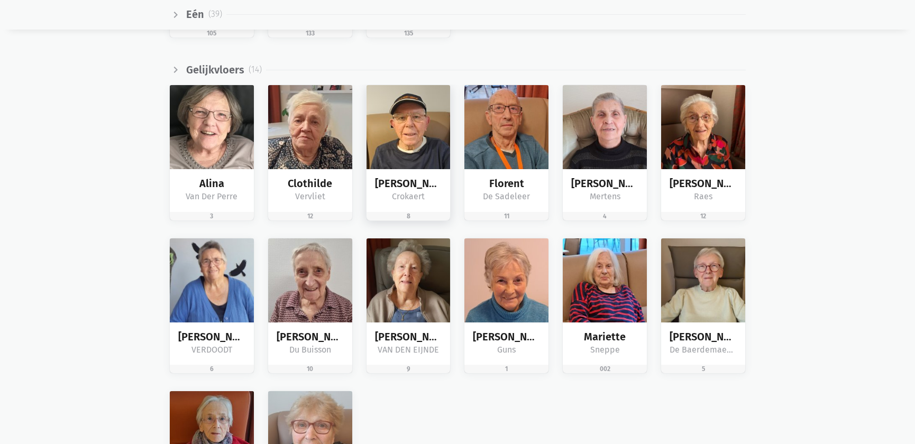
click at [415, 142] on img at bounding box center [409, 127] width 84 height 84
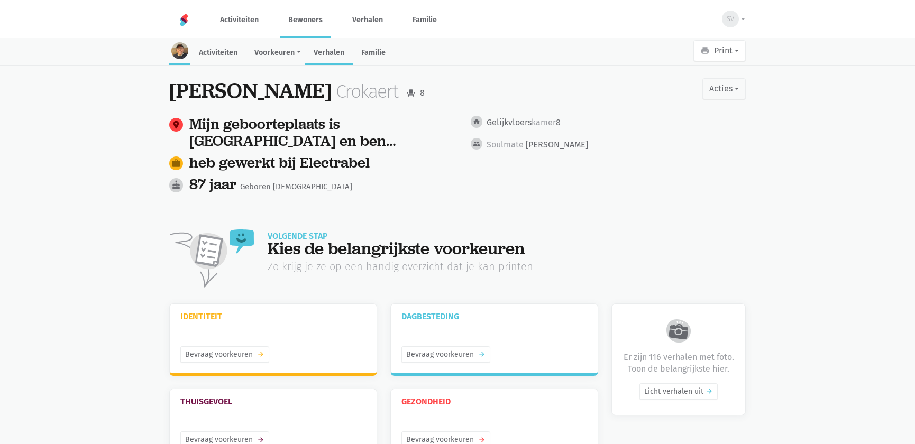
click at [330, 53] on link "Verhalen" at bounding box center [329, 53] width 48 height 23
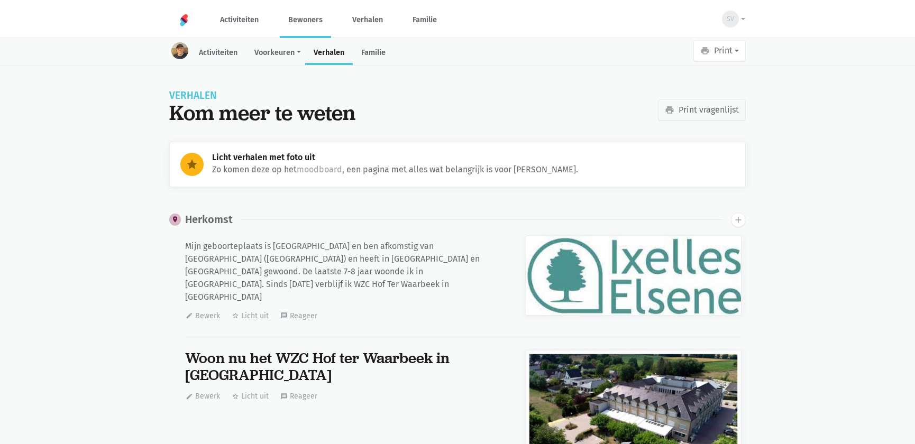
scroll to position [23650, 0]
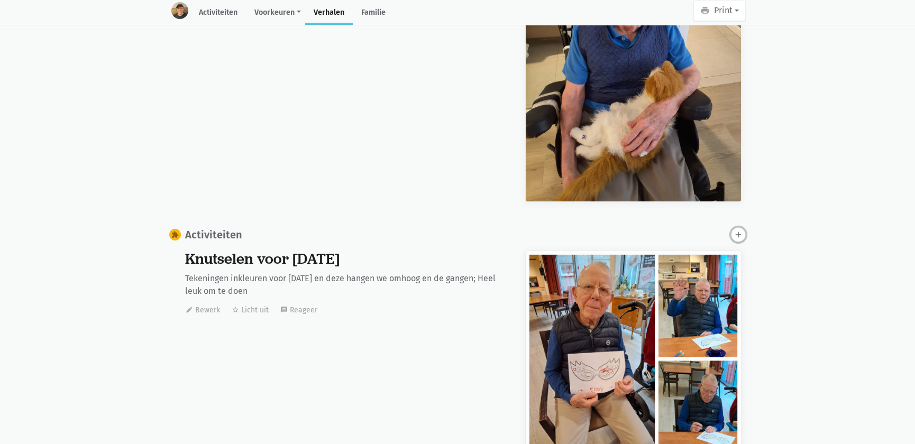
click at [742, 230] on icon "add" at bounding box center [739, 235] width 10 height 10
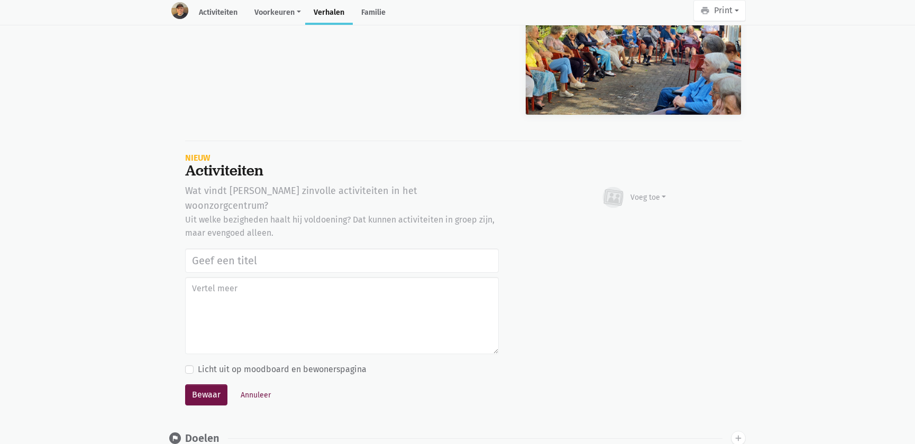
click at [277, 249] on input "text" at bounding box center [342, 261] width 314 height 24
type input "Balspel buiten 19 augustus 2025"
click at [211, 385] on button "Bewaar" at bounding box center [206, 395] width 42 height 21
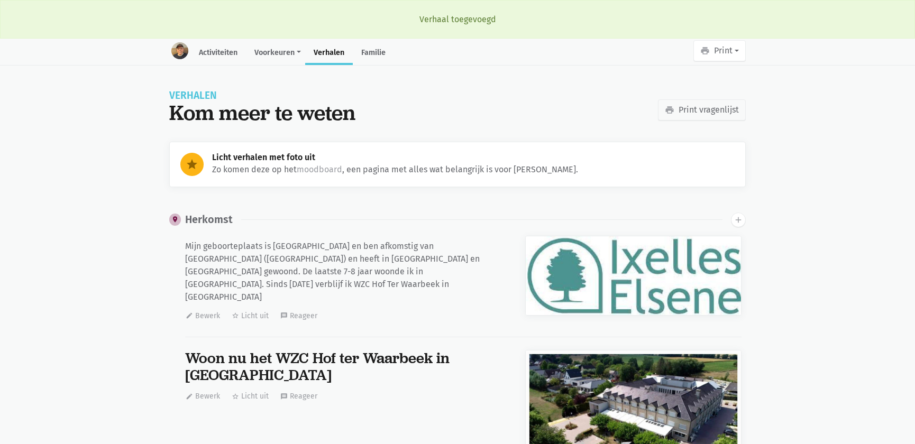
scroll to position [23650, 0]
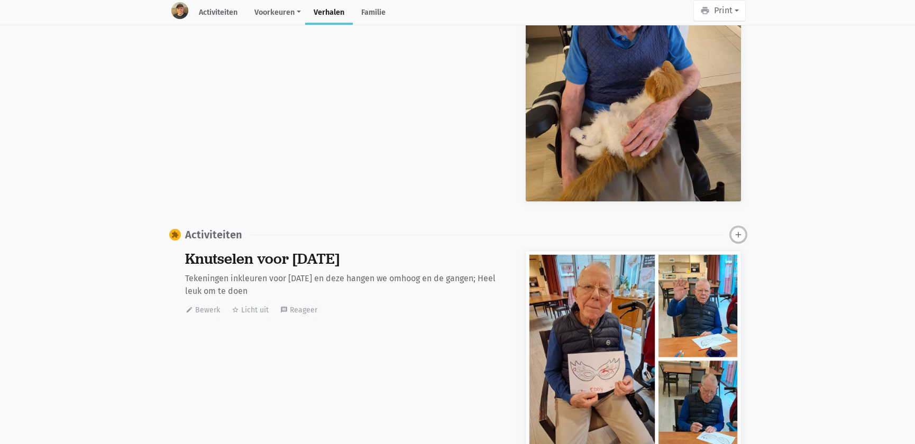
click at [736, 230] on icon "add" at bounding box center [739, 235] width 10 height 10
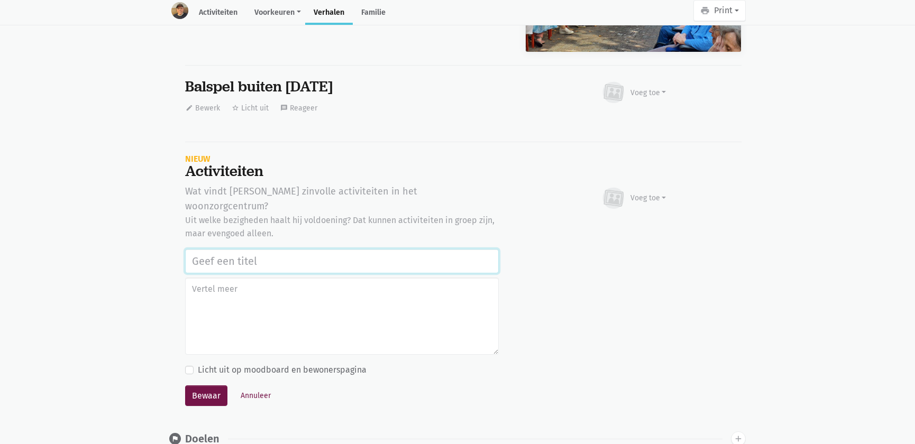
click at [267, 249] on input "text" at bounding box center [342, 261] width 314 height 24
paste input "Balspel buiten 19 augustus 2025"
type input "Balspel buiten 19 augustus 2025"
click at [211, 386] on button "Bewaar" at bounding box center [206, 396] width 42 height 21
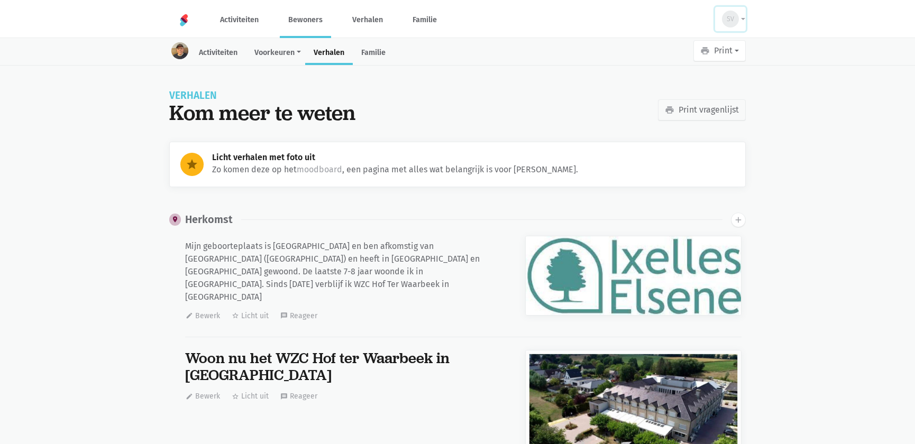
click at [738, 19] on button "SV" at bounding box center [730, 19] width 31 height 24
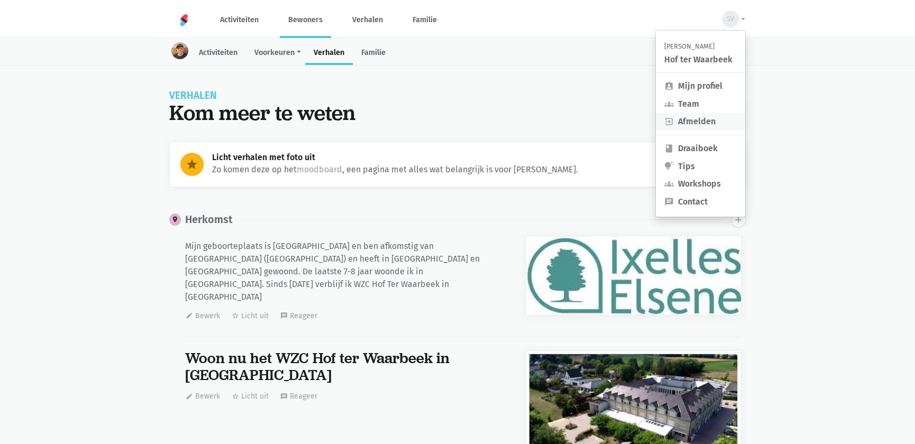
click at [706, 125] on link "exit_to_app Afmelden" at bounding box center [700, 122] width 89 height 18
